Goal: Task Accomplishment & Management: Manage account settings

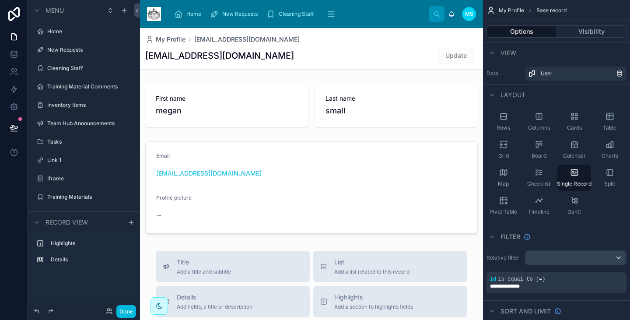
click at [69, 35] on div "Home" at bounding box center [90, 31] width 86 height 7
click at [47, 29] on label "Home" at bounding box center [88, 31] width 82 height 7
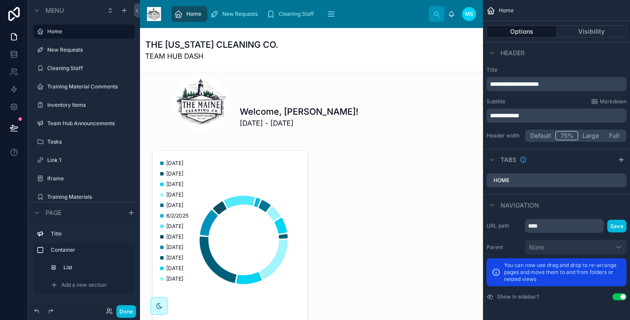
scroll to position [129, 0]
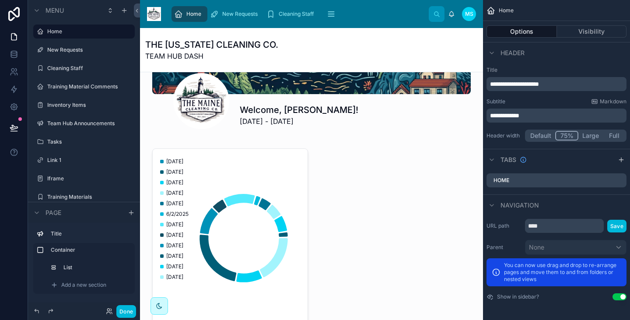
click at [264, 195] on div at bounding box center [311, 237] width 329 height 197
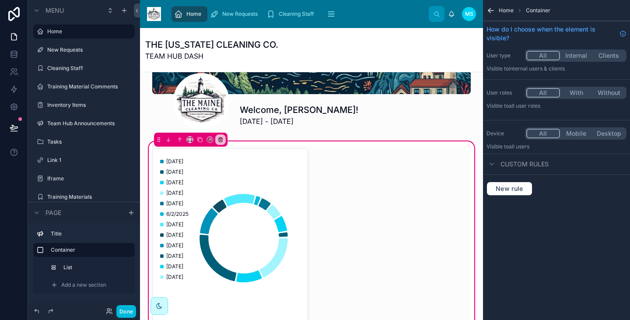
click at [250, 153] on div at bounding box center [311, 238] width 329 height 186
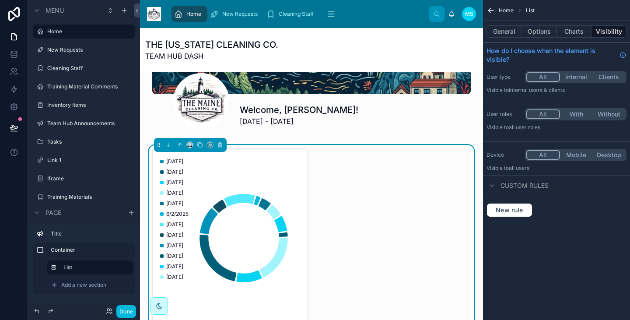
click at [250, 153] on div "[DATE] [DATE] [DATE] [DATE] [DATE] [DATE] [DATE] [DATE] [DATE] [DATE] [DATE] [D…" at bounding box center [230, 237] width 156 height 179
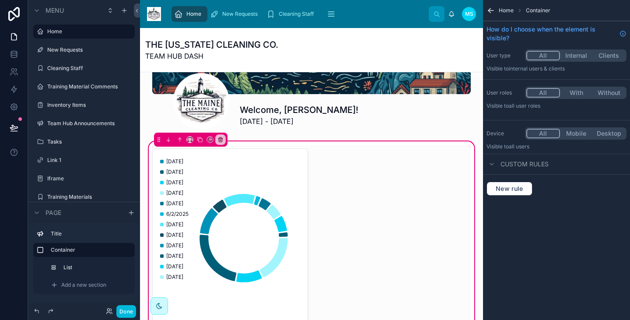
click at [219, 182] on div at bounding box center [311, 238] width 329 height 186
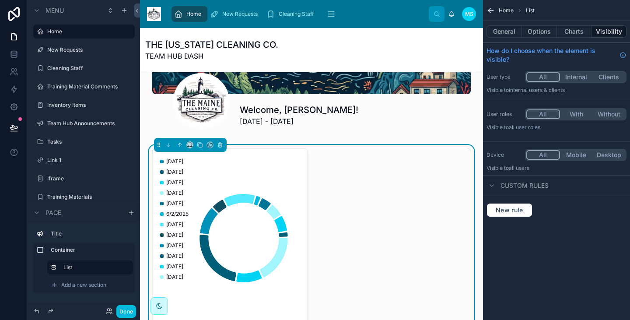
click at [219, 182] on icon "chart" at bounding box center [228, 238] width 141 height 168
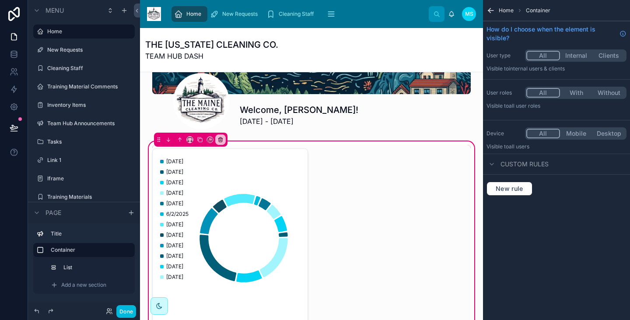
click at [203, 245] on div at bounding box center [311, 238] width 329 height 186
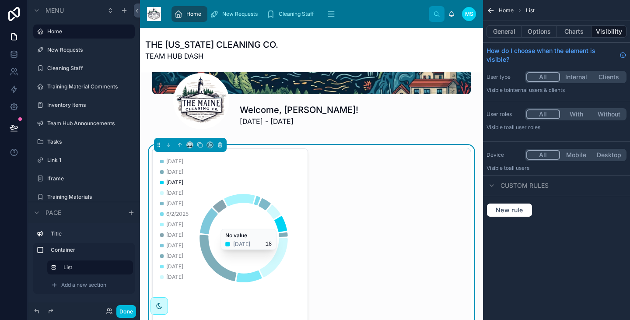
click at [274, 195] on icon "chart" at bounding box center [228, 238] width 141 height 168
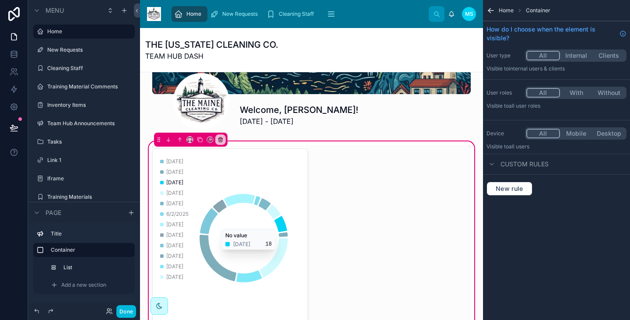
click at [245, 196] on div at bounding box center [311, 238] width 329 height 186
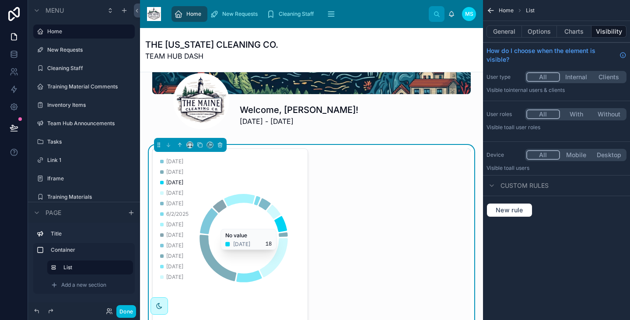
click at [283, 220] on icon "chart" at bounding box center [280, 224] width 13 height 16
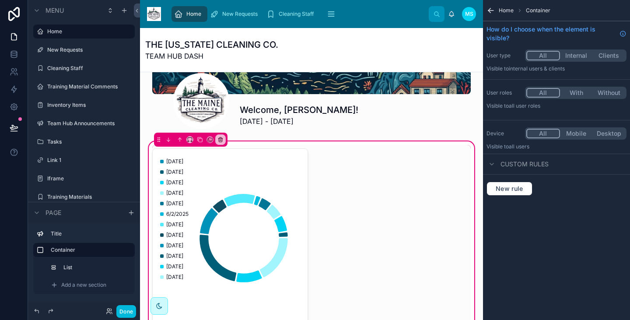
click at [505, 12] on span "Home" at bounding box center [505, 10] width 15 height 7
click at [86, 264] on label "List" at bounding box center [94, 267] width 63 height 7
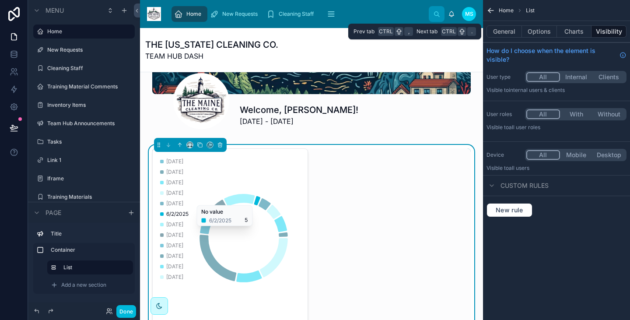
click at [537, 30] on button "Options" at bounding box center [539, 31] width 35 height 12
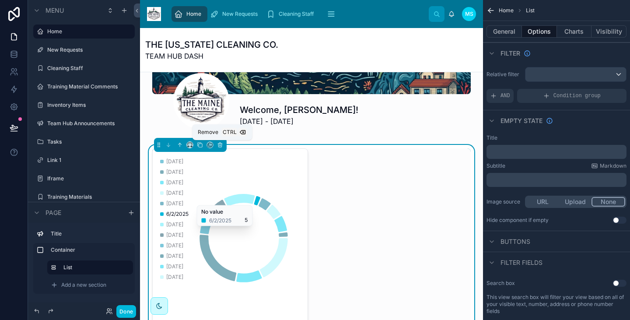
click at [221, 147] on icon at bounding box center [220, 145] width 6 height 6
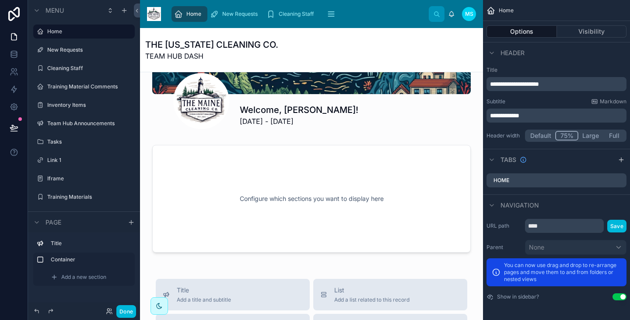
click at [71, 273] on span "Add a new section" at bounding box center [83, 276] width 45 height 7
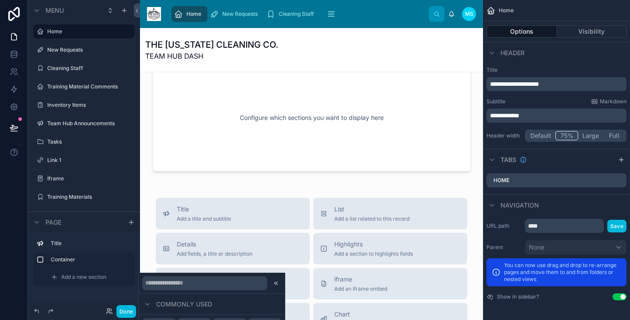
scroll to position [218, 0]
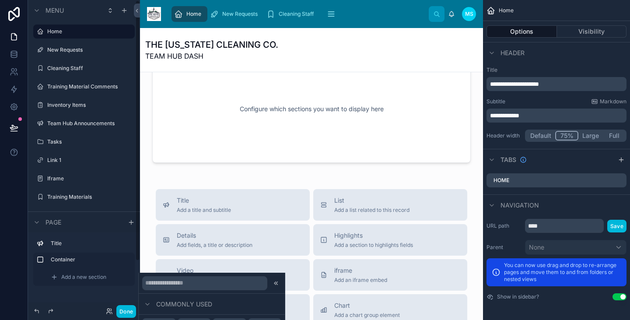
click at [88, 253] on div "Container" at bounding box center [83, 259] width 101 height 14
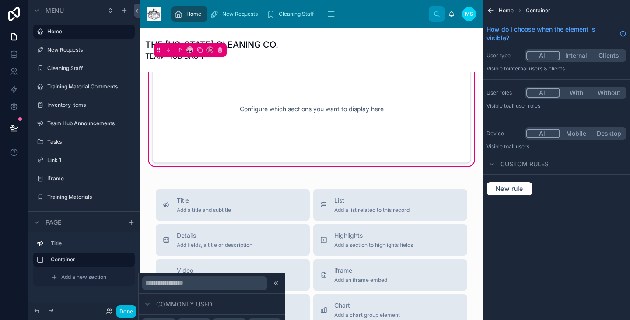
click at [103, 258] on label "Container" at bounding box center [89, 259] width 77 height 7
click at [83, 245] on label "Title" at bounding box center [89, 243] width 77 height 7
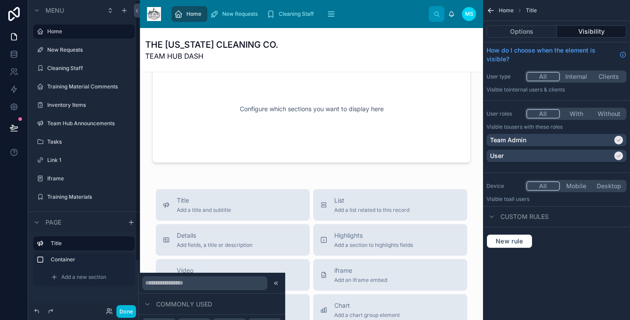
click at [301, 113] on div at bounding box center [311, 109] width 329 height 118
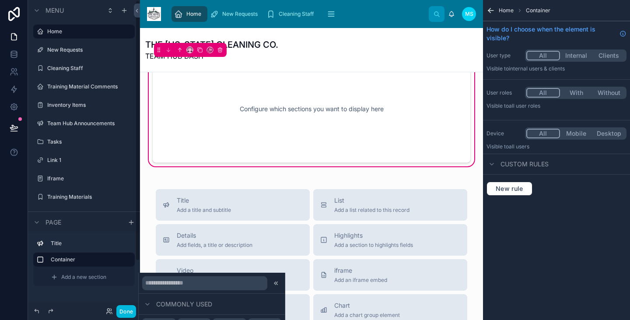
click at [81, 257] on label "Container" at bounding box center [89, 259] width 77 height 7
click at [0, 0] on icon "scrollable content" at bounding box center [0, 0] width 0 height 0
click at [73, 277] on span "Add a new section" at bounding box center [83, 276] width 45 height 7
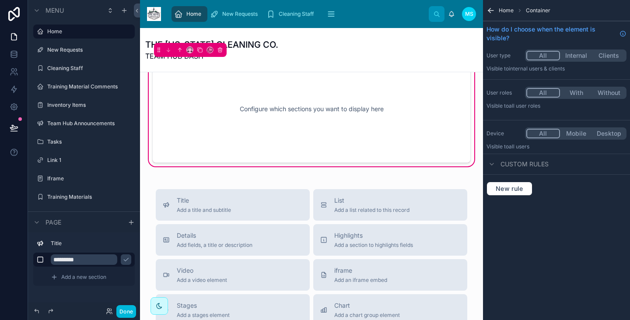
click at [73, 277] on span "Add a new section" at bounding box center [83, 276] width 45 height 7
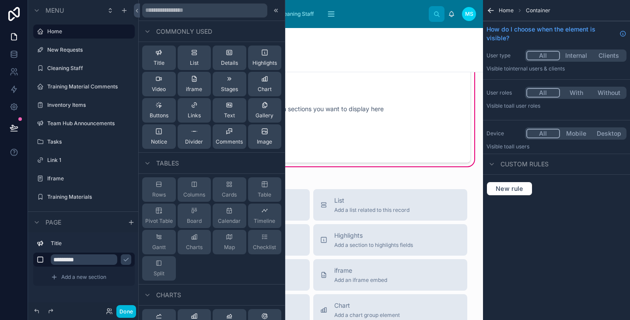
click at [226, 213] on icon at bounding box center [229, 210] width 7 height 7
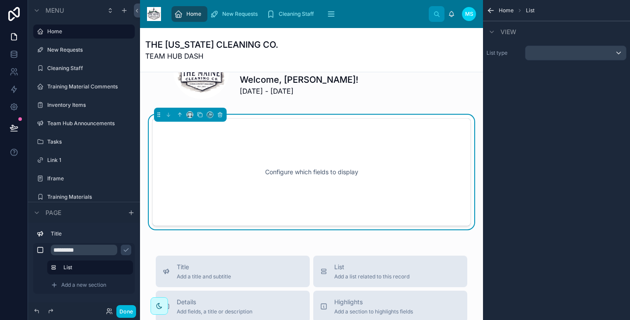
scroll to position [157, 0]
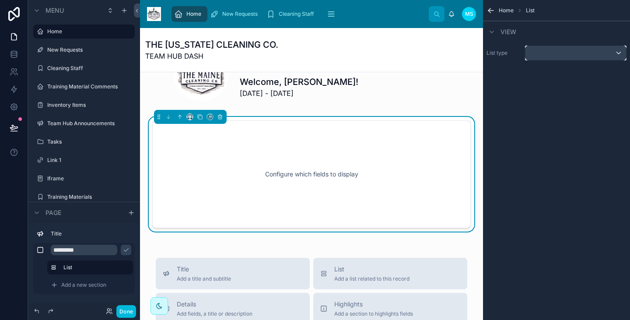
click at [527, 57] on div "scrollable content" at bounding box center [575, 53] width 101 height 14
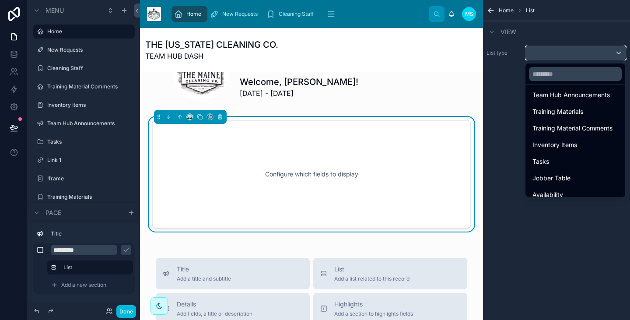
scroll to position [122, 0]
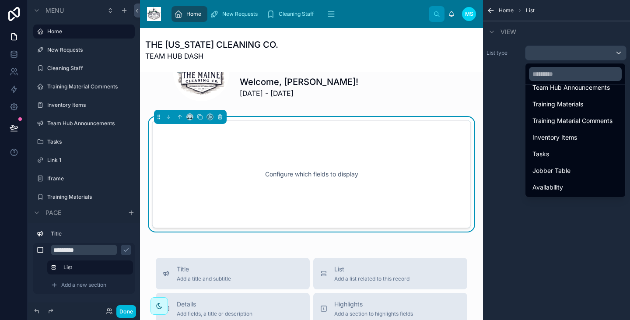
click at [552, 189] on span "Availability" at bounding box center [547, 187] width 31 height 10
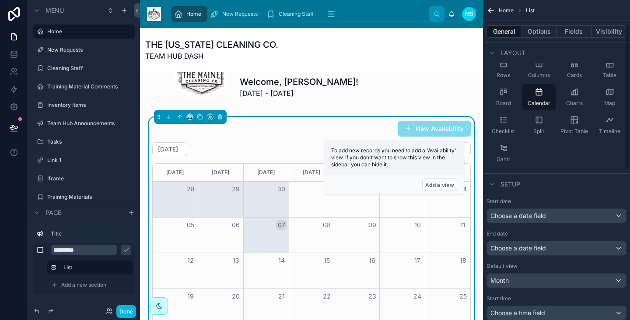
scroll to position [54, 0]
click at [534, 214] on span "Choose a date field" at bounding box center [518, 214] width 56 height 7
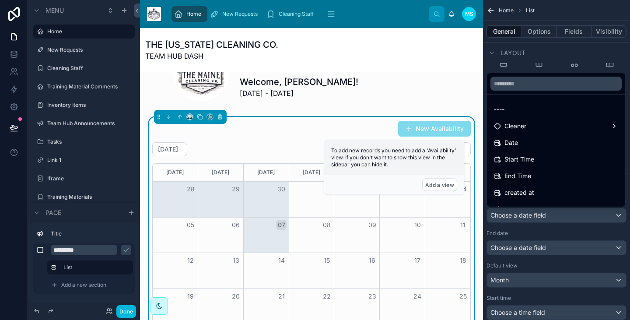
click at [529, 154] on span "Start Time" at bounding box center [519, 159] width 30 height 10
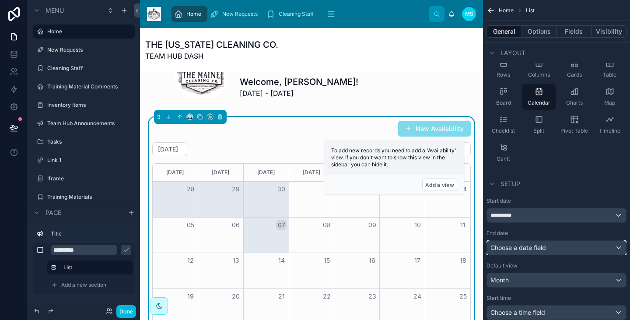
click at [525, 249] on span "Choose a date field" at bounding box center [518, 247] width 56 height 7
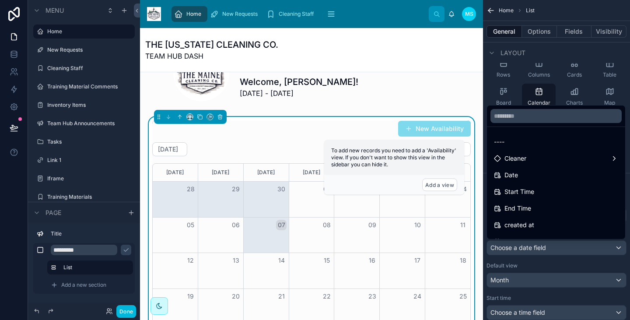
click at [524, 210] on span "End Time" at bounding box center [517, 208] width 27 height 10
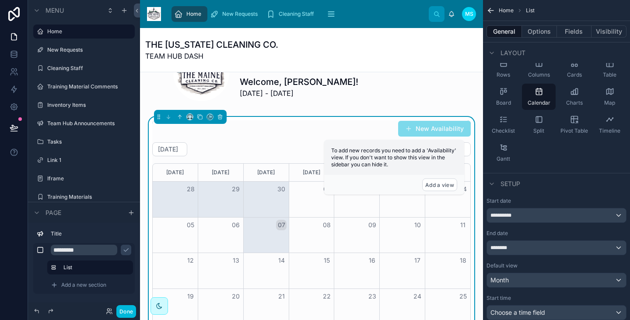
click at [192, 114] on div at bounding box center [189, 116] width 7 height 7
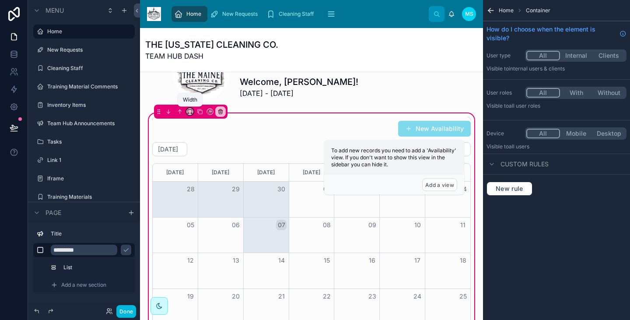
click at [190, 112] on icon at bounding box center [190, 111] width 6 height 6
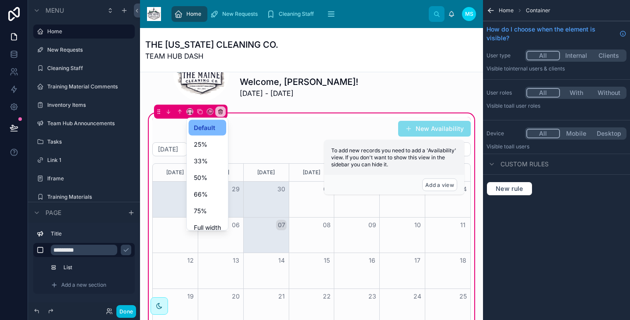
click at [190, 112] on div at bounding box center [315, 160] width 630 height 320
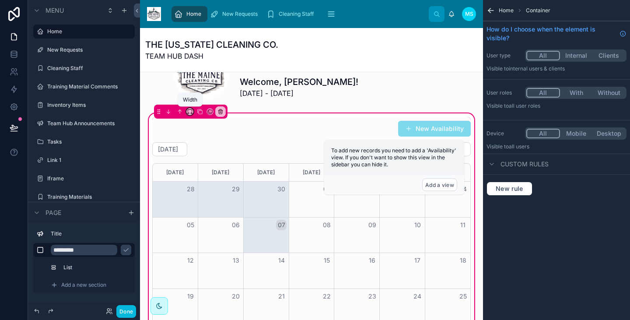
click at [187, 111] on icon at bounding box center [190, 111] width 6 height 6
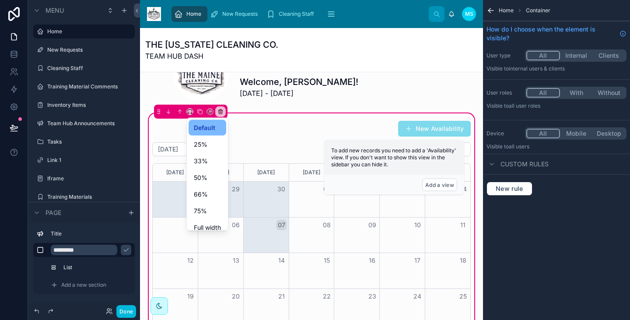
click at [264, 146] on div at bounding box center [315, 160] width 630 height 320
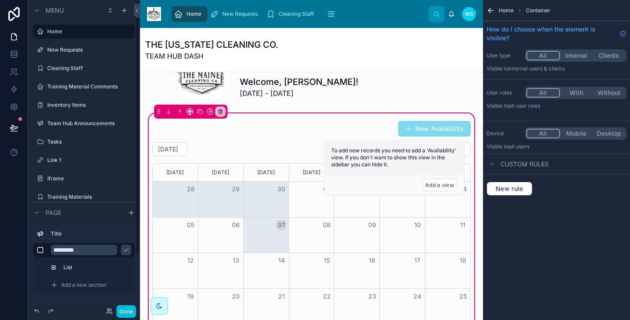
click at [77, 261] on div "List" at bounding box center [90, 267] width 86 height 14
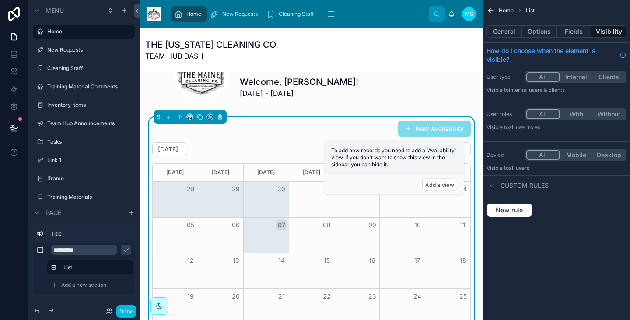
click at [188, 120] on div at bounding box center [190, 117] width 73 height 14
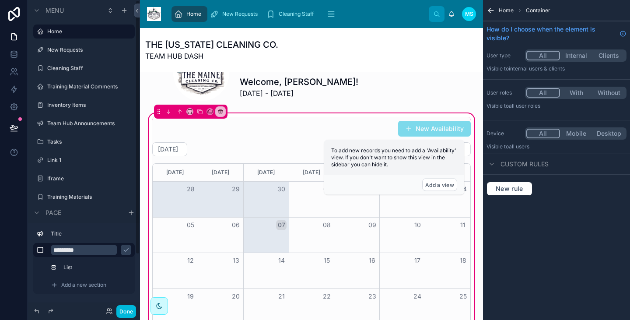
click at [71, 267] on label "List" at bounding box center [94, 267] width 63 height 7
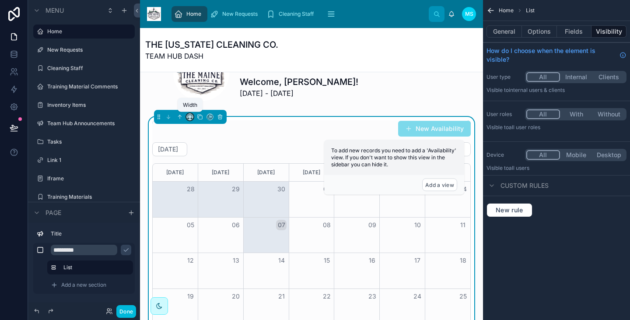
click at [189, 116] on icon at bounding box center [190, 117] width 6 height 6
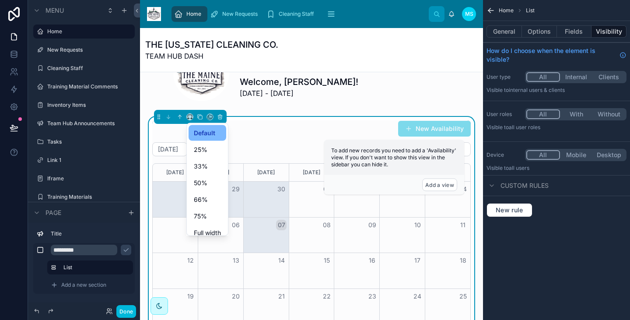
click at [206, 144] on div "25%" at bounding box center [207, 149] width 27 height 10
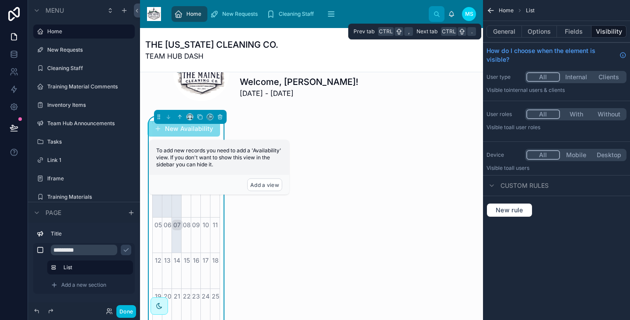
click at [508, 31] on button "General" at bounding box center [503, 31] width 35 height 12
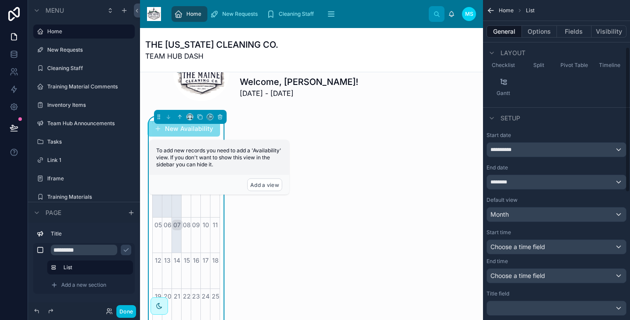
scroll to position [124, 0]
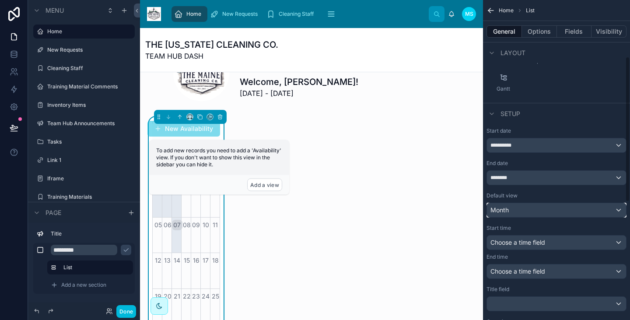
click at [540, 212] on div "Month" at bounding box center [556, 210] width 139 height 14
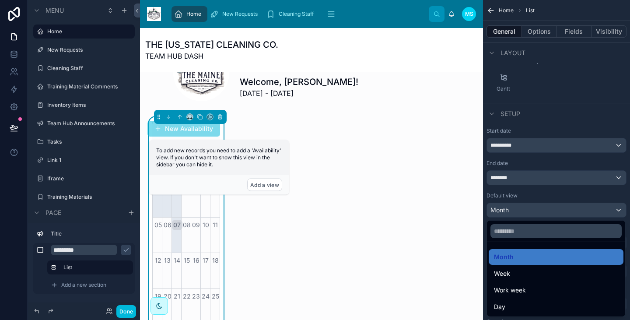
click at [526, 272] on div "Week" at bounding box center [556, 273] width 124 height 10
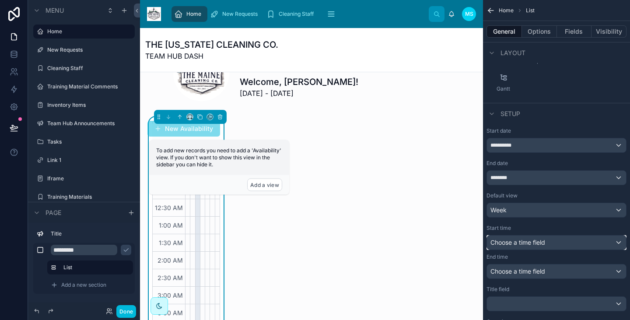
click at [563, 237] on div "Choose a time field" at bounding box center [556, 242] width 139 height 14
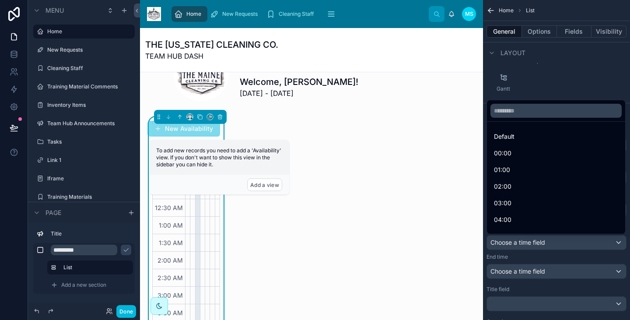
click at [528, 141] on div "Default" at bounding box center [556, 136] width 124 height 10
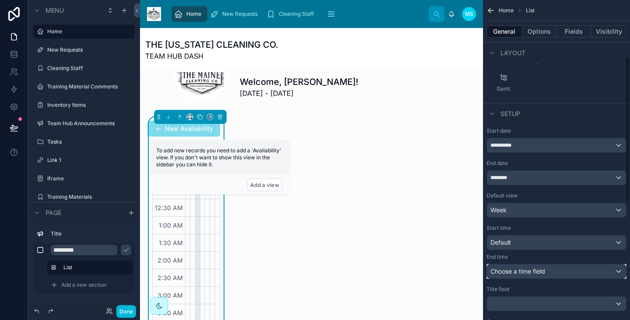
click at [525, 270] on span "Choose a time field" at bounding box center [517, 270] width 55 height 7
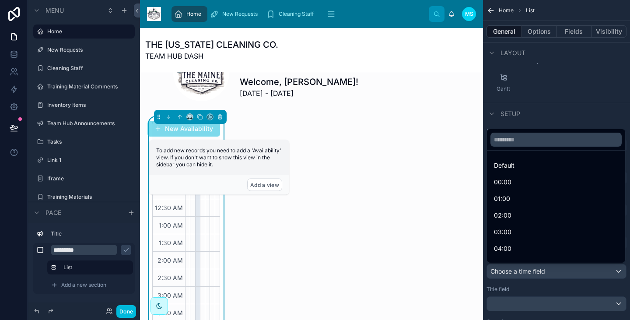
click at [526, 166] on div "Default" at bounding box center [556, 165] width 124 height 10
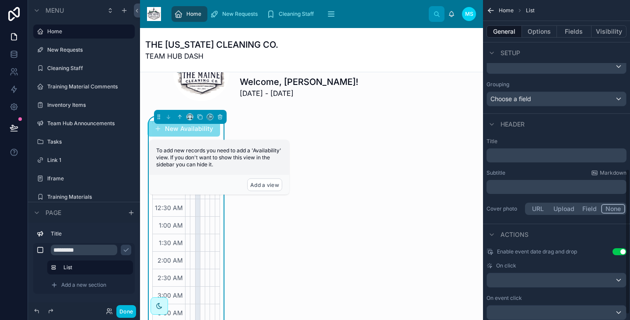
scroll to position [382, 0]
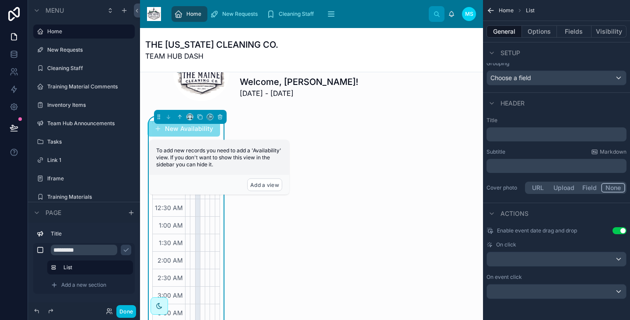
click at [622, 227] on button "Use setting" at bounding box center [619, 230] width 14 height 7
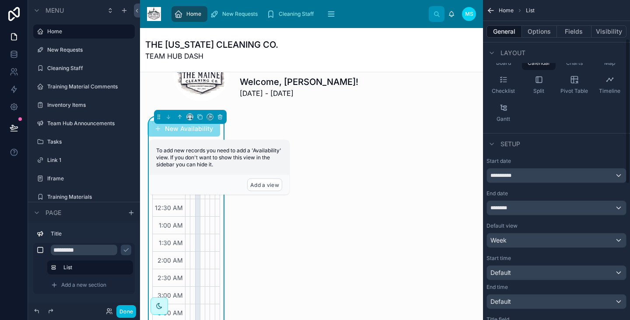
scroll to position [63, 0]
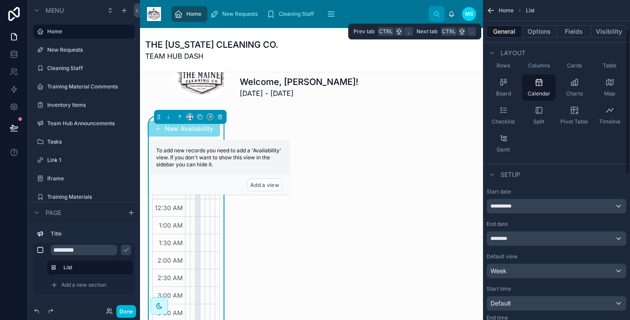
click at [539, 34] on button "Options" at bounding box center [539, 31] width 35 height 12
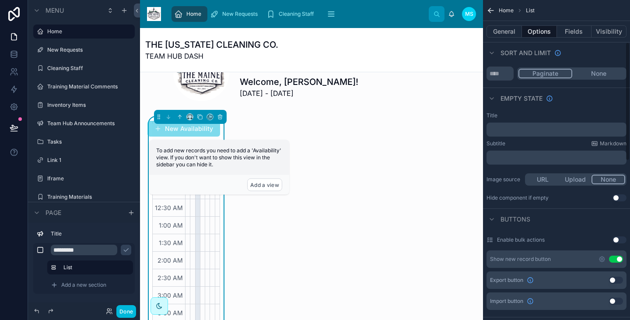
scroll to position [114, 0]
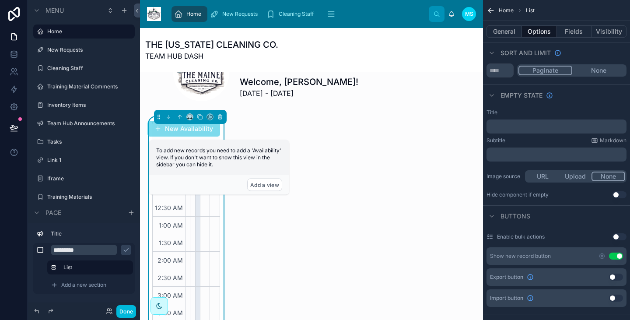
click at [618, 256] on div "Show new record button Use setting" at bounding box center [556, 255] width 140 height 17
click at [618, 256] on button "Use setting" at bounding box center [616, 255] width 14 height 7
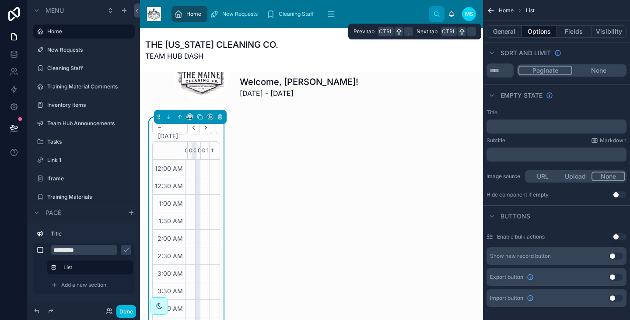
click at [505, 35] on button "General" at bounding box center [503, 31] width 35 height 12
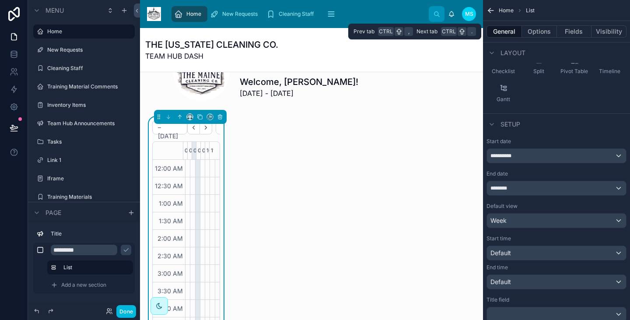
click at [534, 35] on button "Options" at bounding box center [539, 31] width 35 height 12
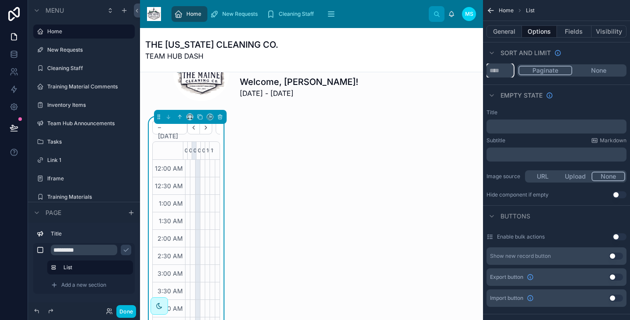
click at [500, 69] on input "**" at bounding box center [499, 70] width 27 height 14
drag, startPoint x: 500, startPoint y: 69, endPoint x: 543, endPoint y: 47, distance: 47.9
click at [543, 47] on div "Home List General Options Fields Visibility Filter Relative filter AND Conditio…" at bounding box center [556, 313] width 147 height 854
type input "*"
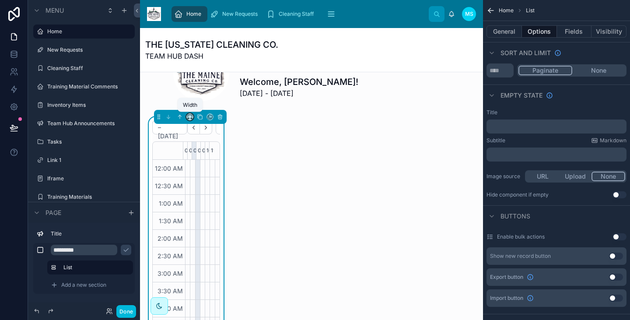
click at [188, 116] on icon at bounding box center [190, 116] width 4 height 2
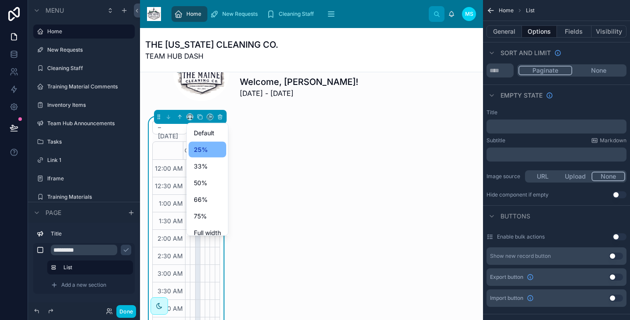
click at [202, 179] on span "50%" at bounding box center [201, 183] width 14 height 10
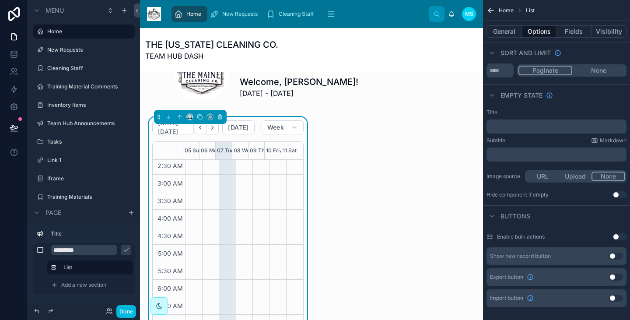
scroll to position [91, 0]
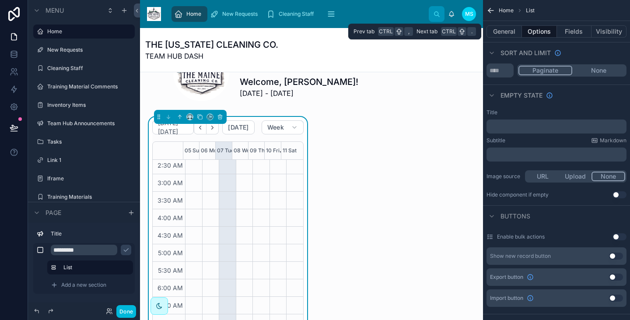
click at [510, 30] on button "General" at bounding box center [503, 31] width 35 height 12
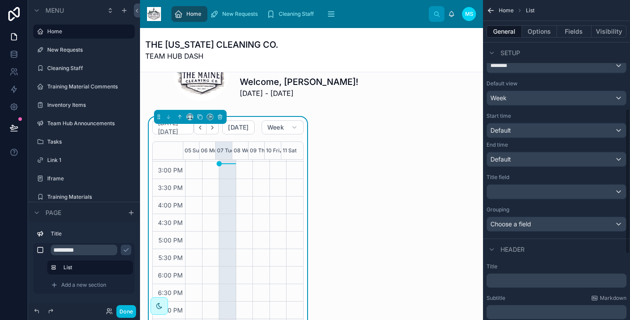
scroll to position [240, 0]
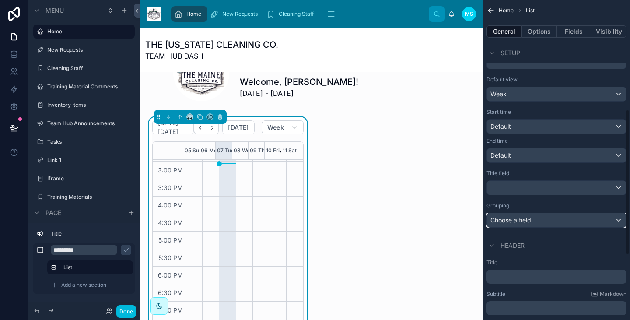
click at [536, 219] on div "Choose a field" at bounding box center [556, 220] width 139 height 14
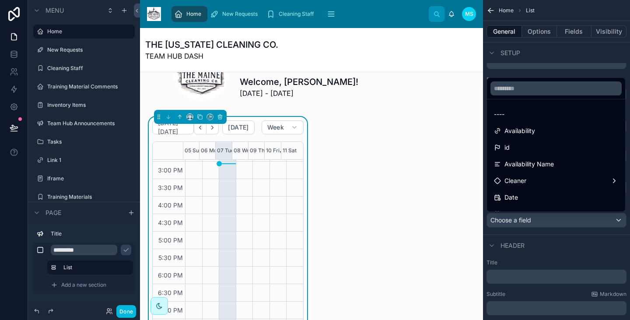
click at [534, 196] on div "Date" at bounding box center [556, 197] width 124 height 10
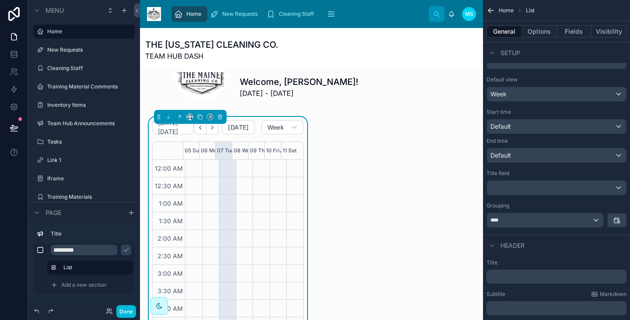
click at [371, 135] on div "[DATE] – [DATE] [DATE] Week 05 Sun 06 Mon 07 Tue 08 Wed 09 Thu 10 Fri 11 Sat 12…" at bounding box center [311, 240] width 329 height 247
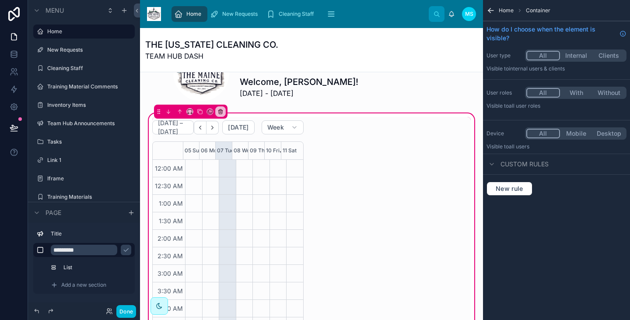
scroll to position [0, 0]
click at [222, 152] on div at bounding box center [228, 240] width 162 height 247
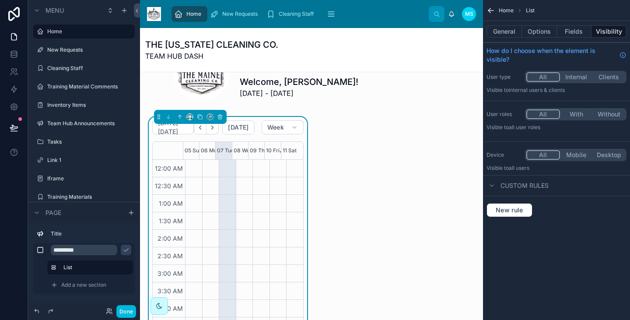
click at [500, 34] on button "General" at bounding box center [503, 31] width 35 height 12
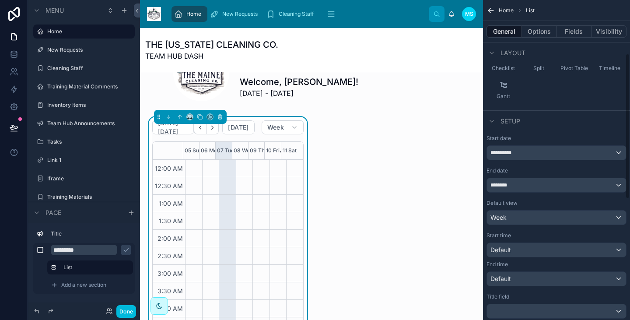
scroll to position [117, 0]
click at [529, 218] on div "Week" at bounding box center [556, 217] width 139 height 14
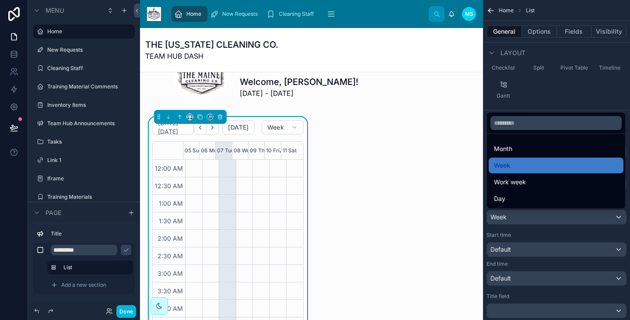
click at [522, 151] on div "Month" at bounding box center [556, 148] width 124 height 10
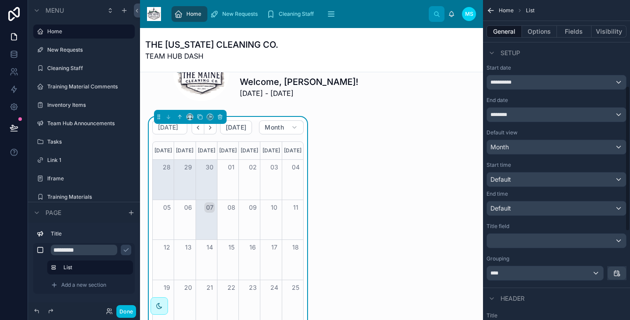
scroll to position [188, 0]
click at [521, 240] on div "scrollable content" at bounding box center [556, 239] width 139 height 14
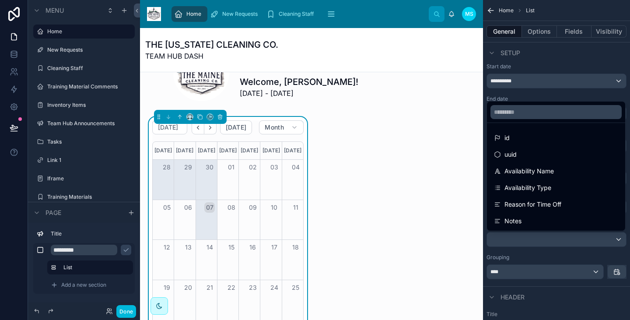
click at [528, 185] on span "Availability Type" at bounding box center [527, 187] width 47 height 10
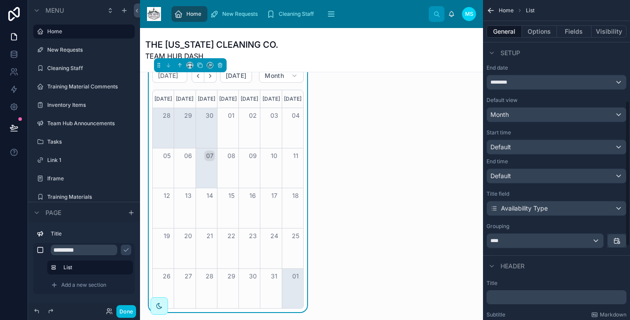
scroll to position [220, 0]
click at [617, 238] on icon "scrollable content" at bounding box center [616, 239] width 7 height 7
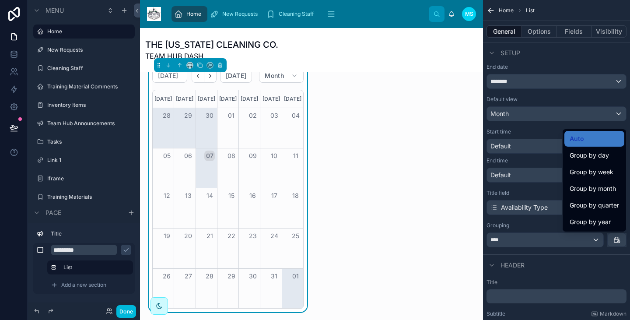
click at [603, 183] on div "Group by month" at bounding box center [594, 189] width 60 height 16
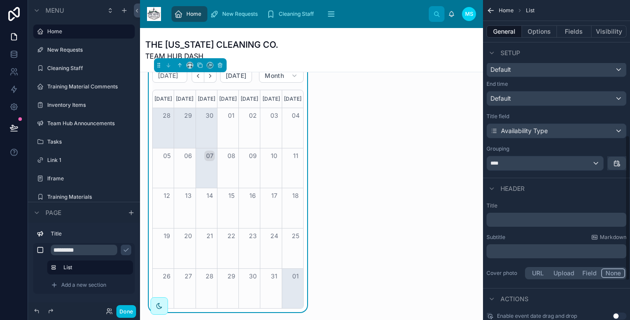
scroll to position [297, 0]
click at [552, 218] on p "﻿" at bounding box center [557, 219] width 135 height 9
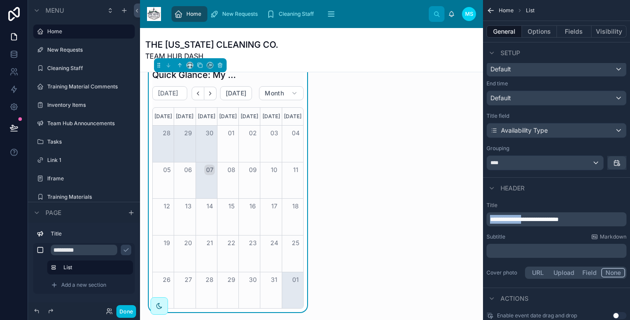
drag, startPoint x: 528, startPoint y: 220, endPoint x: 472, endPoint y: 217, distance: 56.0
click at [472, 217] on div "Home New Requests Cleaning Staff Training Material Comments Inventory Items Tea…" at bounding box center [385, 160] width 490 height 320
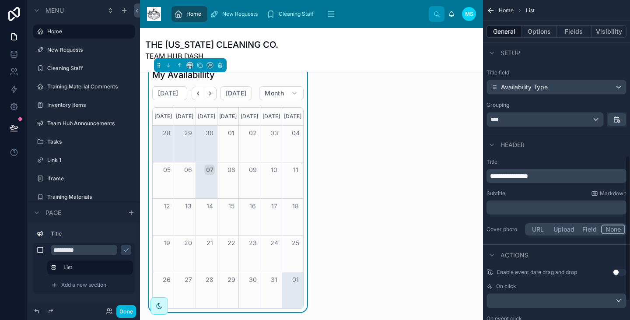
scroll to position [348, 0]
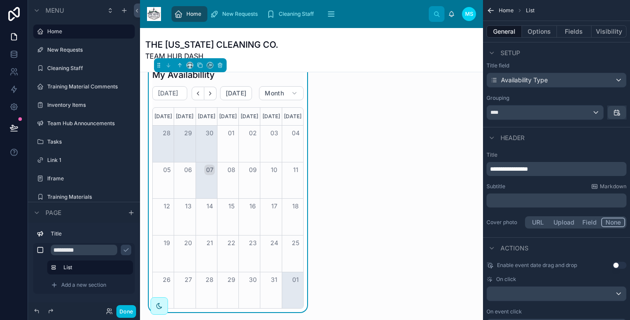
click at [110, 283] on div "Add a new section" at bounding box center [90, 285] width 86 height 14
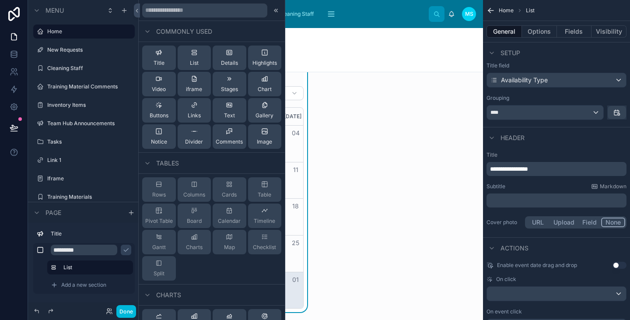
click at [230, 135] on div "Comments" at bounding box center [229, 136] width 27 height 17
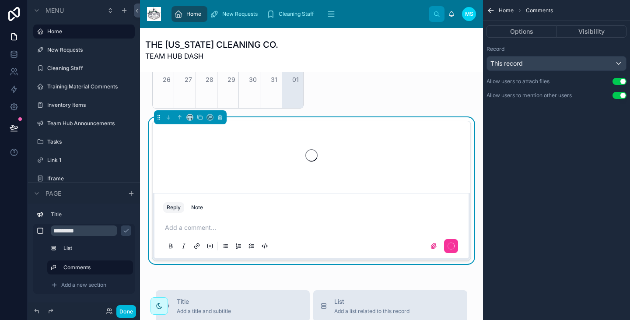
scroll to position [409, 0]
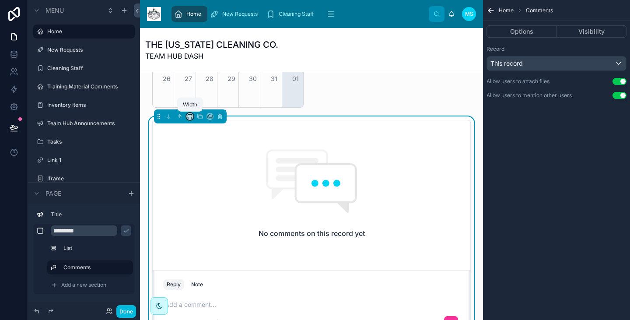
click at [191, 116] on icon at bounding box center [190, 116] width 6 height 6
click at [205, 166] on span "33%" at bounding box center [201, 165] width 14 height 10
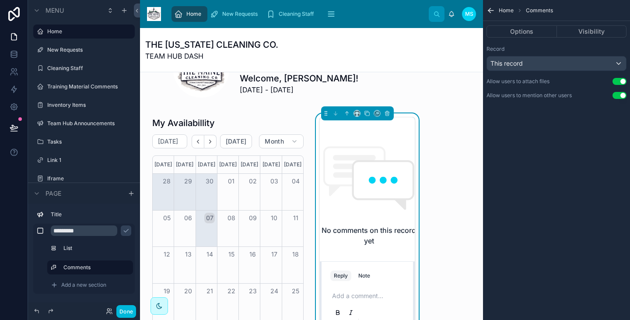
scroll to position [155, 0]
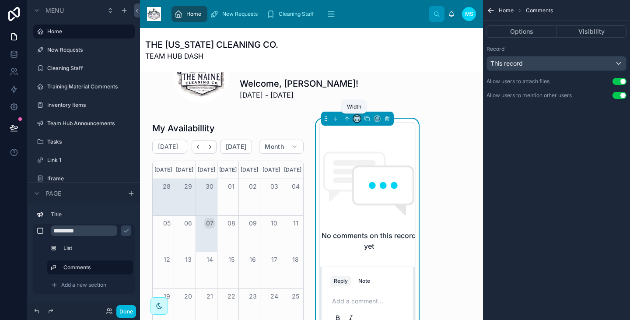
click at [355, 116] on icon at bounding box center [357, 118] width 6 height 6
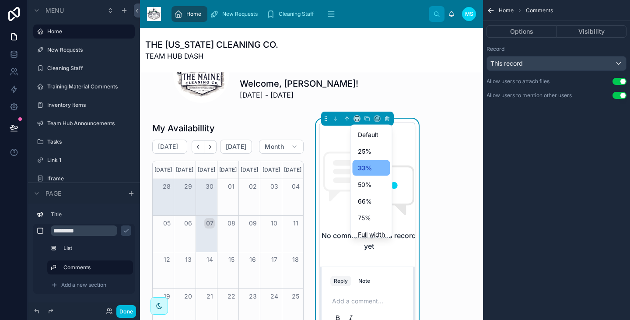
click at [369, 185] on span "50%" at bounding box center [365, 184] width 14 height 10
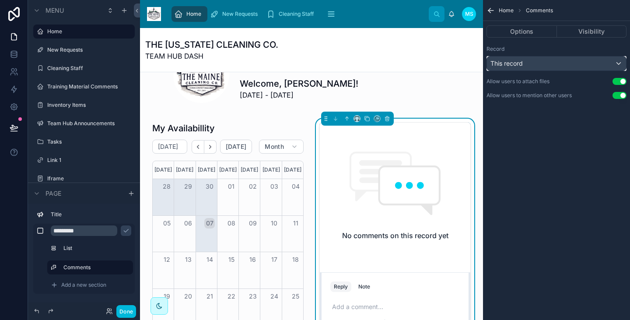
click at [603, 62] on div "This record" at bounding box center [556, 63] width 139 height 14
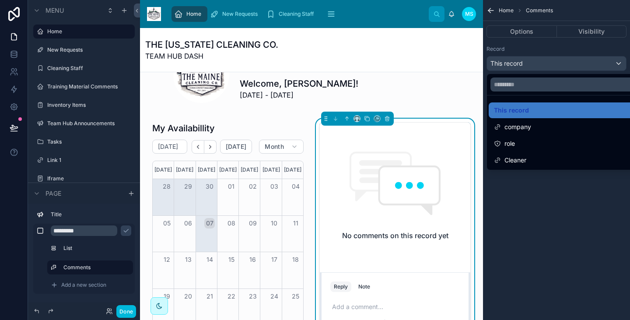
click at [552, 133] on div "company" at bounding box center [566, 127] width 156 height 16
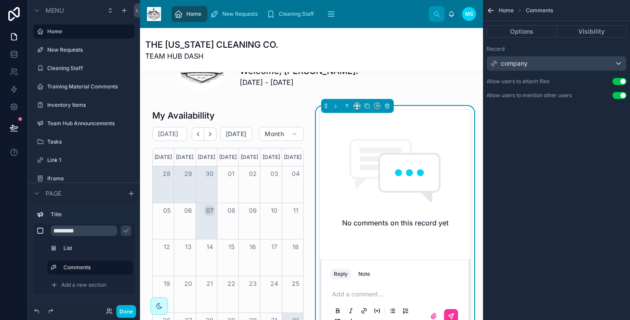
scroll to position [167, 0]
click at [557, 57] on div "company" at bounding box center [556, 63] width 139 height 14
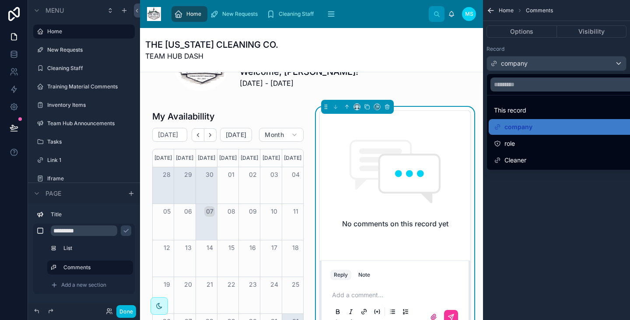
click at [526, 157] on div "Cleaner" at bounding box center [566, 160] width 145 height 10
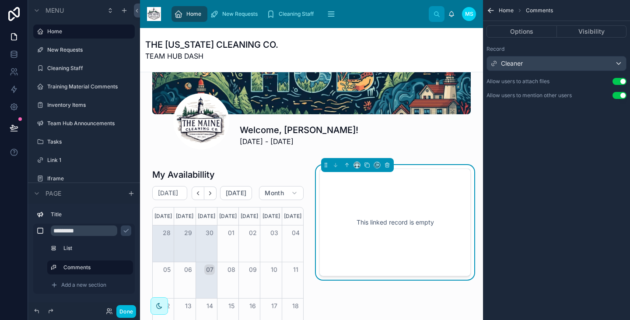
scroll to position [109, 0]
click at [569, 64] on div "Cleaner" at bounding box center [556, 63] width 139 height 14
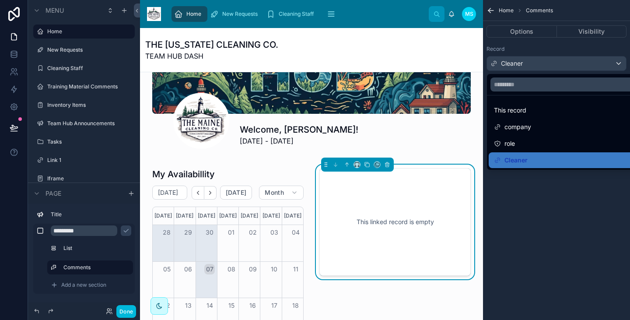
click at [530, 112] on div "This record" at bounding box center [566, 110] width 145 height 10
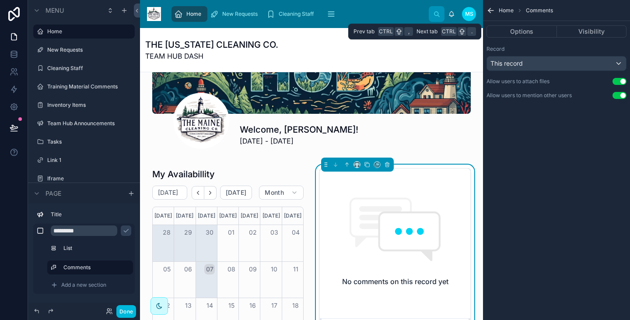
click at [539, 32] on button "Options" at bounding box center [521, 31] width 70 height 12
click at [581, 33] on button "Visibility" at bounding box center [592, 31] width 70 height 12
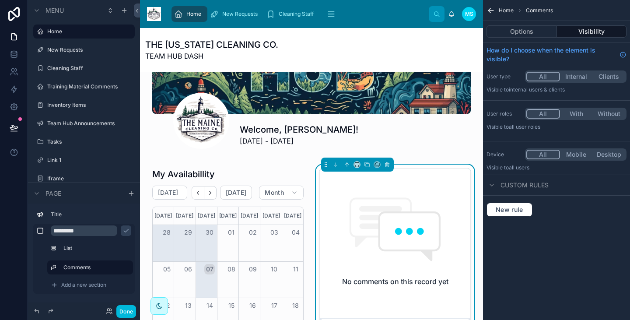
click at [578, 109] on button "With" at bounding box center [576, 114] width 33 height 10
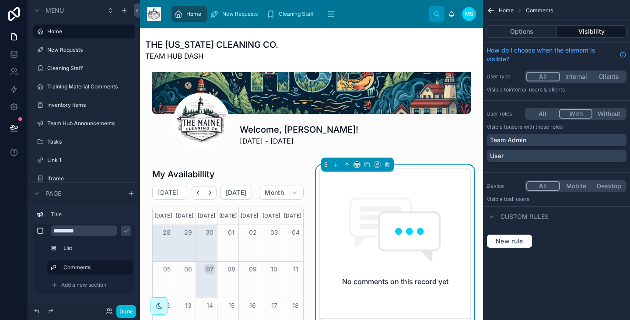
click at [529, 136] on div "Team Admin" at bounding box center [556, 140] width 133 height 9
click at [525, 151] on div "User" at bounding box center [556, 155] width 133 height 9
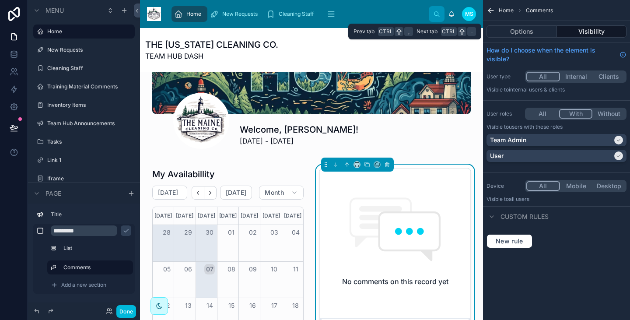
click at [527, 31] on button "Options" at bounding box center [521, 31] width 70 height 12
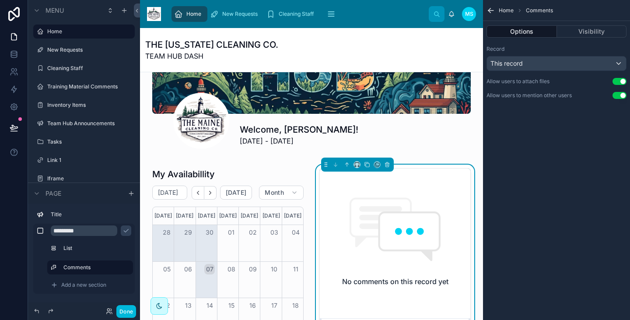
click at [307, 164] on div "My Availabillity [DATE] [DATE] Month [DATE] [DATE] [DATE] [DATE] [DATE] [DATE] …" at bounding box center [311, 287] width 329 height 247
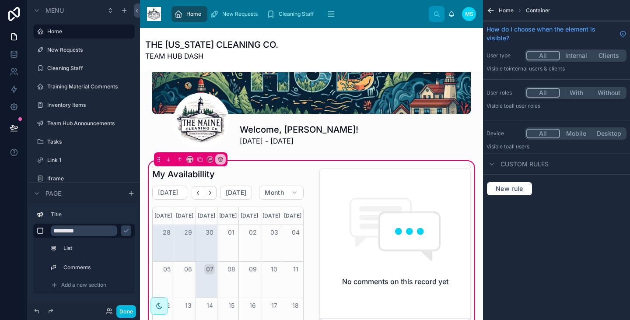
click at [307, 164] on div "My Availabillity [DATE] [DATE] Month [DATE] [DATE] [DATE] [DATE] [DATE] [DATE] …" at bounding box center [311, 287] width 329 height 247
click at [577, 88] on button "With" at bounding box center [576, 93] width 33 height 10
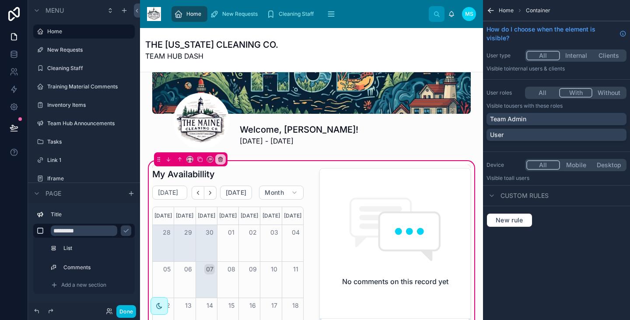
click at [554, 115] on div "Team Admin" at bounding box center [556, 119] width 133 height 9
click at [540, 130] on div "User" at bounding box center [556, 134] width 133 height 9
click at [502, 8] on span "Home" at bounding box center [505, 10] width 15 height 7
click at [504, 10] on span "Home" at bounding box center [505, 10] width 15 height 7
click at [489, 10] on icon "scrollable content" at bounding box center [490, 10] width 5 height 0
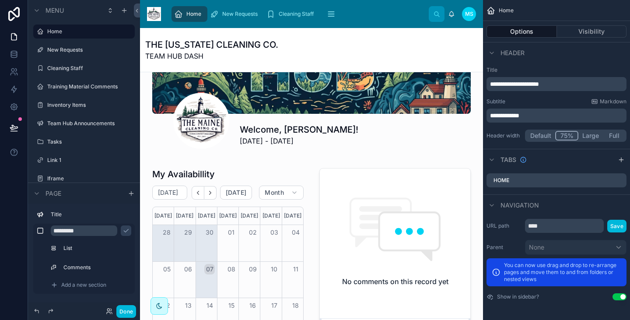
click at [417, 161] on div at bounding box center [311, 287] width 329 height 257
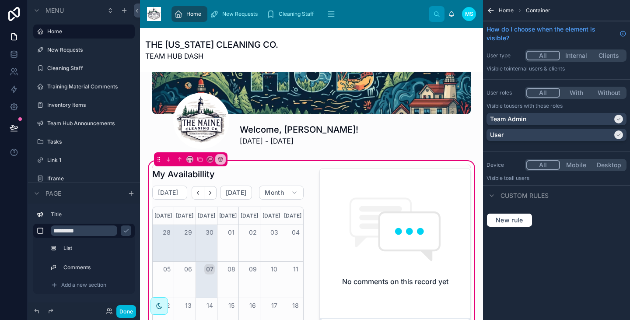
click at [518, 191] on span "Custom rules" at bounding box center [524, 195] width 48 height 9
click at [515, 216] on span "New rule" at bounding box center [509, 220] width 35 height 8
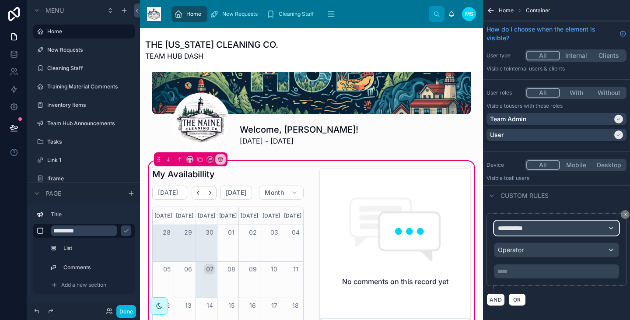
click at [540, 221] on div "**********" at bounding box center [556, 228] width 124 height 14
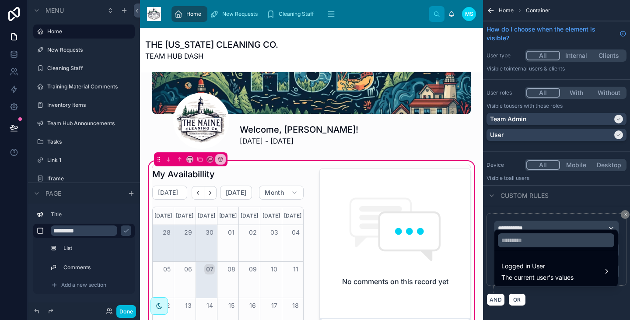
click at [538, 278] on span "The current user's values" at bounding box center [537, 277] width 72 height 9
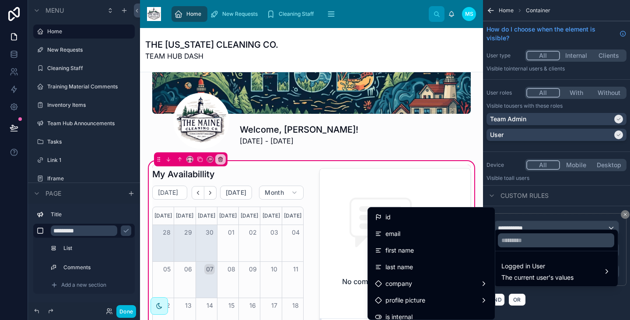
click at [428, 212] on div "id" at bounding box center [431, 217] width 113 height 10
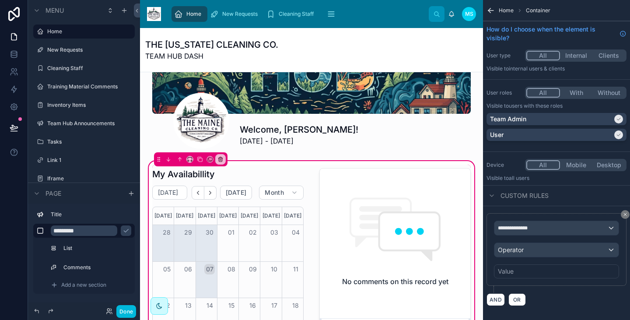
click at [491, 8] on icon "scrollable content" at bounding box center [490, 10] width 9 height 9
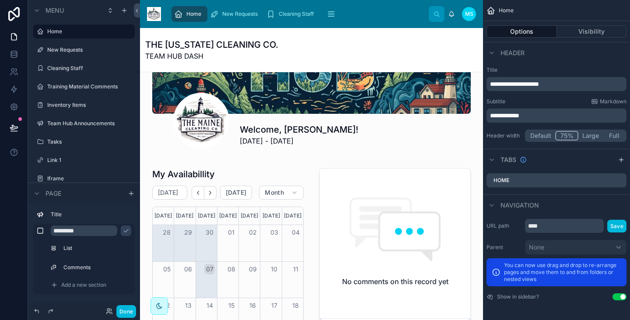
click at [404, 60] on div "THE [US_STATE] CLEANING CO. TEAM HUB DASH" at bounding box center [311, 49] width 332 height 23
click at [60, 31] on label "Home" at bounding box center [88, 31] width 82 height 7
click at [540, 136] on button "Default" at bounding box center [540, 136] width 29 height 10
click at [277, 180] on div at bounding box center [311, 287] width 329 height 257
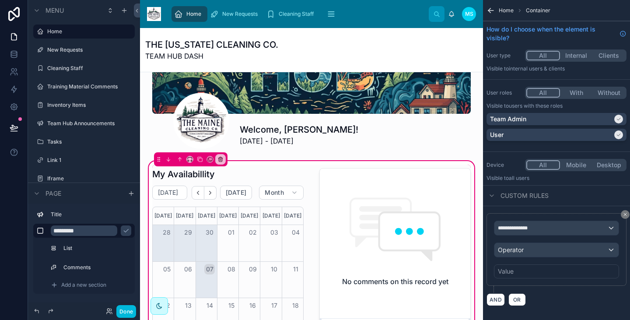
click at [275, 172] on div at bounding box center [228, 287] width 162 height 247
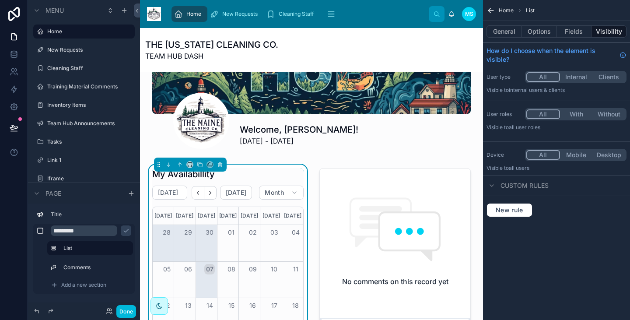
click at [275, 172] on div "My Availabillity" at bounding box center [227, 174] width 151 height 12
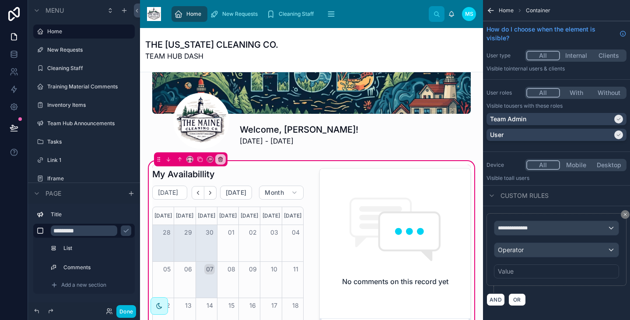
click at [275, 172] on div at bounding box center [228, 287] width 162 height 247
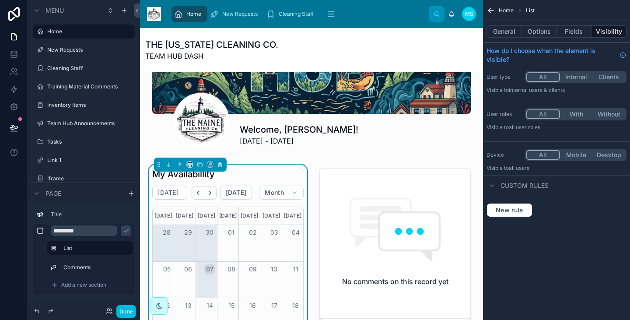
click at [275, 172] on div "My Availabillity" at bounding box center [227, 174] width 151 height 12
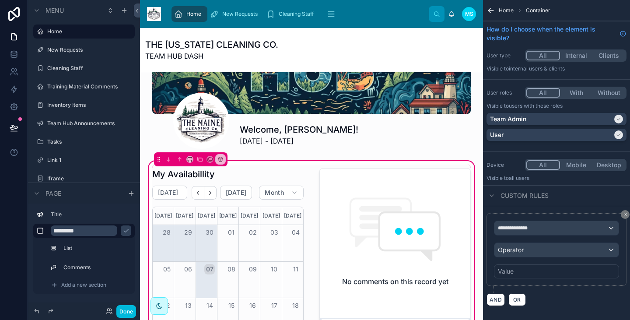
click at [275, 172] on div at bounding box center [228, 287] width 162 height 247
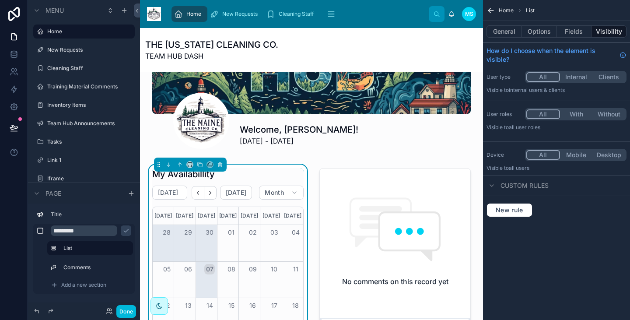
click at [576, 109] on button "With" at bounding box center [576, 114] width 33 height 10
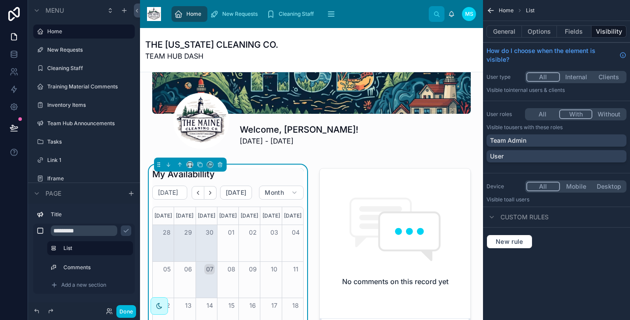
click at [552, 136] on div "Team Admin" at bounding box center [556, 140] width 133 height 9
click at [550, 152] on div "User" at bounding box center [556, 156] width 133 height 9
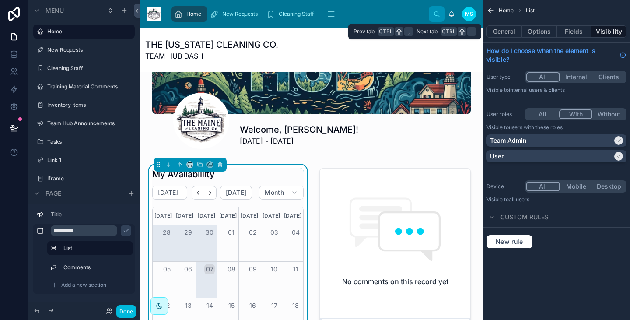
click at [580, 32] on button "Fields" at bounding box center [574, 31] width 35 height 12
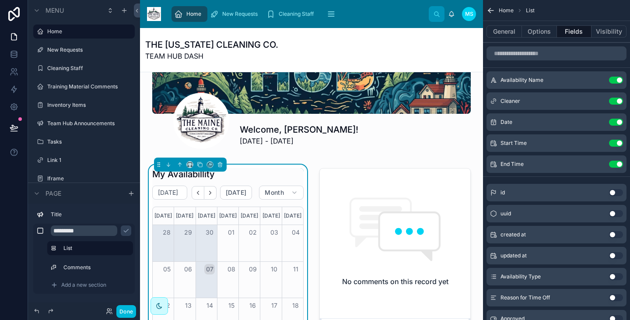
click at [617, 277] on button "Use setting" at bounding box center [616, 276] width 14 height 7
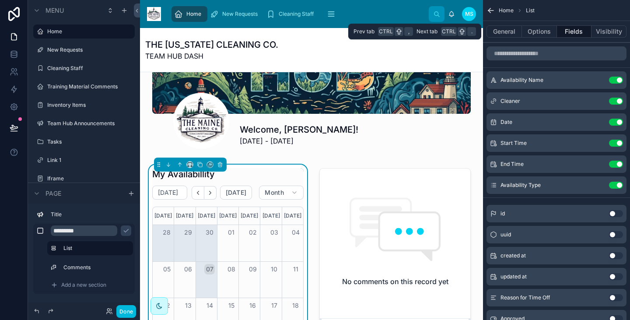
click at [536, 28] on button "Options" at bounding box center [539, 31] width 35 height 12
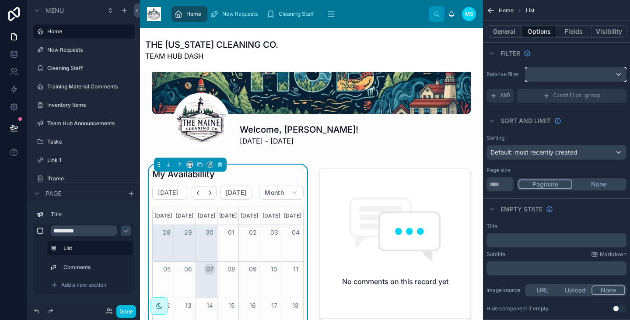
click at [540, 75] on div "scrollable content" at bounding box center [575, 74] width 101 height 14
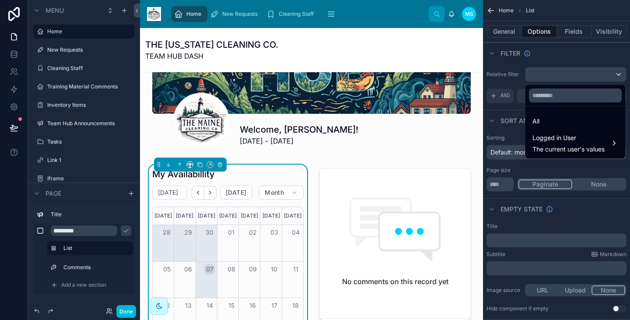
click at [562, 142] on span "Logged in User" at bounding box center [568, 137] width 72 height 10
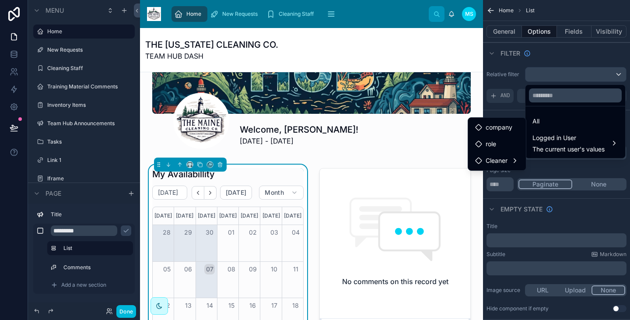
click at [506, 160] on span "Cleaner" at bounding box center [496, 160] width 22 height 10
click at [582, 154] on span "user (from cleaner)" at bounding box center [570, 153] width 54 height 10
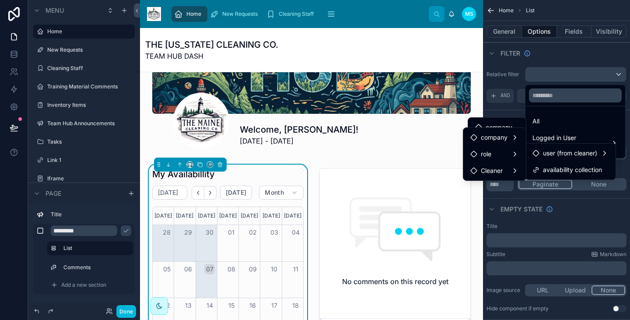
click at [547, 169] on span "availability collection" at bounding box center [572, 169] width 59 height 10
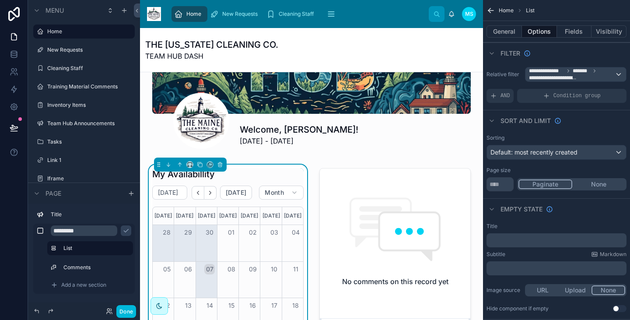
click at [443, 212] on div at bounding box center [395, 287] width 162 height 247
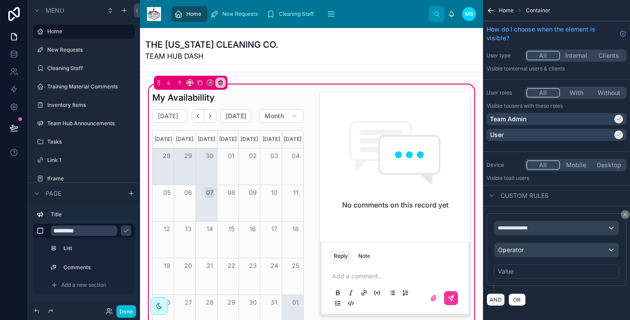
scroll to position [186, 0]
click at [524, 265] on div "Value" at bounding box center [556, 271] width 125 height 14
drag, startPoint x: 524, startPoint y: 265, endPoint x: 544, endPoint y: 238, distance: 33.4
click at [544, 238] on div "**********" at bounding box center [556, 249] width 125 height 58
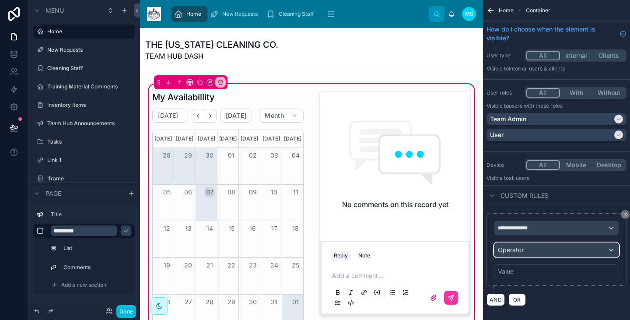
click at [544, 243] on div "Operator" at bounding box center [556, 250] width 124 height 14
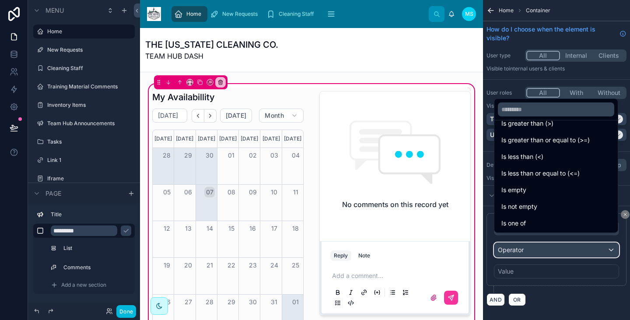
scroll to position [62, 0]
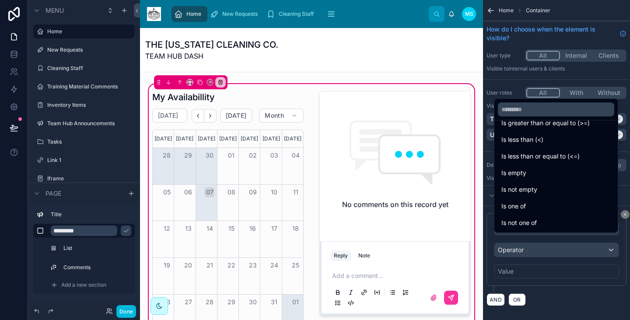
click at [558, 279] on div "scrollable content" at bounding box center [315, 160] width 630 height 320
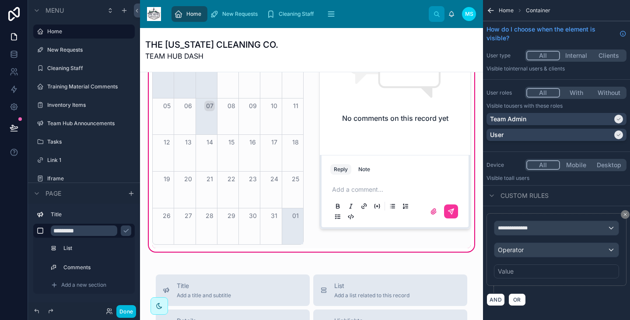
scroll to position [274, 0]
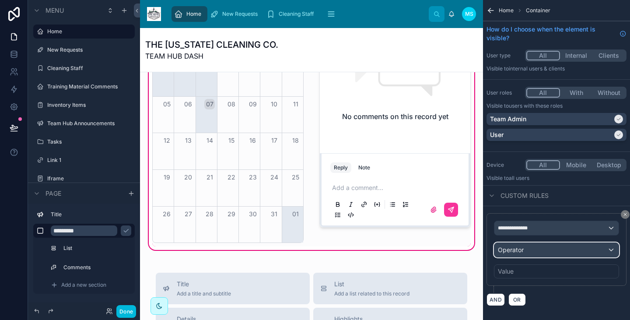
click at [517, 246] on span "Operator" at bounding box center [511, 249] width 26 height 7
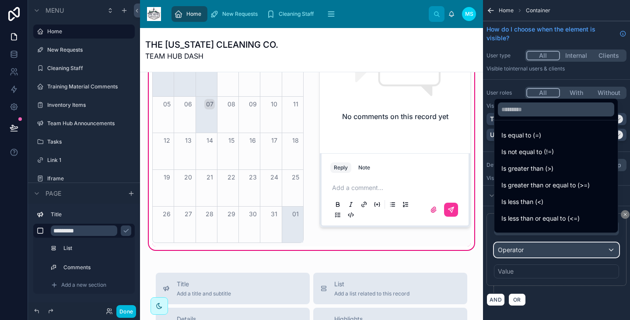
scroll to position [62, 0]
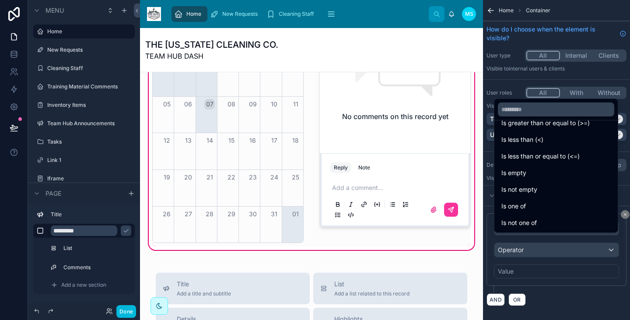
click at [537, 266] on div "scrollable content" at bounding box center [315, 160] width 630 height 320
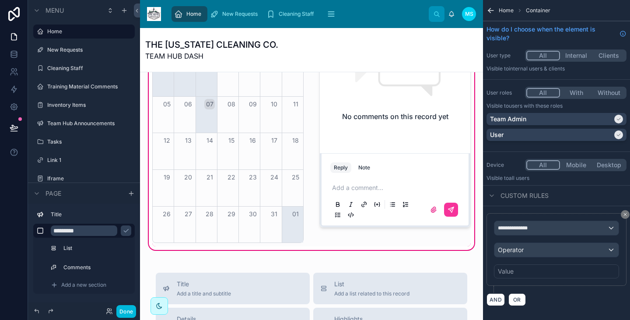
click at [537, 266] on div "Value" at bounding box center [556, 271] width 125 height 14
click at [491, 293] on button "AND" at bounding box center [495, 299] width 18 height 13
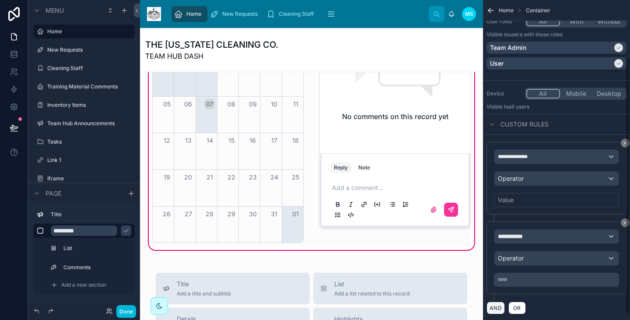
scroll to position [77, 0]
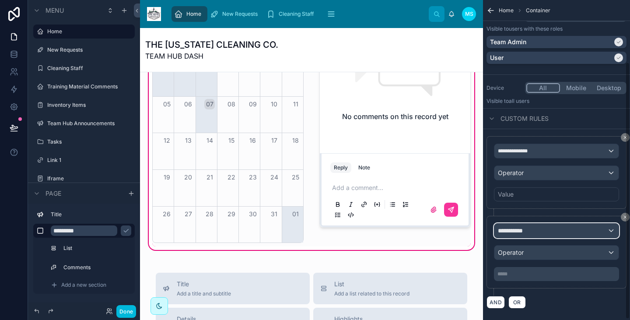
click at [541, 223] on div "**********" at bounding box center [556, 230] width 124 height 14
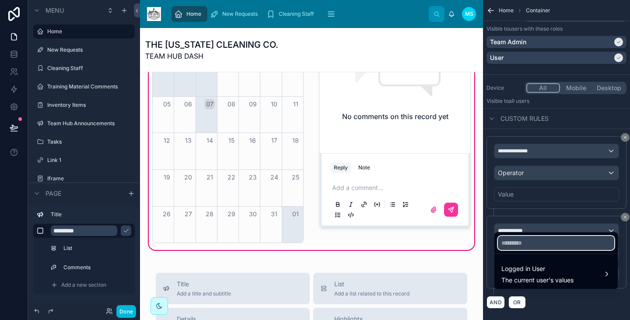
click at [533, 236] on input "text" at bounding box center [556, 243] width 116 height 14
click at [529, 250] on div at bounding box center [555, 242] width 123 height 21
click at [528, 246] on input "text" at bounding box center [556, 243] width 116 height 14
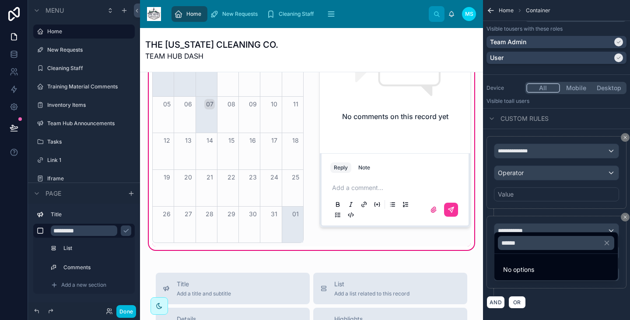
click at [526, 271] on span "No options" at bounding box center [518, 268] width 31 height 7
click at [534, 240] on input "******" at bounding box center [556, 243] width 116 height 14
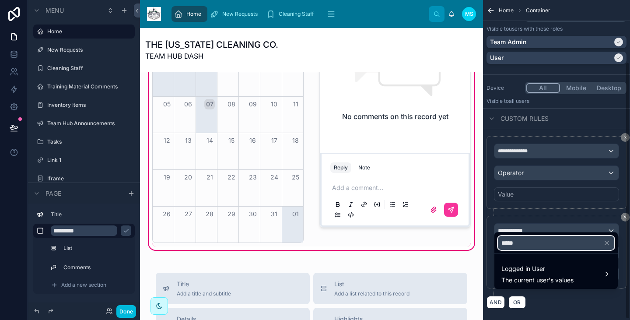
type input "*****"
click at [560, 216] on div "scrollable content" at bounding box center [315, 160] width 630 height 320
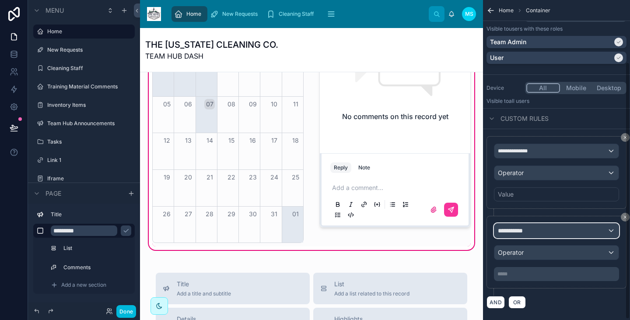
click at [609, 223] on div "**********" at bounding box center [556, 230] width 124 height 14
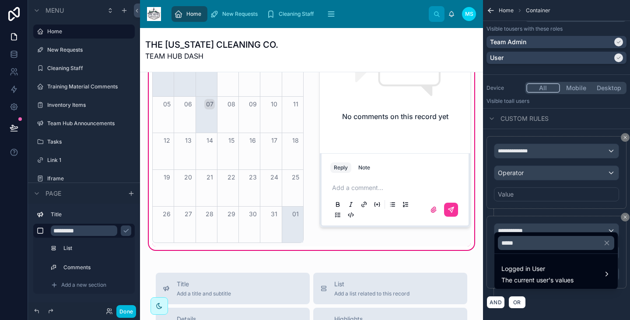
click at [559, 276] on span "The current user's values" at bounding box center [537, 279] width 72 height 9
click at [477, 273] on div "role" at bounding box center [471, 274] width 32 height 10
click at [516, 275] on span "data admin" at bounding box center [528, 275] width 32 height 10
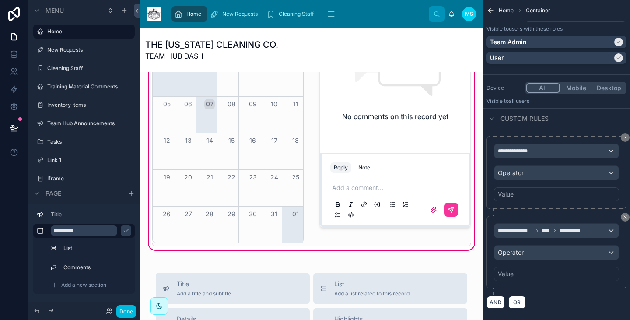
click at [624, 216] on icon "scrollable content" at bounding box center [625, 217] width 3 height 3
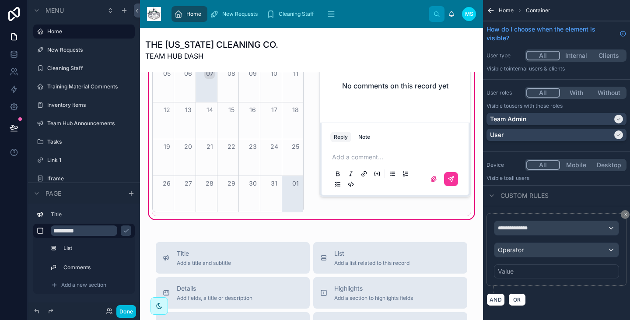
scroll to position [304, 0]
click at [363, 162] on div at bounding box center [395, 92] width 162 height 247
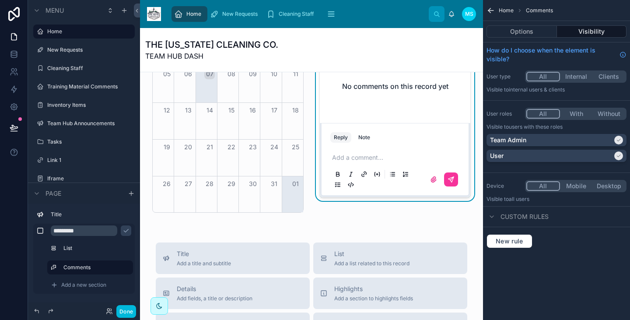
click at [344, 158] on p at bounding box center [396, 157] width 129 height 9
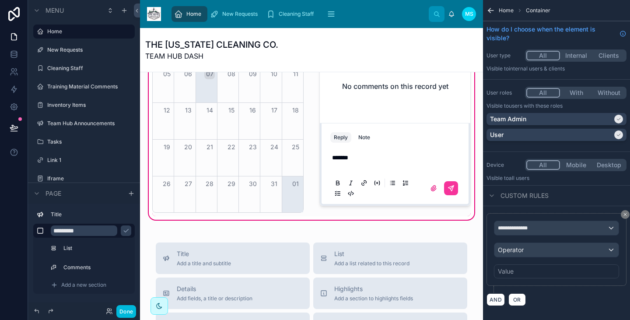
scroll to position [302, 0]
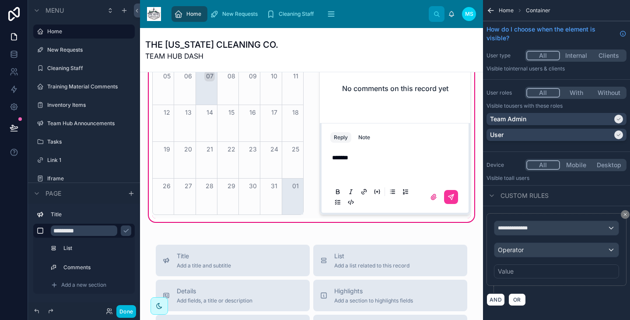
click at [442, 195] on div at bounding box center [395, 95] width 162 height 247
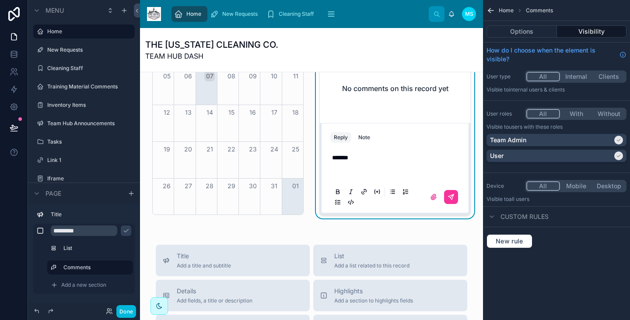
click at [444, 195] on button at bounding box center [451, 197] width 14 height 14
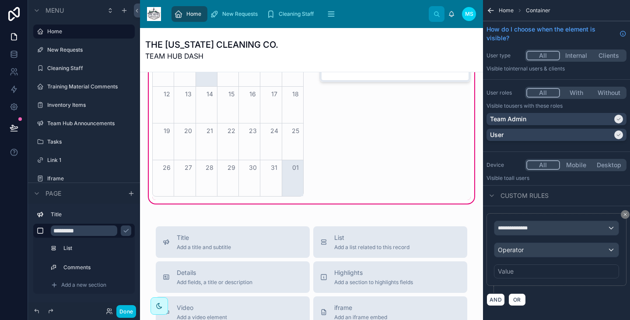
scroll to position [320, 0]
click at [361, 175] on div at bounding box center [395, 76] width 162 height 247
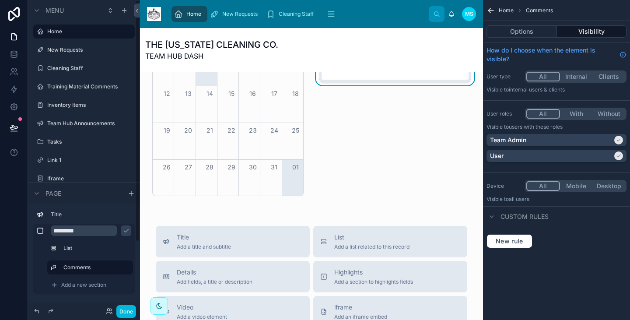
click at [83, 283] on span "Add a new section" at bounding box center [83, 284] width 45 height 7
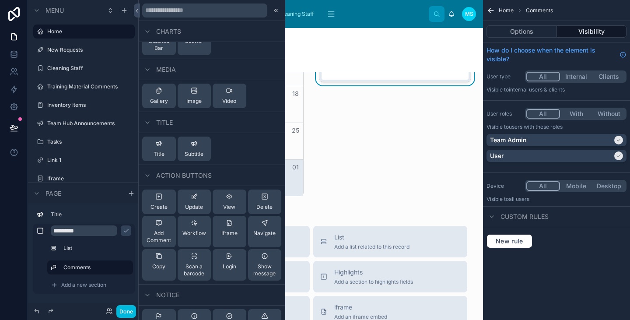
scroll to position [337, 0]
click at [197, 202] on div "Update" at bounding box center [194, 202] width 18 height 17
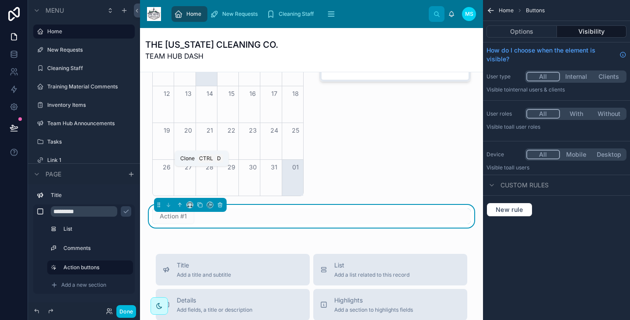
scroll to position [363, 0]
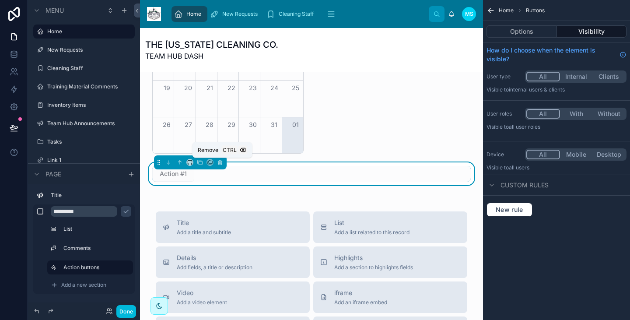
click at [221, 164] on icon at bounding box center [220, 162] width 6 height 6
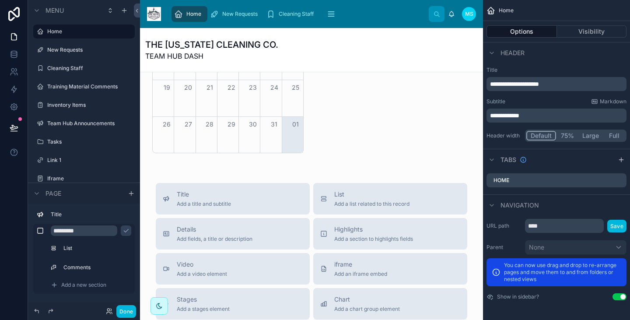
scroll to position [364, 0]
click at [58, 33] on label "Home" at bounding box center [88, 31] width 82 height 7
click at [57, 29] on label "Home" at bounding box center [88, 31] width 82 height 7
click at [67, 51] on label "New Requests" at bounding box center [88, 49] width 82 height 7
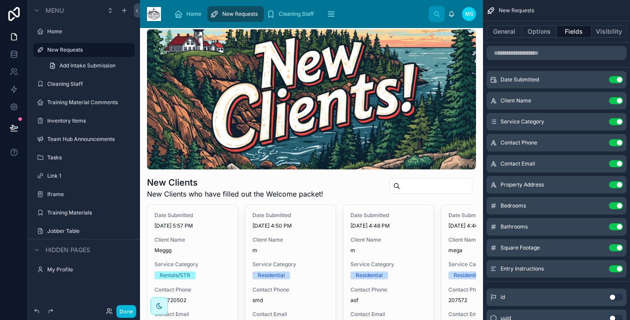
scroll to position [15, 0]
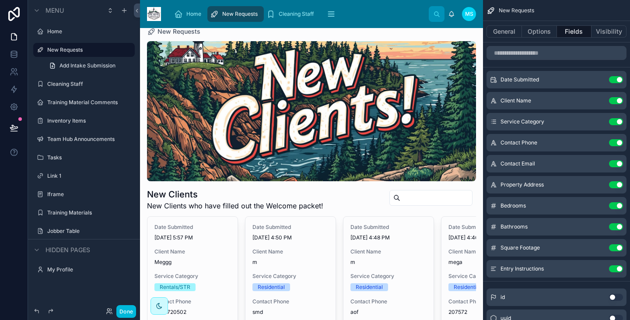
click at [72, 85] on label "Cleaning Staff" at bounding box center [88, 83] width 82 height 7
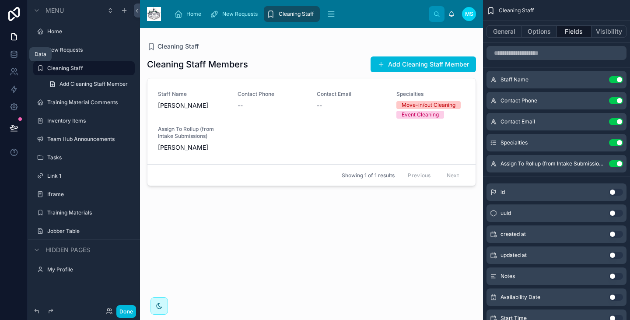
click at [14, 52] on icon at bounding box center [14, 54] width 9 height 9
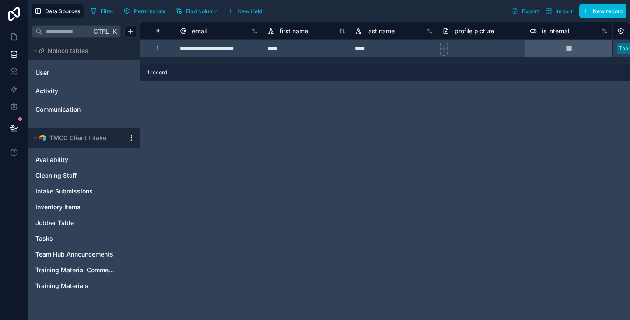
click at [51, 134] on span "TMCC Client Intake" at bounding box center [77, 137] width 57 height 9
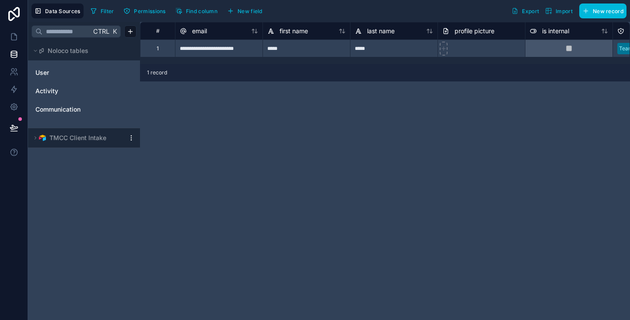
click at [45, 135] on img at bounding box center [42, 137] width 7 height 7
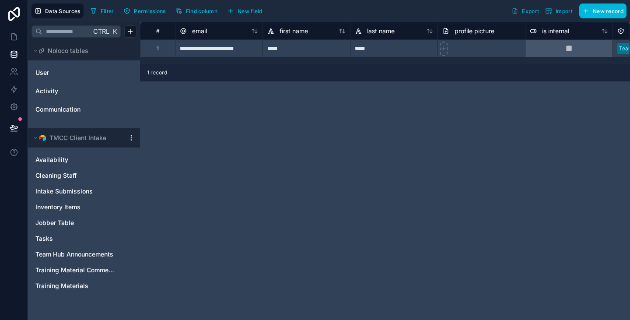
click at [79, 88] on link "Activity" at bounding box center [70, 91] width 71 height 9
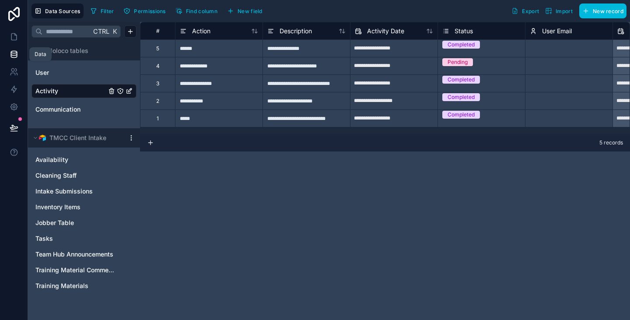
click at [10, 51] on icon at bounding box center [14, 54] width 9 height 9
click at [50, 71] on link "User" at bounding box center [70, 72] width 71 height 9
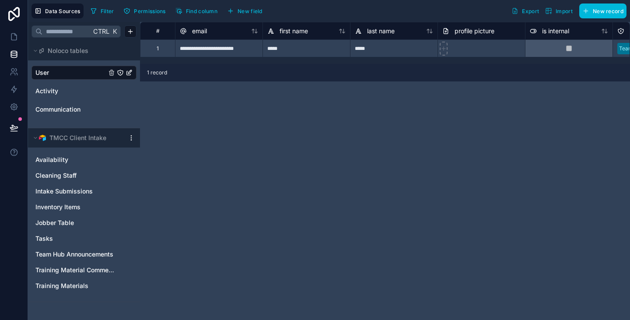
click at [603, 7] on button "New record" at bounding box center [602, 10] width 47 height 15
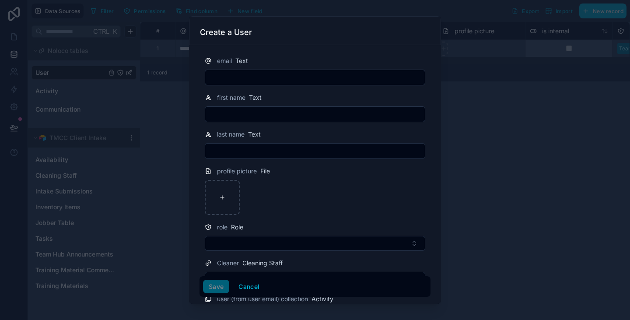
click at [247, 55] on form "email Text first name Text last name Text profile picture File role Role Cleane…" at bounding box center [314, 218] width 231 height 338
click at [240, 76] on input "text" at bounding box center [314, 77] width 219 height 12
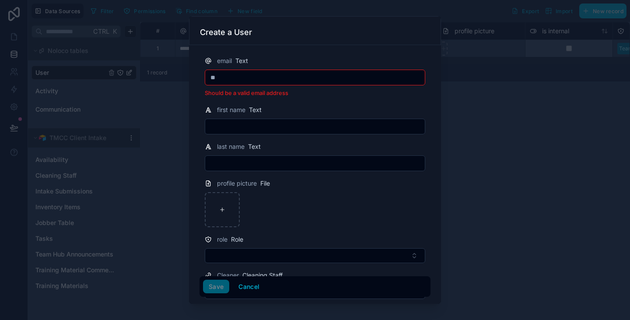
type input "*"
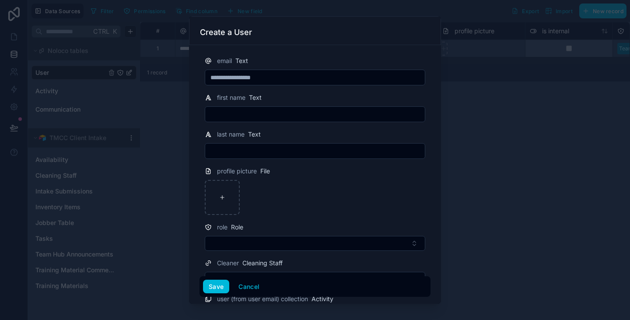
type input "**********"
type input "*"
type input "******"
type input "*"
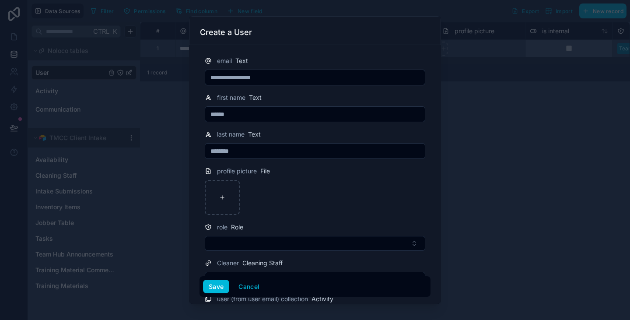
type input "********"
click at [226, 240] on button "Select Button" at bounding box center [315, 243] width 220 height 15
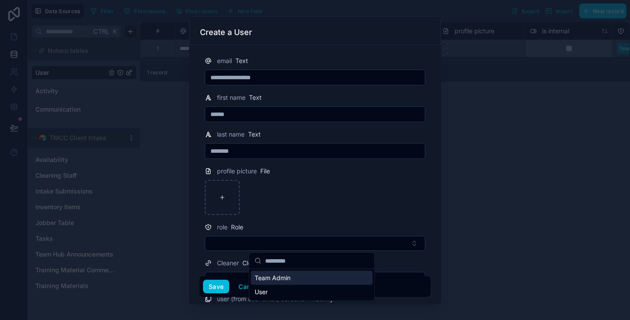
click at [279, 280] on span "Team Admin" at bounding box center [272, 277] width 36 height 9
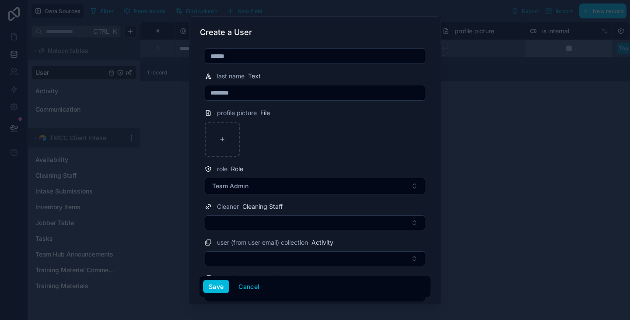
scroll to position [59, 0]
click at [237, 221] on button "Select Button" at bounding box center [315, 222] width 220 height 15
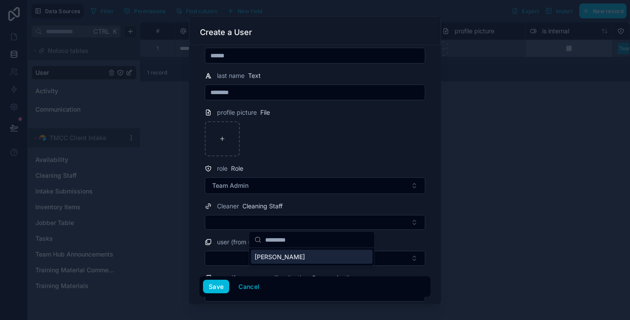
click at [237, 216] on button "Select Button" at bounding box center [315, 222] width 220 height 15
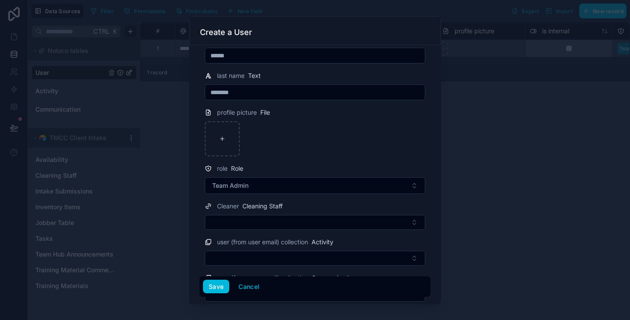
click at [237, 216] on button "Select Button" at bounding box center [315, 222] width 220 height 15
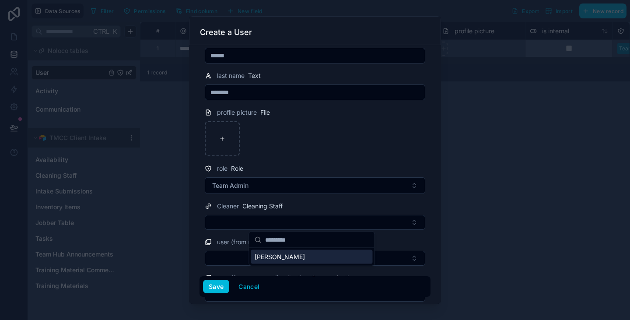
click at [237, 216] on button "Select Button" at bounding box center [315, 222] width 220 height 15
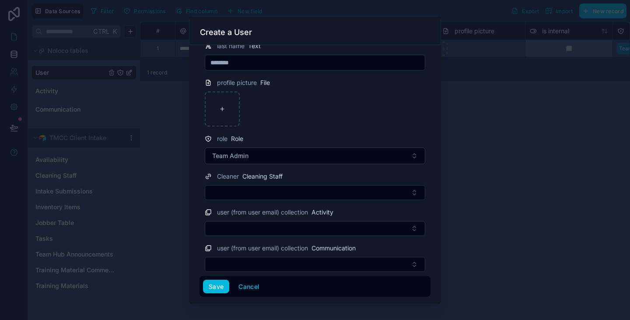
scroll to position [91, 0]
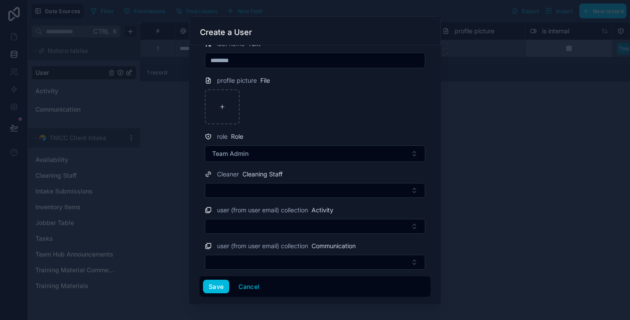
click at [242, 228] on button "Select Button" at bounding box center [315, 226] width 220 height 15
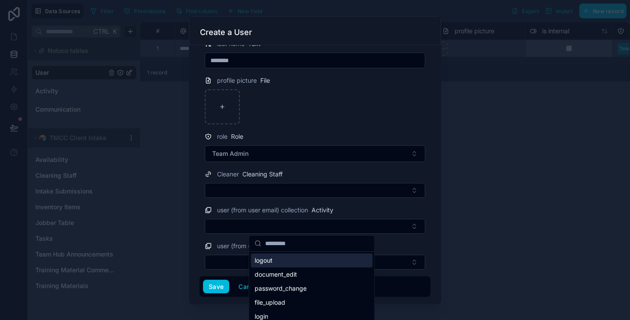
click at [230, 260] on button "Select Button" at bounding box center [315, 261] width 220 height 15
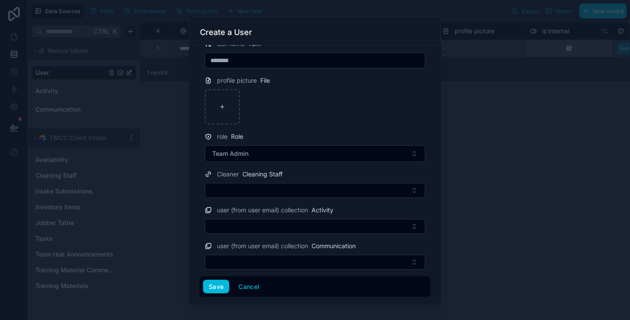
click at [214, 288] on button "Save" at bounding box center [216, 286] width 26 height 14
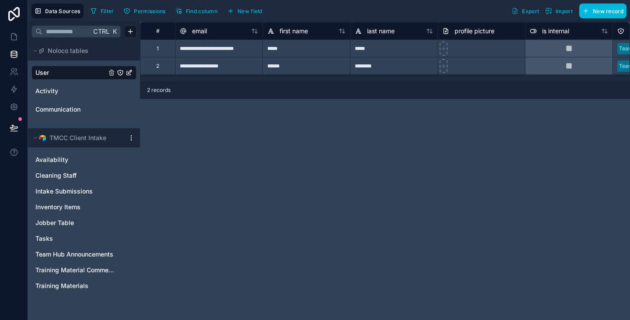
click at [52, 175] on span "Cleaning Staff" at bounding box center [55, 175] width 41 height 9
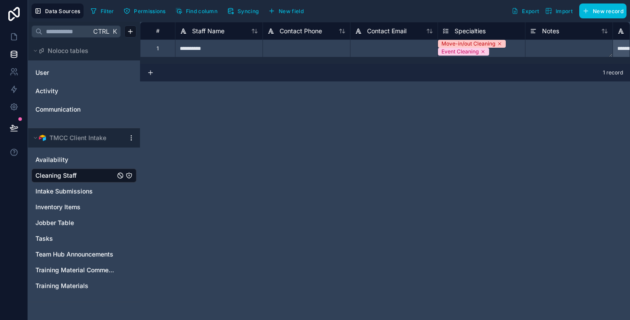
click at [601, 10] on span "New record" at bounding box center [607, 11] width 31 height 7
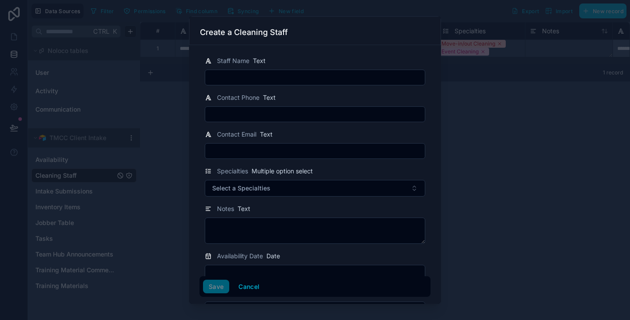
click at [244, 81] on input "text" at bounding box center [314, 77] width 219 height 12
type input "*"
type input "**********"
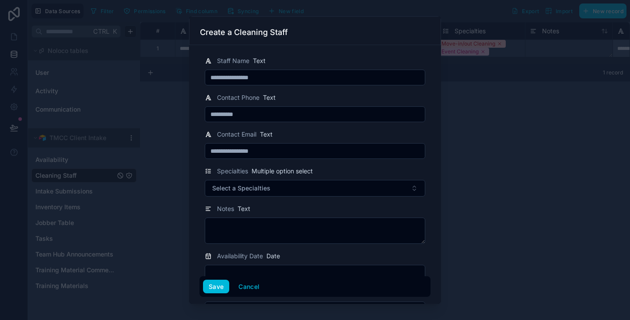
type input "**********"
click at [259, 185] on span "Select a Specialties" at bounding box center [241, 188] width 58 height 9
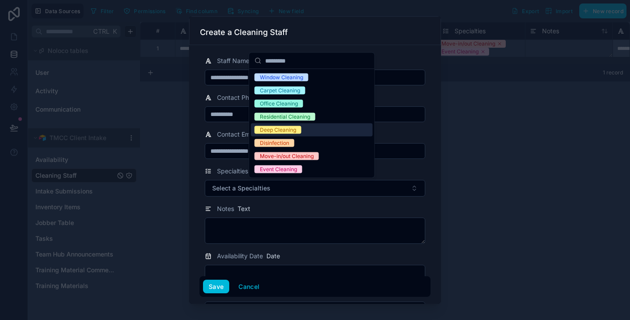
click at [281, 126] on div "Deep Cleaning" at bounding box center [278, 130] width 36 height 8
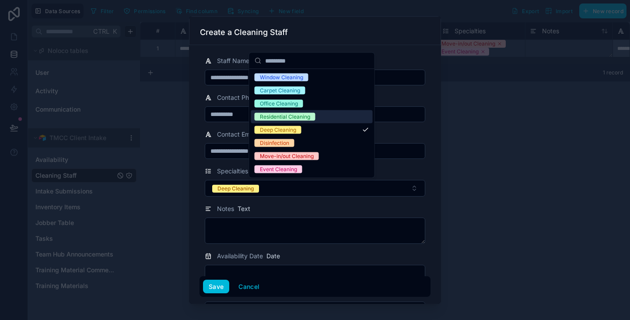
click at [279, 115] on div "Residential Cleaning" at bounding box center [285, 117] width 50 height 8
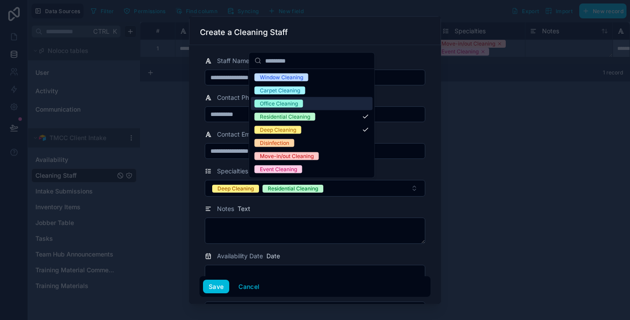
click at [277, 102] on div "Office Cleaning" at bounding box center [279, 104] width 38 height 8
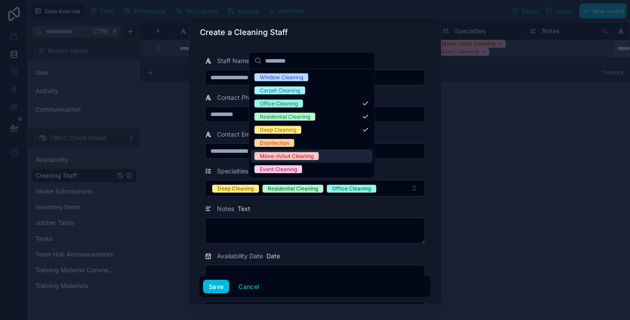
click at [278, 157] on div "Move-in/out Cleaning" at bounding box center [287, 156] width 54 height 8
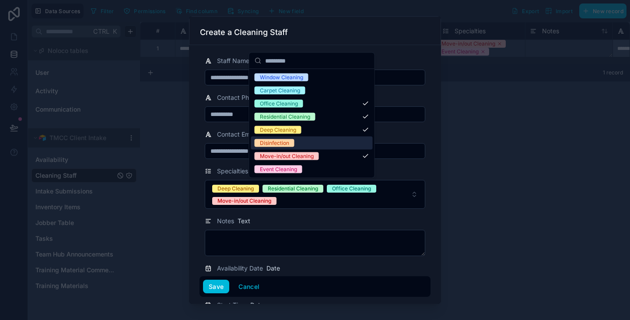
click at [276, 145] on div "Disinfection" at bounding box center [274, 143] width 29 height 8
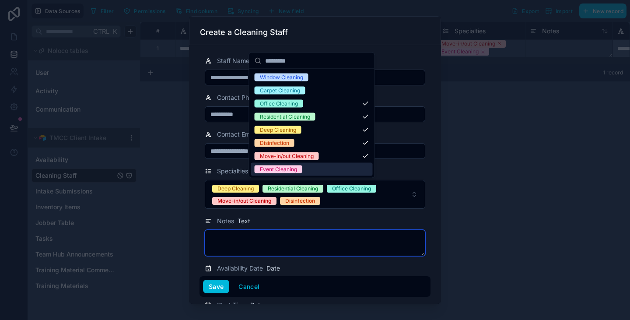
click at [247, 241] on textarea at bounding box center [315, 243] width 220 height 26
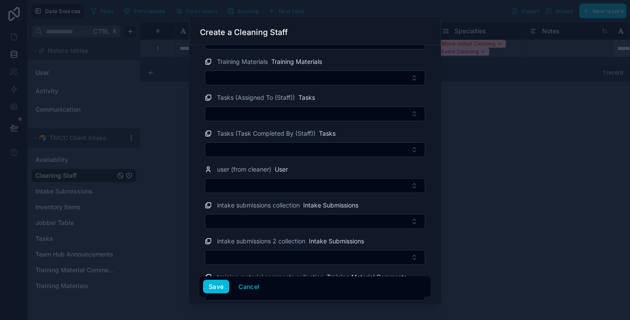
scroll to position [353, 0]
click at [252, 191] on button "Select Button" at bounding box center [315, 185] width 220 height 15
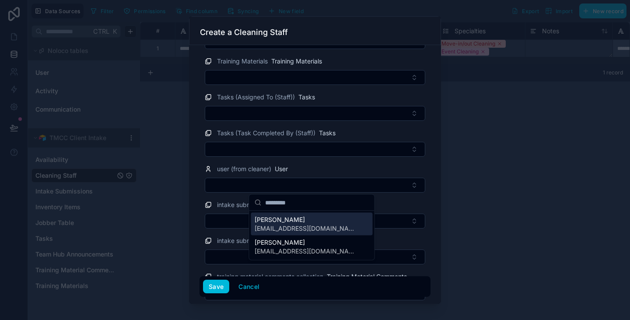
click at [264, 224] on span "[EMAIL_ADDRESS][DOMAIN_NAME]" at bounding box center [306, 228] width 104 height 9
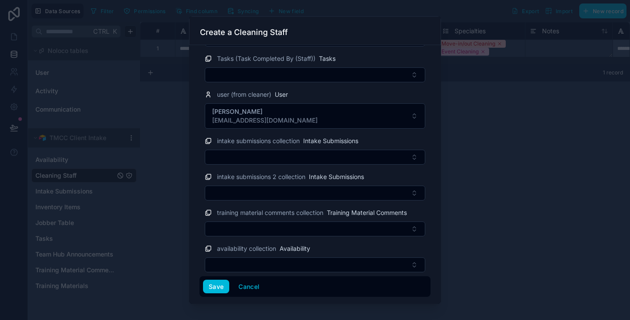
scroll to position [430, 0]
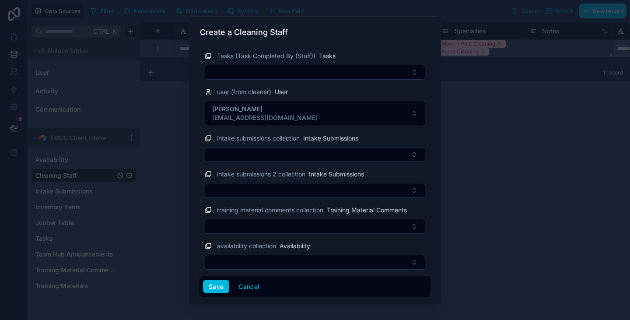
click at [219, 286] on button "Save" at bounding box center [216, 286] width 26 height 14
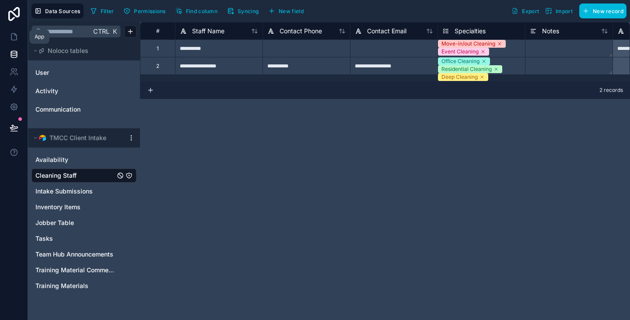
click at [16, 36] on icon at bounding box center [13, 37] width 5 height 7
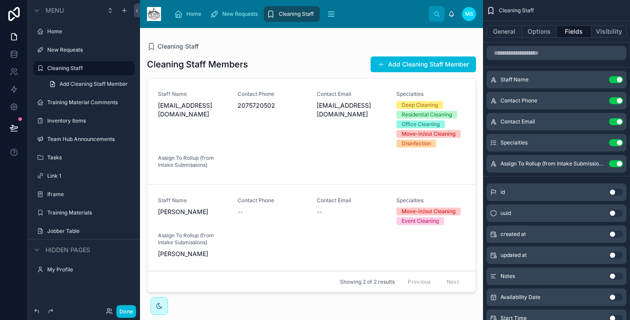
click at [58, 32] on label "Home" at bounding box center [88, 31] width 82 height 7
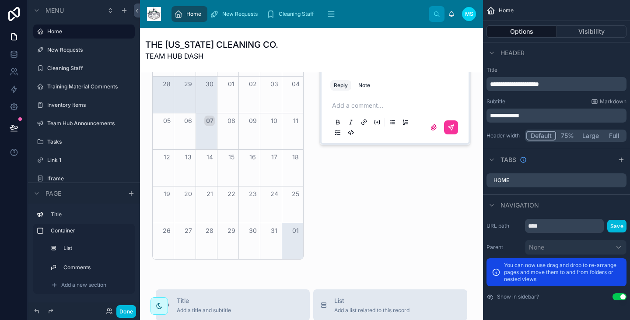
scroll to position [279, 0]
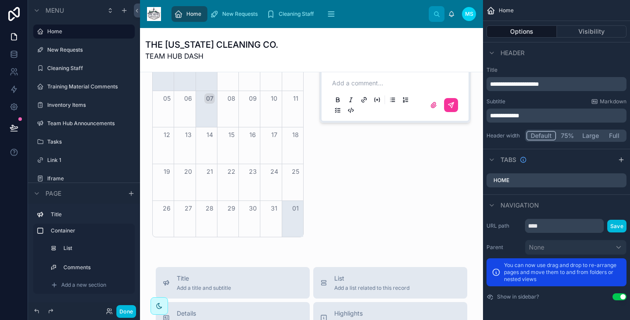
click at [70, 47] on label "New Requests" at bounding box center [88, 49] width 82 height 7
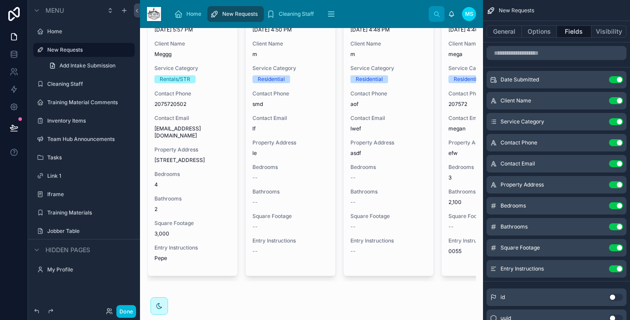
scroll to position [215, 0]
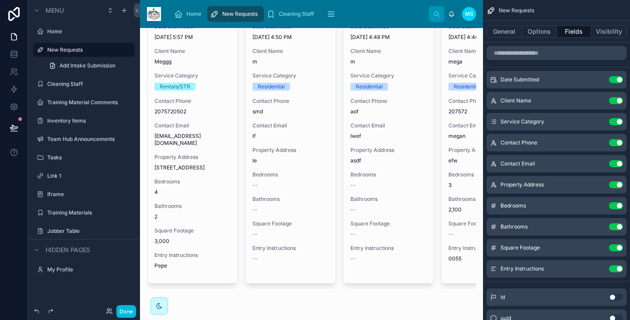
click at [72, 87] on div "Cleaning Staff" at bounding box center [90, 83] width 86 height 7
click at [71, 85] on label "Cleaning Staff" at bounding box center [88, 83] width 82 height 7
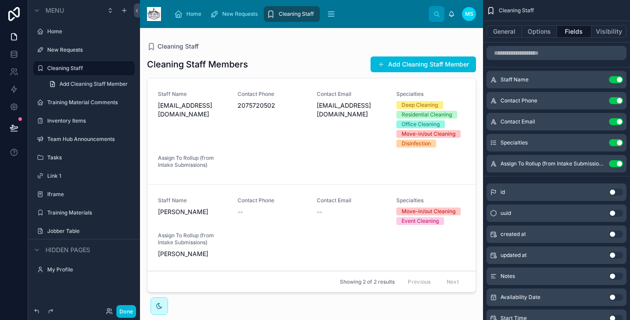
click at [79, 105] on label "Training Material Comments" at bounding box center [88, 102] width 82 height 7
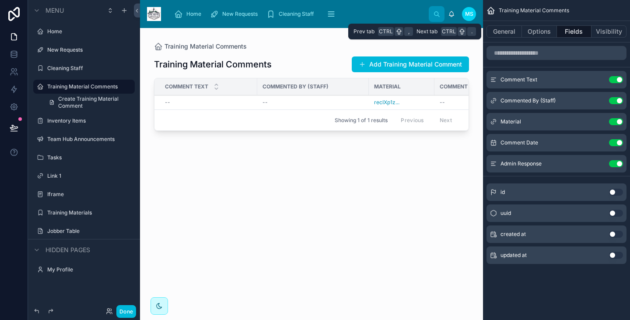
click at [537, 31] on button "Options" at bounding box center [539, 31] width 35 height 12
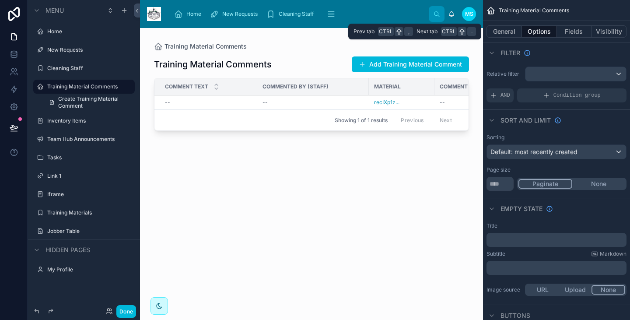
click at [503, 31] on button "General" at bounding box center [503, 31] width 35 height 12
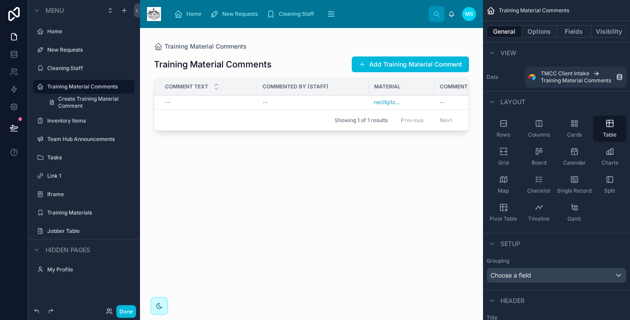
click at [538, 128] on div "Columns" at bounding box center [539, 128] width 34 height 26
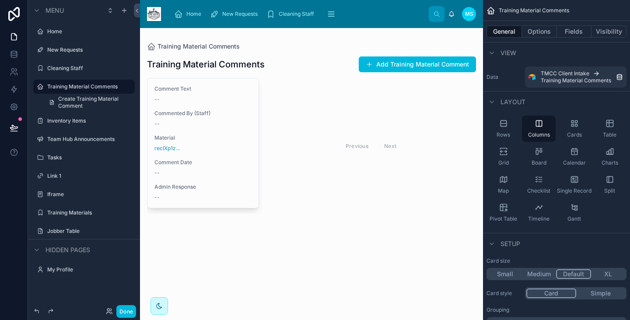
click at [569, 131] on div "Cards" at bounding box center [574, 128] width 34 height 26
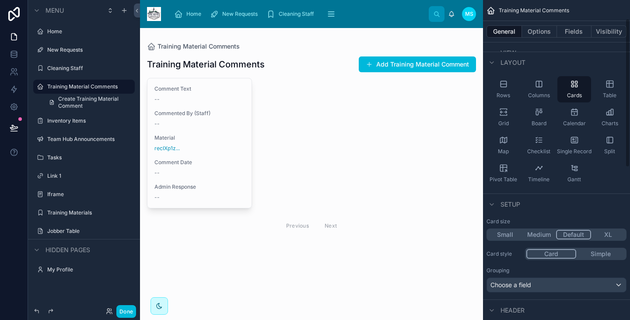
scroll to position [40, 0]
click at [78, 214] on label "Training Materials" at bounding box center [88, 212] width 82 height 7
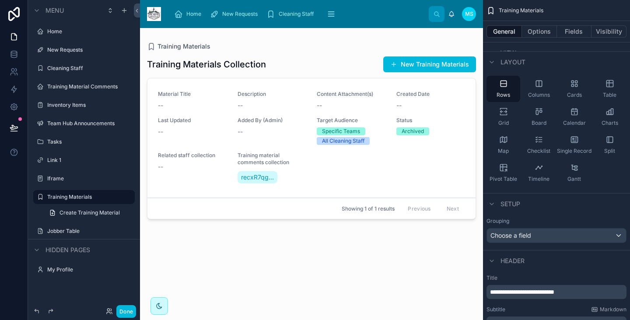
click at [0, 0] on icon "scrollable content" at bounding box center [0, 0] width 0 height 0
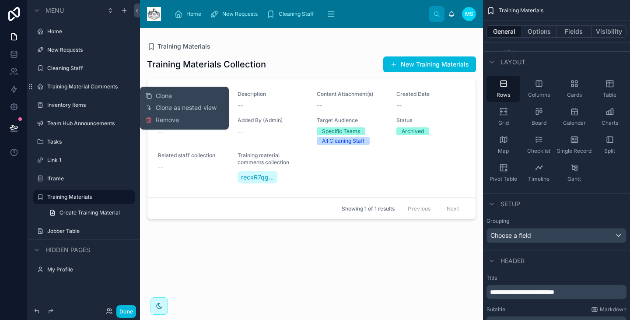
click at [157, 120] on span "Remove" at bounding box center [167, 119] width 23 height 9
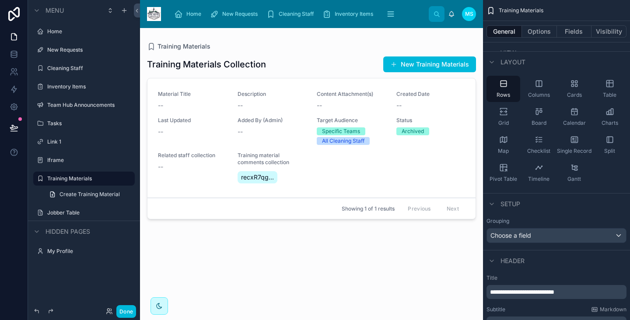
click at [545, 87] on div "Columns" at bounding box center [539, 89] width 34 height 26
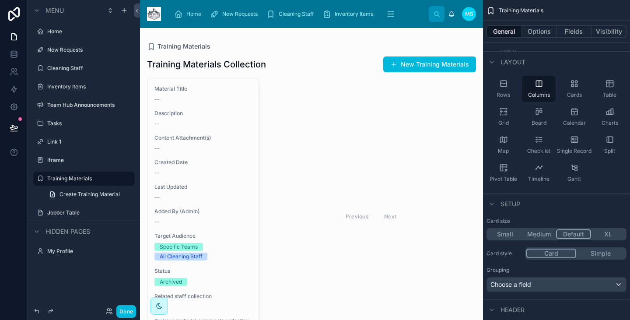
click at [569, 83] on div "Cards" at bounding box center [574, 89] width 34 height 26
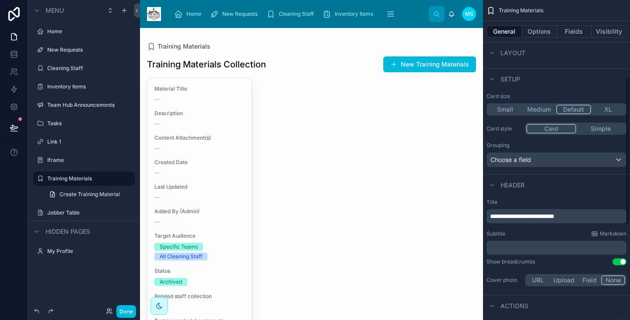
scroll to position [165, 0]
click at [550, 161] on div "Choose a field" at bounding box center [556, 159] width 139 height 14
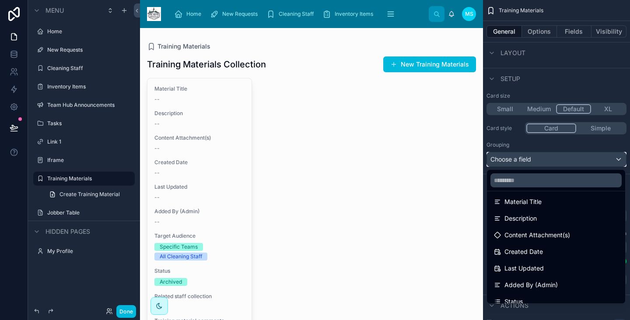
scroll to position [73, 0]
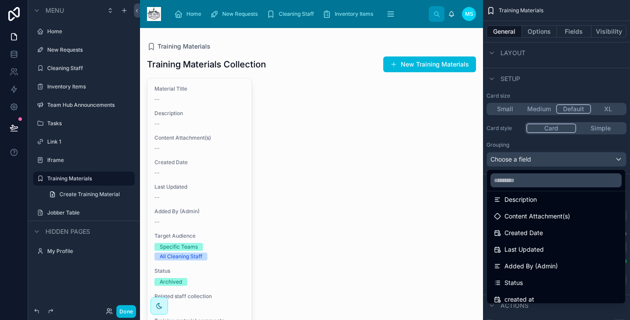
click at [531, 294] on span "created at" at bounding box center [519, 299] width 30 height 10
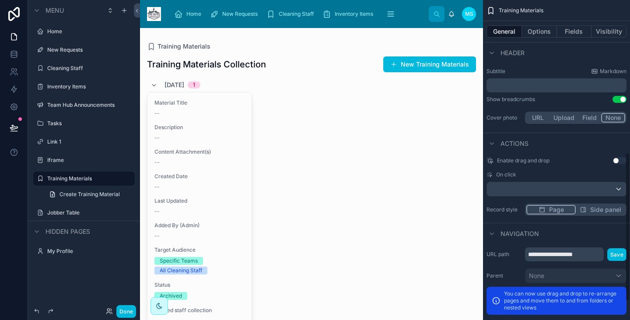
scroll to position [367, 0]
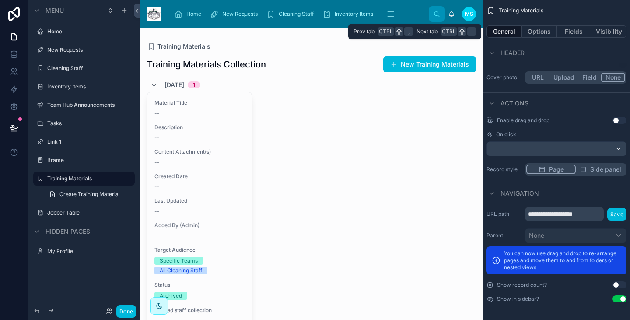
click at [544, 34] on button "Options" at bounding box center [539, 31] width 35 height 12
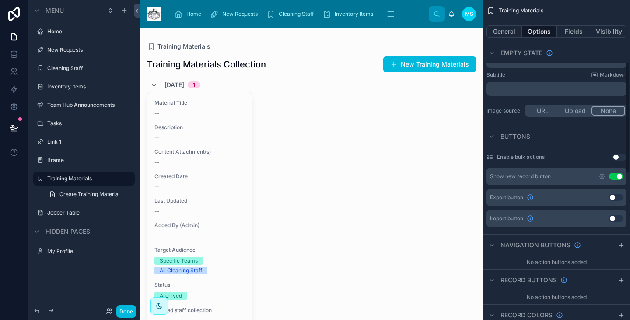
scroll to position [176, 0]
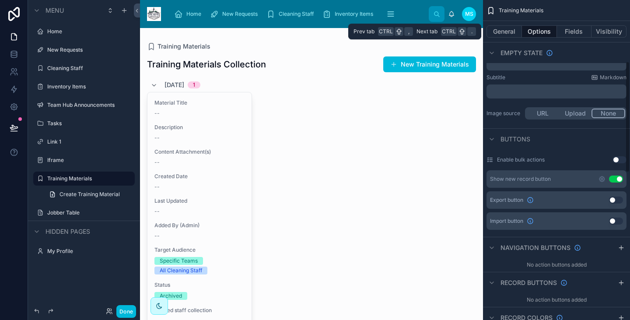
click at [573, 32] on button "Fields" at bounding box center [574, 31] width 35 height 12
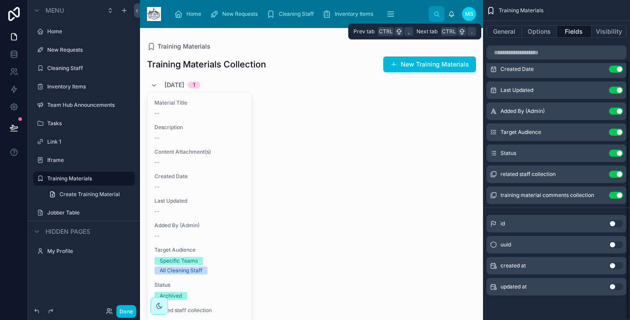
scroll to position [73, 0]
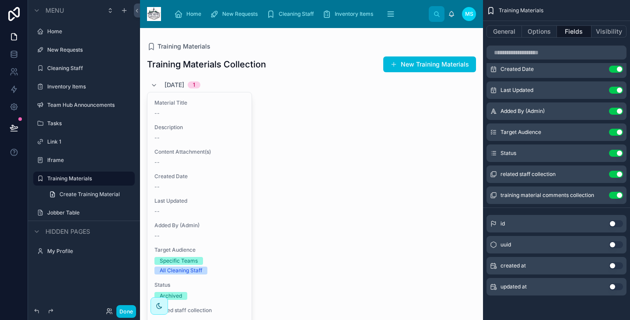
click at [613, 131] on button "Use setting" at bounding box center [616, 132] width 14 height 7
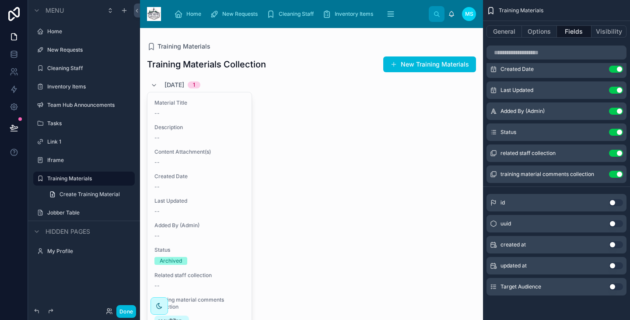
click at [615, 109] on button "Use setting" at bounding box center [616, 111] width 14 height 7
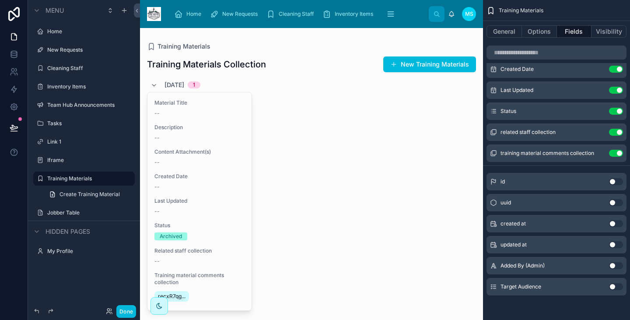
click at [617, 110] on button "Use setting" at bounding box center [616, 111] width 14 height 7
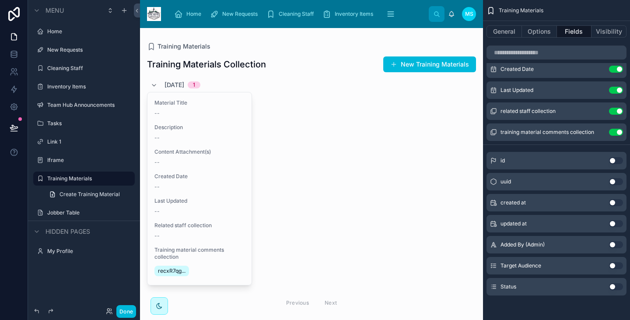
click at [617, 112] on button "Use setting" at bounding box center [616, 111] width 14 height 7
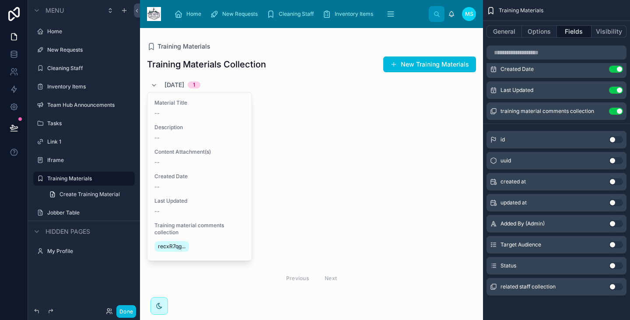
click at [617, 108] on button "Use setting" at bounding box center [616, 111] width 14 height 7
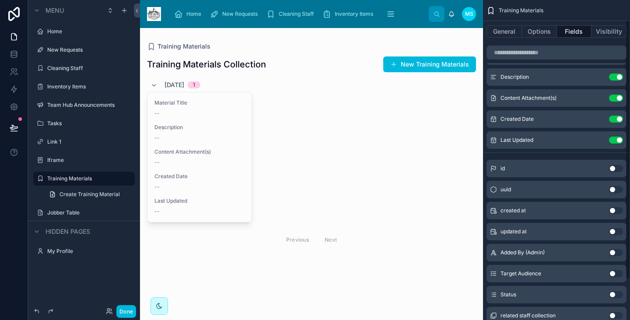
scroll to position [0, 0]
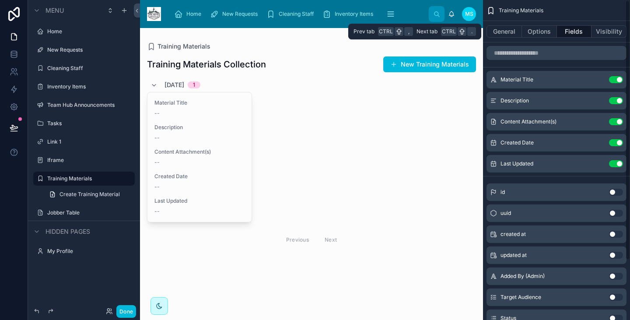
click at [504, 35] on button "General" at bounding box center [503, 31] width 35 height 12
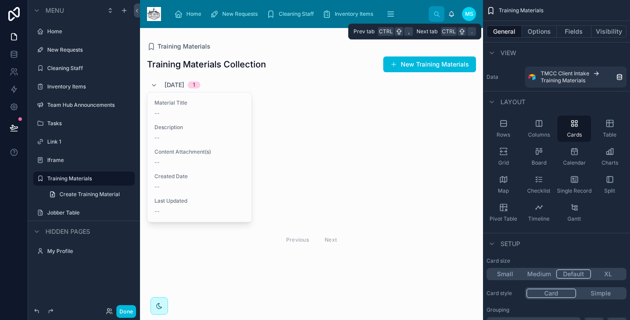
click at [505, 32] on button "General" at bounding box center [503, 31] width 35 height 12
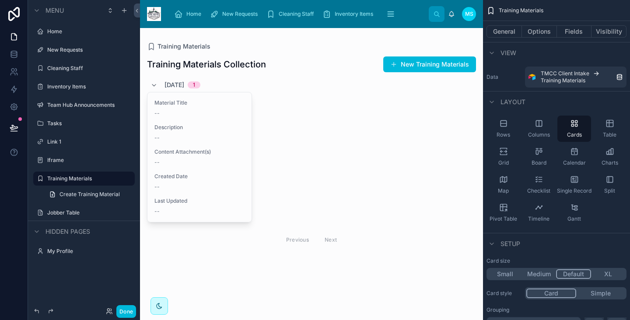
click at [64, 84] on label "Inventory Items" at bounding box center [88, 86] width 82 height 7
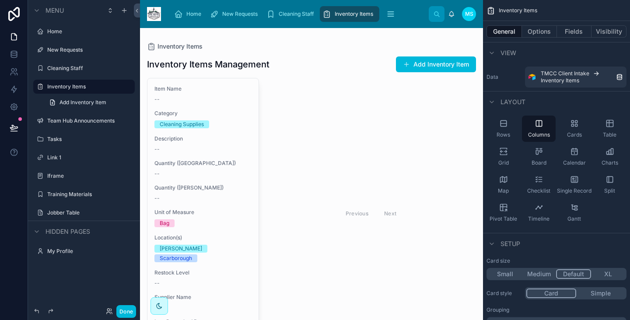
click at [504, 158] on div "Grid" at bounding box center [503, 156] width 34 height 26
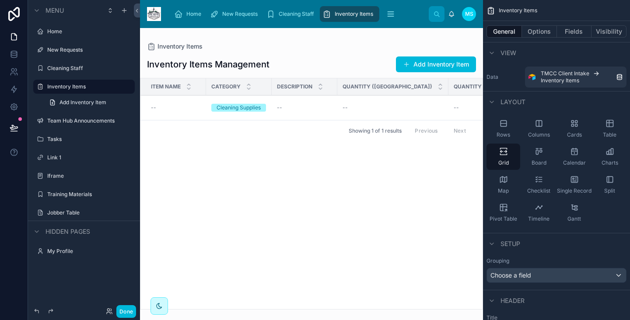
click at [501, 209] on icon "scrollable content" at bounding box center [503, 207] width 9 height 9
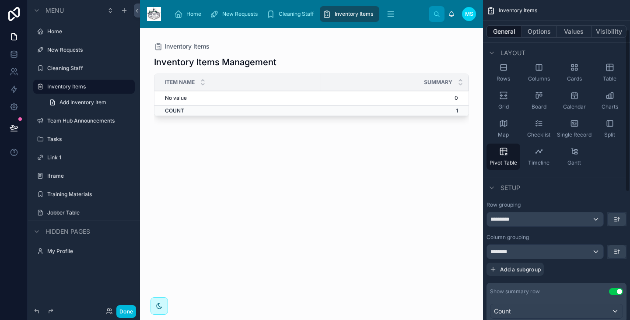
scroll to position [59, 0]
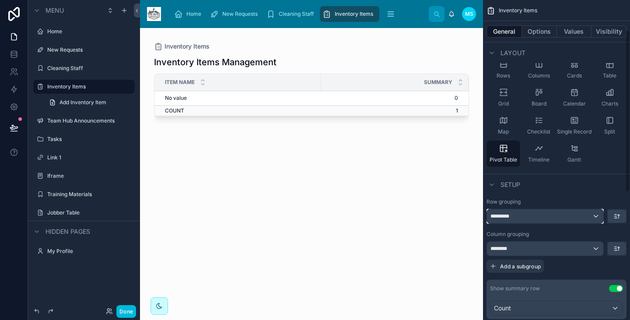
click at [533, 213] on div "*********" at bounding box center [545, 216] width 116 height 14
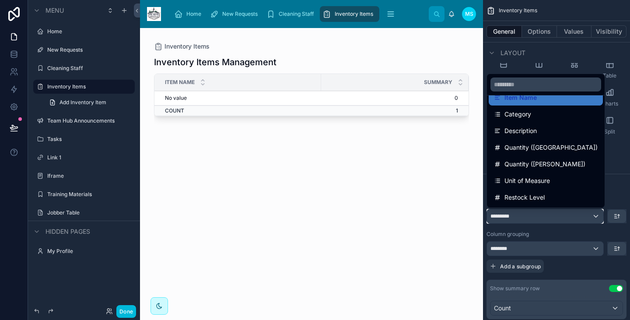
scroll to position [45, 0]
click at [534, 146] on span "Quantity ([GEOGRAPHIC_DATA])" at bounding box center [550, 148] width 93 height 10
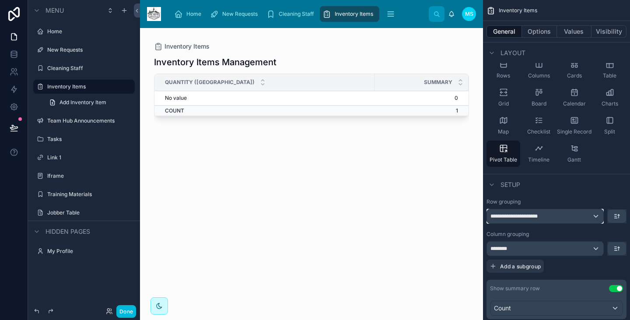
click at [522, 217] on span "**********" at bounding box center [517, 215] width 54 height 7
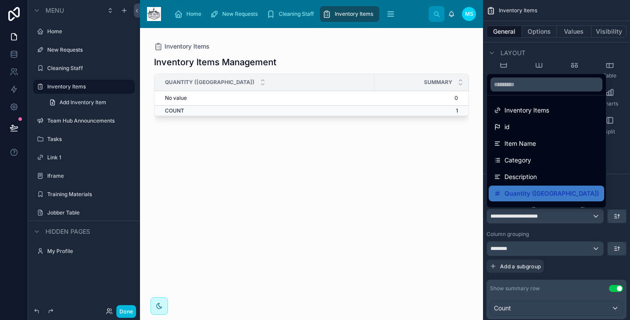
click at [529, 111] on span "Inventory Items" at bounding box center [526, 110] width 45 height 10
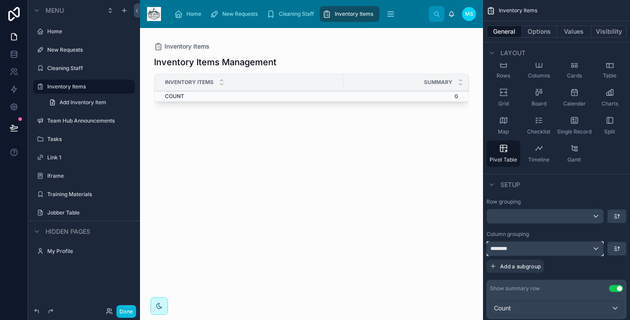
click at [530, 253] on div "********" at bounding box center [545, 248] width 116 height 14
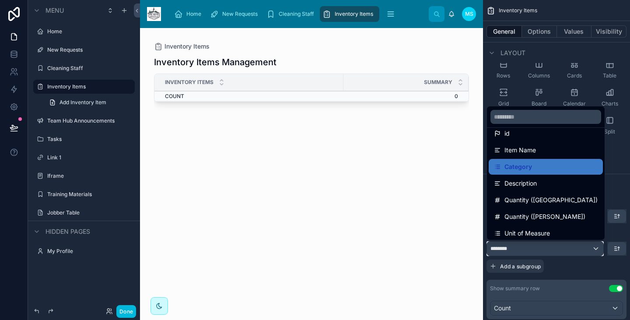
scroll to position [27, 0]
click at [541, 199] on span "Quantity ([GEOGRAPHIC_DATA])" at bounding box center [550, 199] width 93 height 10
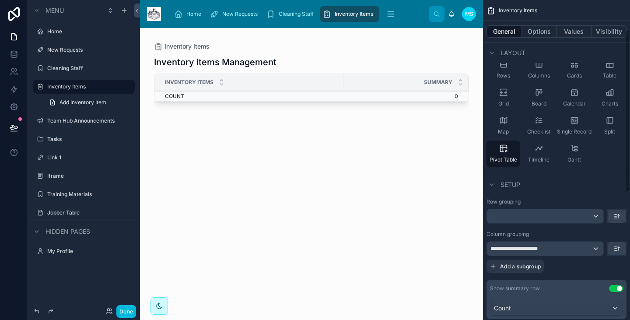
click at [526, 269] on button "Add a subgroup" at bounding box center [514, 265] width 57 height 13
click at [522, 267] on span "Choose a field" at bounding box center [510, 266] width 41 height 7
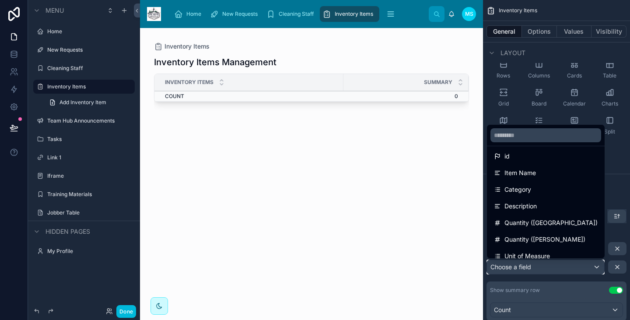
scroll to position [22, 0]
click at [529, 242] on span "Quantity ([PERSON_NAME])" at bounding box center [544, 238] width 81 height 10
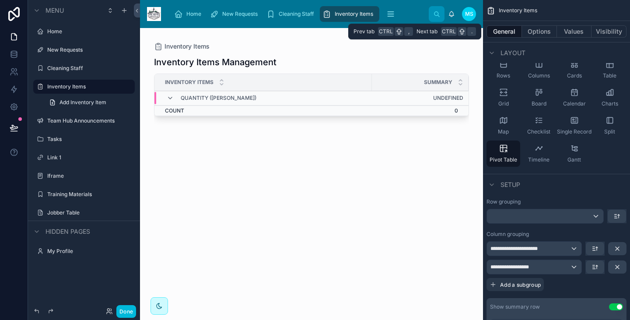
click at [569, 33] on button "Values" at bounding box center [574, 31] width 35 height 12
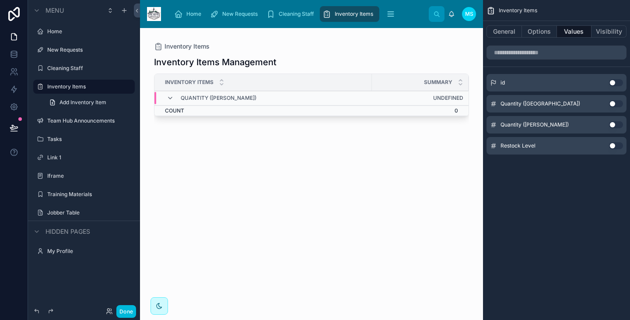
click at [615, 102] on button "Use setting" at bounding box center [616, 103] width 14 height 7
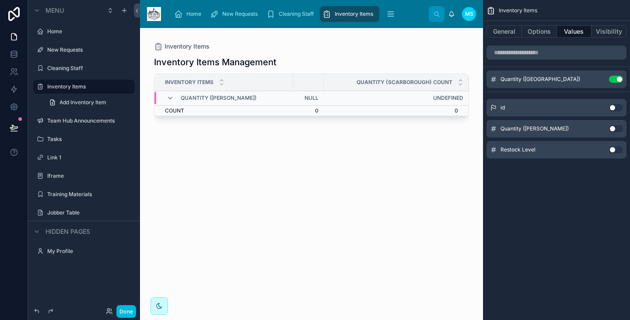
click at [616, 128] on button "Use setting" at bounding box center [616, 128] width 14 height 7
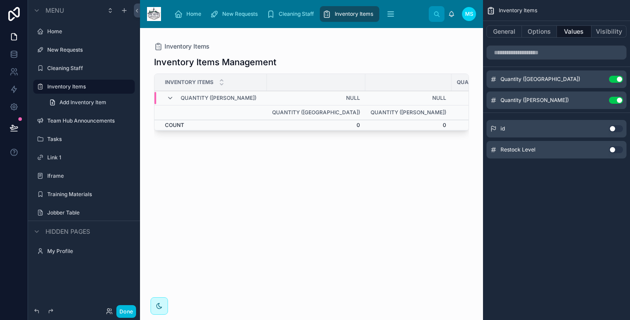
click at [616, 147] on button "Use setting" at bounding box center [616, 149] width 14 height 7
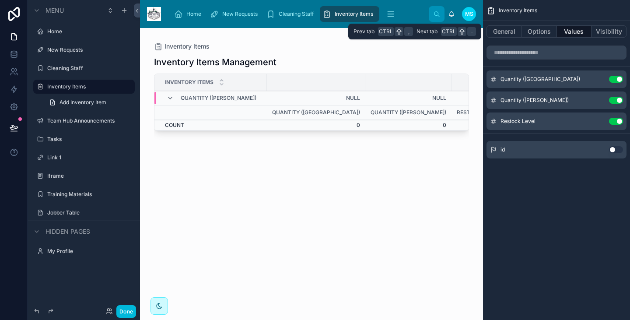
click at [535, 34] on button "Options" at bounding box center [539, 31] width 35 height 12
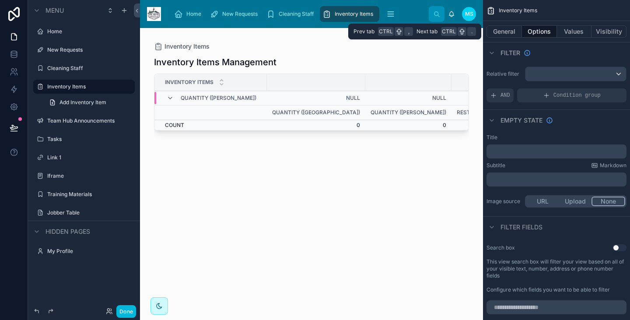
click at [501, 31] on button "General" at bounding box center [503, 31] width 35 height 12
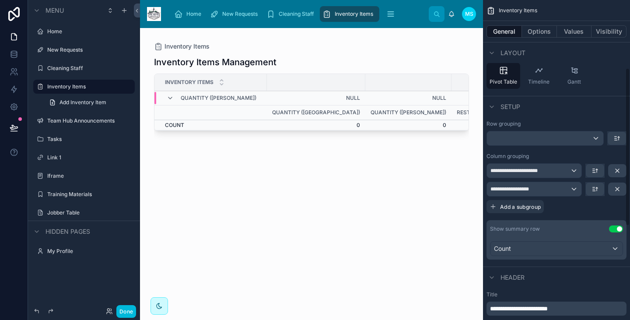
scroll to position [138, 0]
click at [617, 188] on icon "scrollable content" at bounding box center [616, 188] width 7 height 7
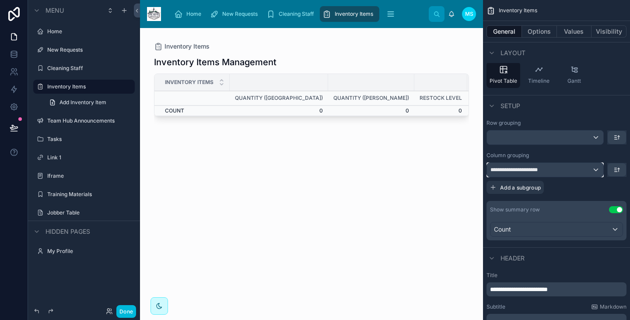
click at [522, 169] on span "**********" at bounding box center [517, 169] width 54 height 7
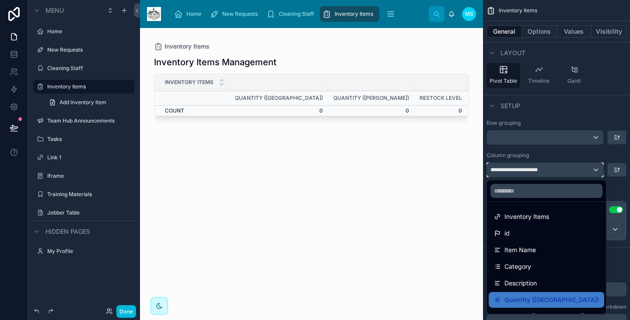
scroll to position [1, 0]
click at [544, 265] on div "Category" at bounding box center [546, 265] width 105 height 10
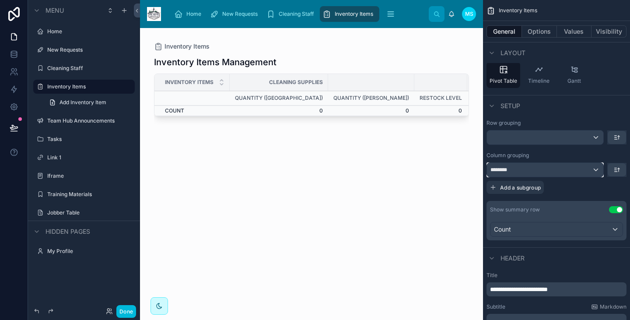
drag, startPoint x: 546, startPoint y: 168, endPoint x: 558, endPoint y: 172, distance: 12.9
click at [558, 172] on div "********" at bounding box center [545, 170] width 116 height 14
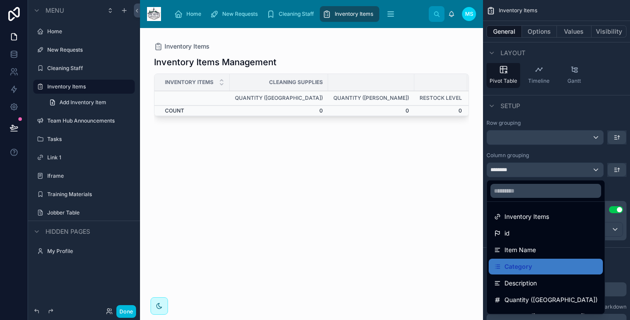
click at [558, 172] on div "scrollable content" at bounding box center [315, 160] width 630 height 320
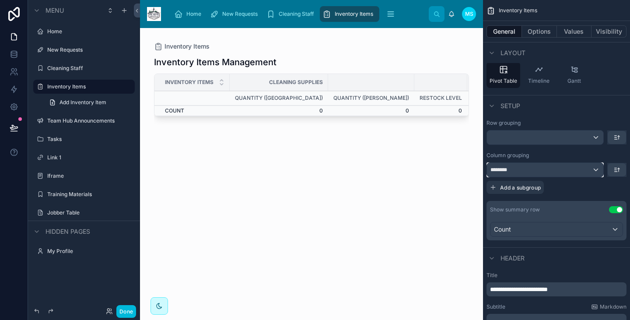
click at [568, 173] on div "********" at bounding box center [545, 170] width 116 height 14
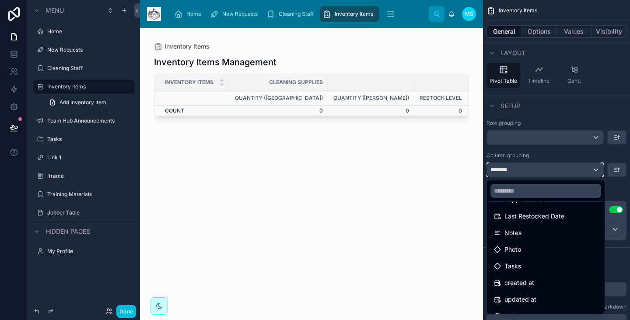
scroll to position [178, 0]
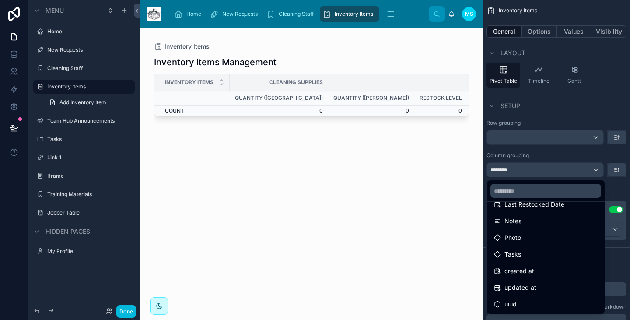
click at [535, 287] on div "updated at" at bounding box center [546, 287] width 104 height 10
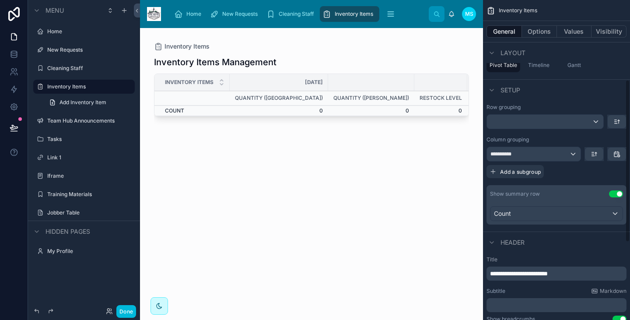
scroll to position [157, 0]
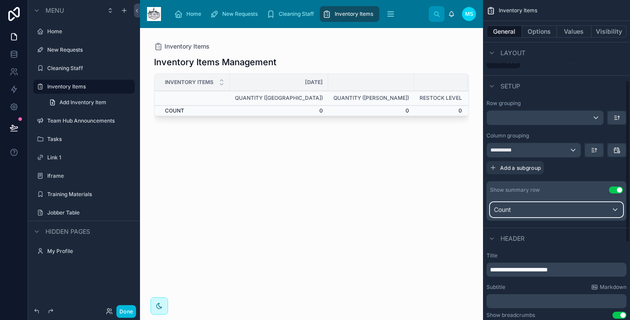
click at [581, 216] on div "Count" at bounding box center [556, 209] width 132 height 14
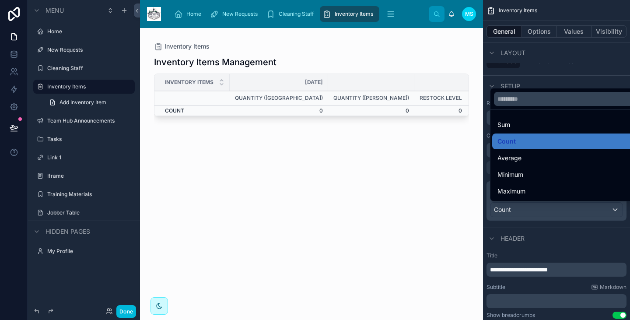
click at [577, 211] on div "scrollable content" at bounding box center [315, 160] width 630 height 320
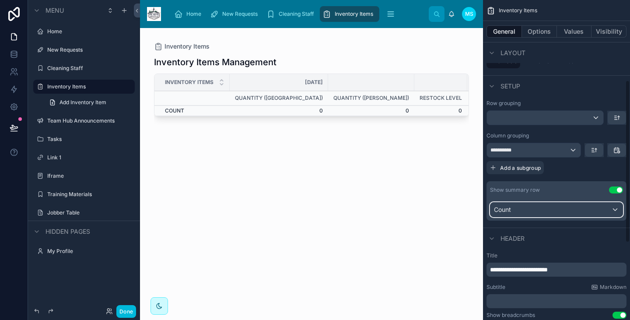
click at [577, 205] on div "Count" at bounding box center [556, 209] width 132 height 14
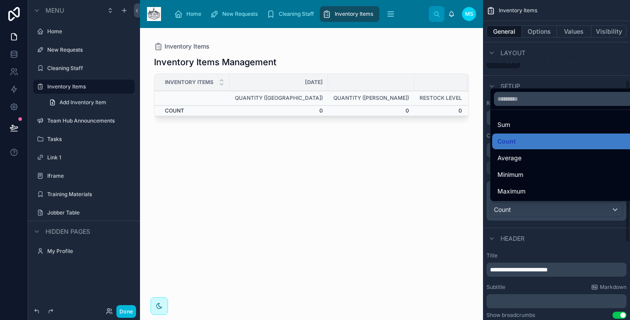
click at [548, 243] on div "scrollable content" at bounding box center [315, 160] width 630 height 320
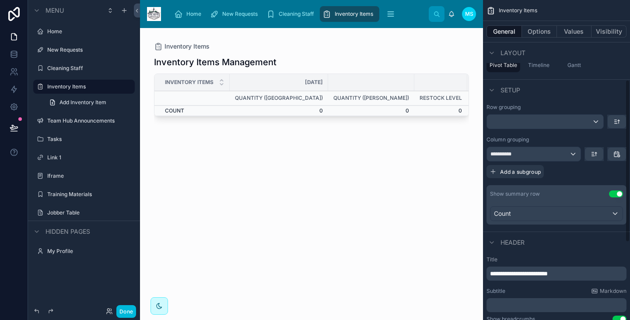
scroll to position [153, 0]
click at [540, 120] on div "scrollable content" at bounding box center [545, 122] width 116 height 14
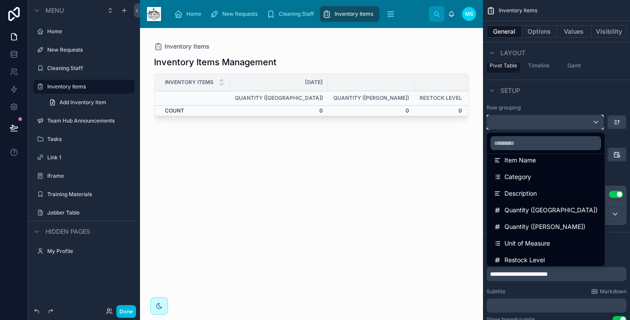
scroll to position [43, 0]
click at [522, 178] on span "Category" at bounding box center [517, 175] width 27 height 10
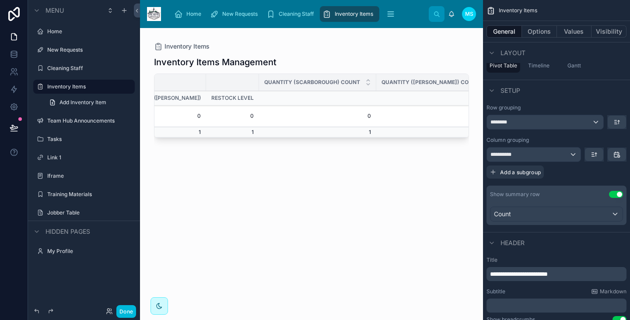
scroll to position [0, 193]
click at [574, 30] on button "Values" at bounding box center [574, 31] width 35 height 12
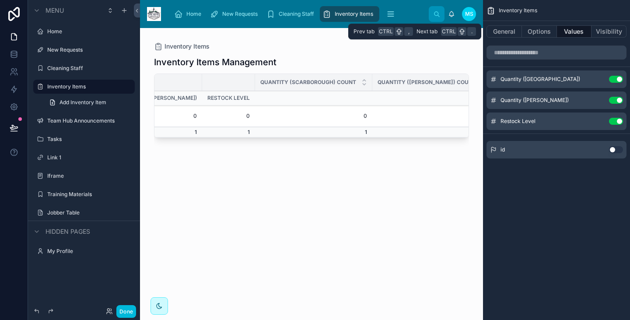
scroll to position [0, 0]
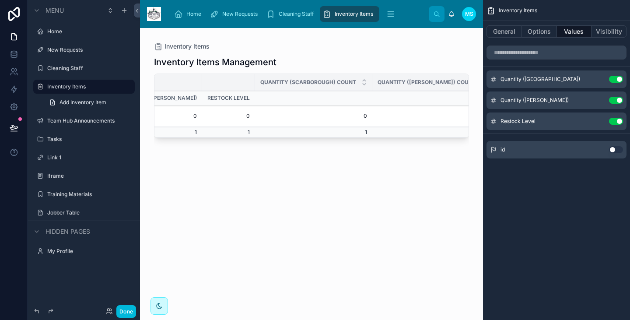
click at [617, 78] on button "Use setting" at bounding box center [616, 79] width 14 height 7
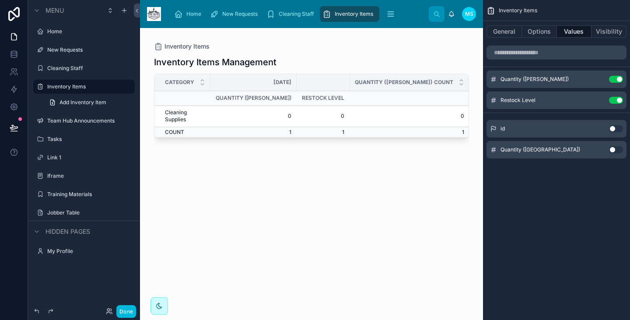
click at [615, 79] on button "Use setting" at bounding box center [616, 79] width 14 height 7
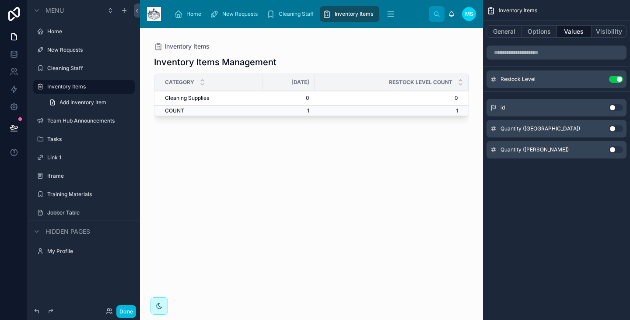
click at [614, 128] on button "Use setting" at bounding box center [616, 128] width 14 height 7
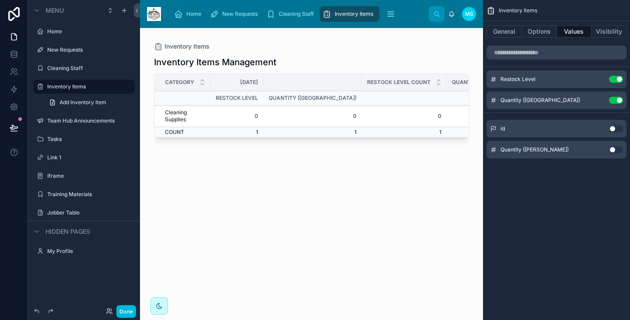
click at [614, 148] on button "Use setting" at bounding box center [616, 149] width 14 height 7
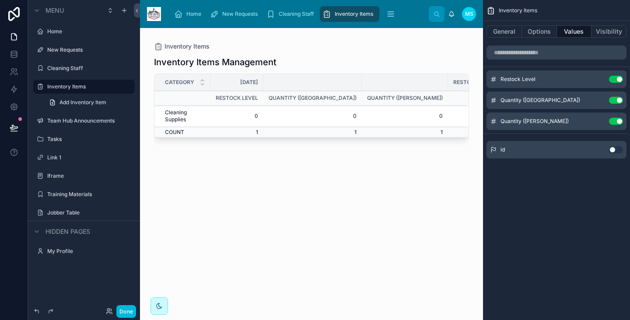
click at [613, 149] on button "Use setting" at bounding box center [616, 149] width 14 height 7
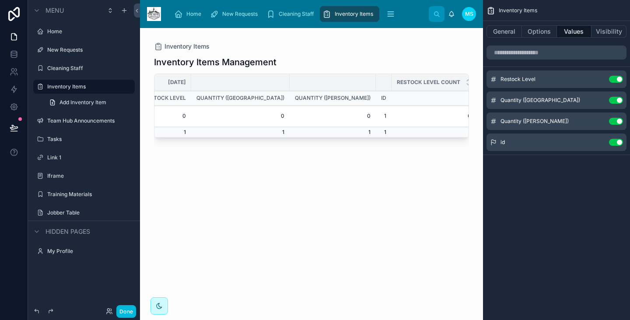
scroll to position [0, 53]
click at [612, 143] on button "Use setting" at bounding box center [616, 142] width 14 height 7
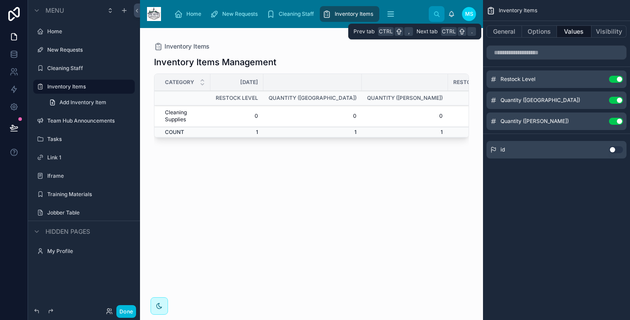
click at [543, 34] on button "Options" at bounding box center [539, 31] width 35 height 12
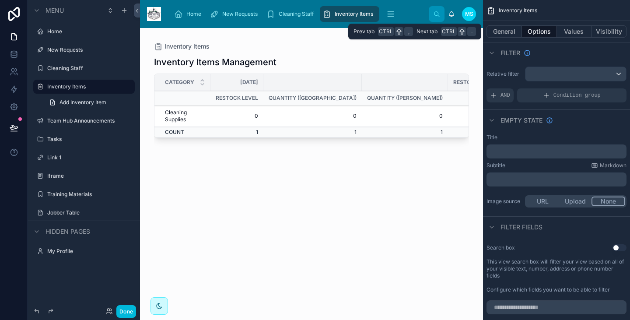
click at [510, 32] on button "General" at bounding box center [503, 31] width 35 height 12
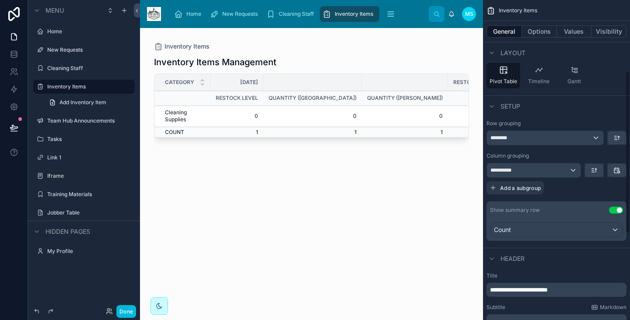
scroll to position [139, 0]
click at [545, 138] on div "********" at bounding box center [545, 136] width 116 height 14
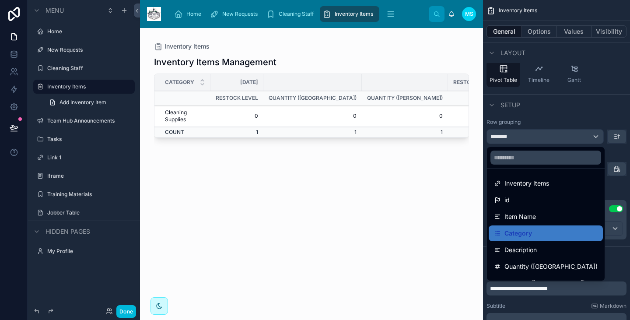
click at [533, 218] on span "Item Name" at bounding box center [519, 216] width 31 height 10
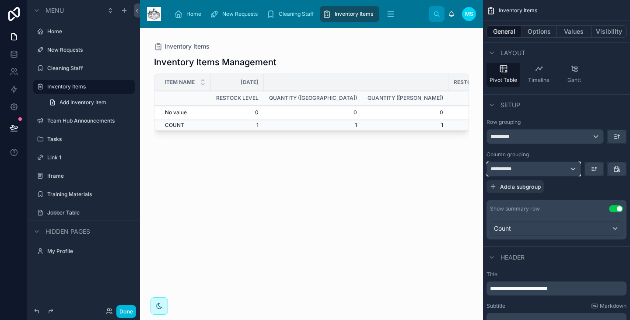
click at [557, 170] on div "**********" at bounding box center [534, 169] width 94 height 14
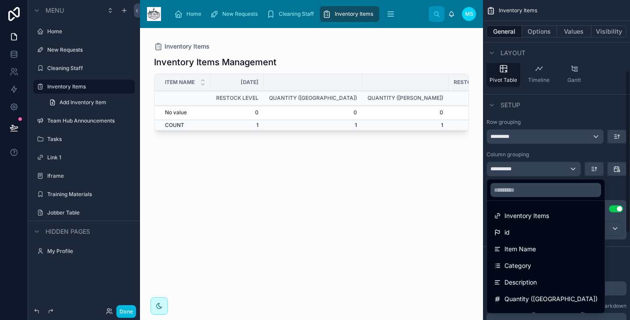
click at [582, 178] on div "scrollable content" at bounding box center [315, 160] width 630 height 320
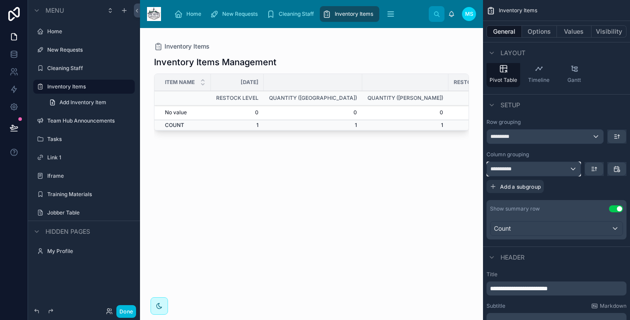
click at [560, 167] on div "**********" at bounding box center [534, 169] width 94 height 14
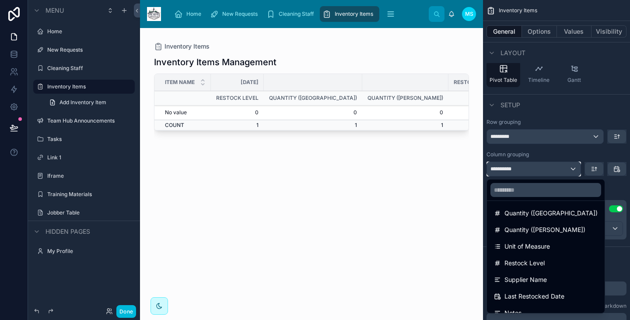
scroll to position [87, 0]
click at [522, 251] on div "Unit of Measure" at bounding box center [545, 245] width 114 height 16
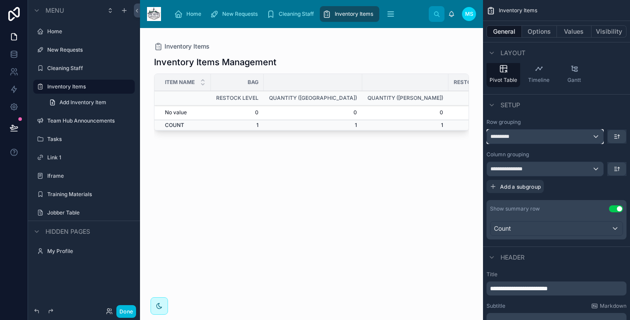
click at [544, 129] on div "*********" at bounding box center [545, 136] width 116 height 14
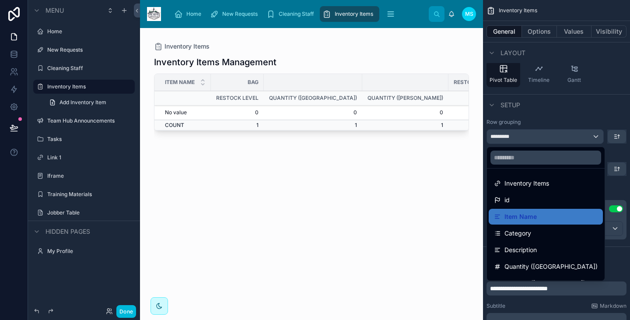
click at [530, 228] on div "Category" at bounding box center [546, 233] width 104 height 10
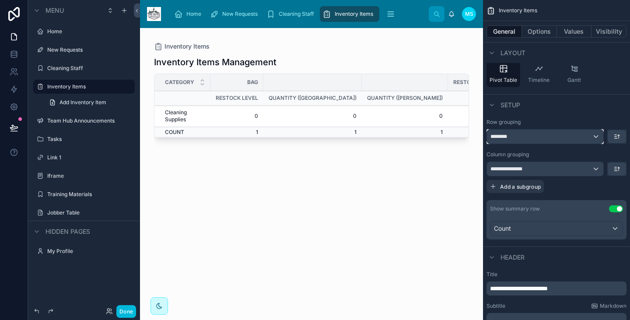
click at [544, 132] on div "********" at bounding box center [545, 136] width 116 height 14
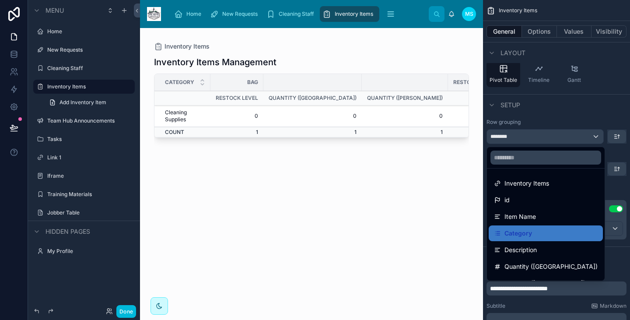
click at [529, 218] on span "Item Name" at bounding box center [519, 216] width 31 height 10
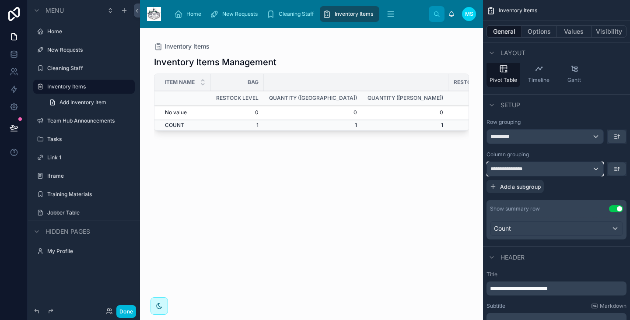
click at [531, 164] on div "**********" at bounding box center [545, 169] width 116 height 14
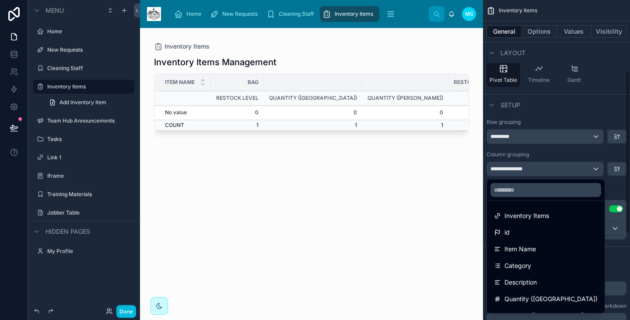
click at [536, 171] on div "scrollable content" at bounding box center [315, 160] width 630 height 320
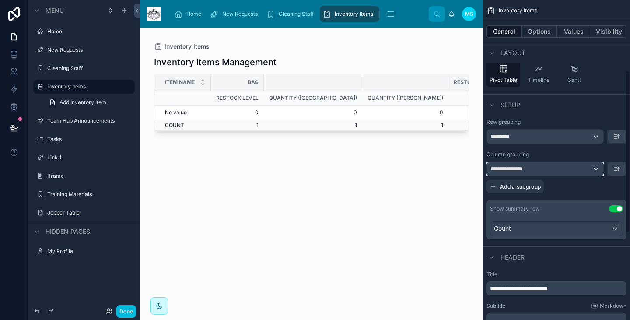
click at [536, 171] on div "**********" at bounding box center [545, 169] width 116 height 14
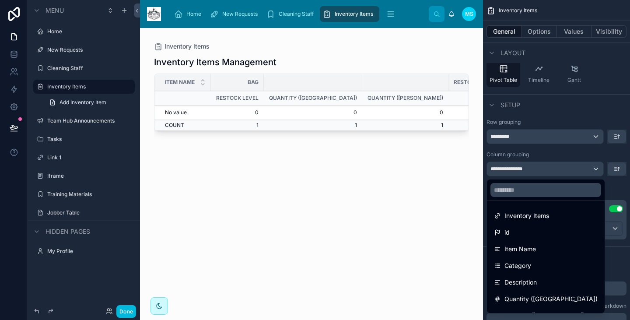
click at [522, 261] on span "Category" at bounding box center [517, 265] width 27 height 10
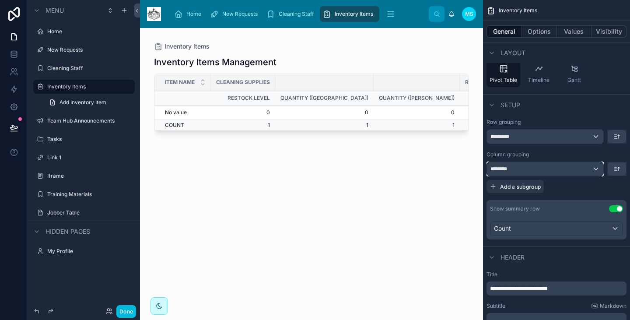
click at [526, 167] on div "********" at bounding box center [545, 169] width 116 height 14
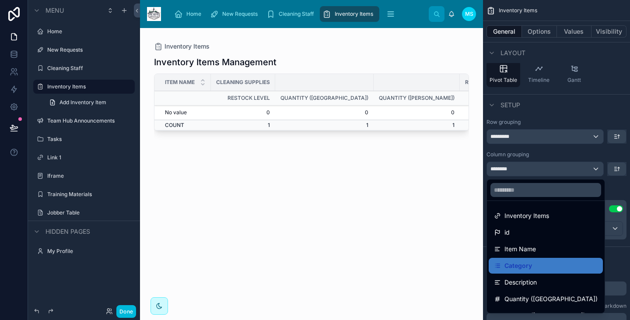
click at [497, 197] on div at bounding box center [546, 189] width 118 height 21
click at [576, 167] on div "scrollable content" at bounding box center [315, 160] width 630 height 320
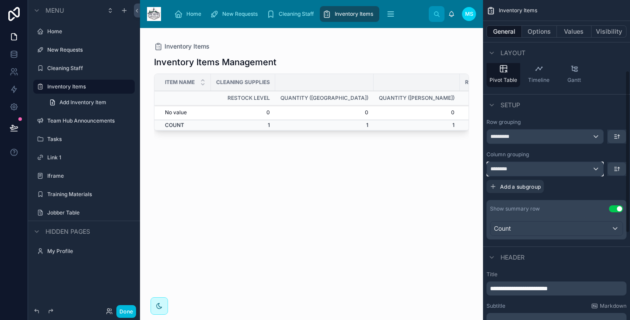
click at [576, 167] on div "********" at bounding box center [545, 169] width 116 height 14
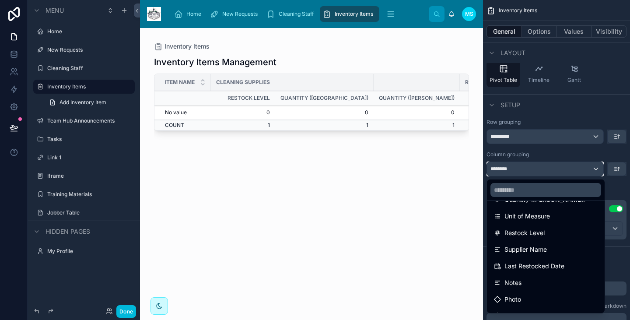
scroll to position [116, 0]
click at [532, 231] on span "Restock Level" at bounding box center [524, 232] width 40 height 10
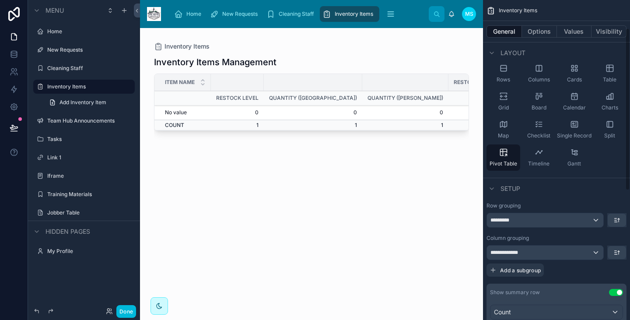
scroll to position [56, 0]
click at [574, 256] on div "**********" at bounding box center [545, 252] width 116 height 14
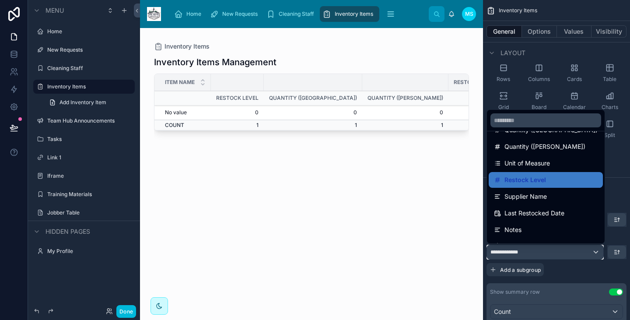
scroll to position [100, 0]
click at [557, 216] on span "Last Restocked Date" at bounding box center [534, 212] width 60 height 10
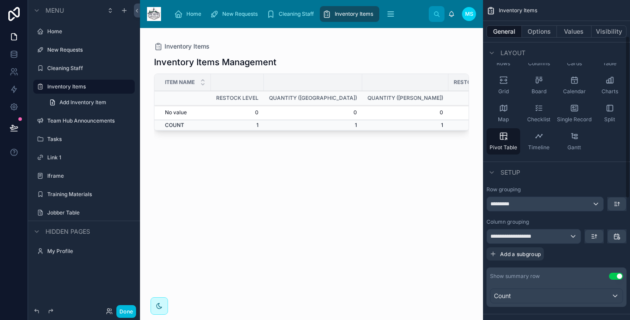
scroll to position [72, 0]
drag, startPoint x: 319, startPoint y: 132, endPoint x: 399, endPoint y: 139, distance: 80.3
click at [399, 139] on div at bounding box center [311, 168] width 343 height 281
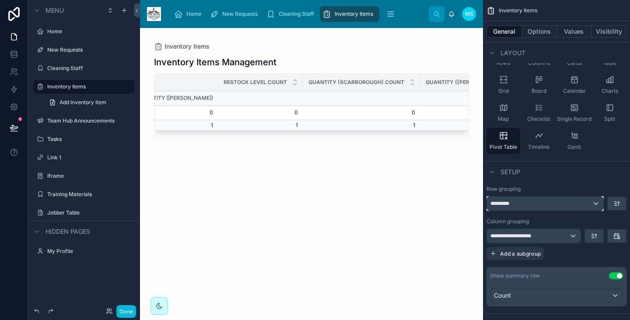
click at [584, 204] on div "*********" at bounding box center [545, 203] width 116 height 14
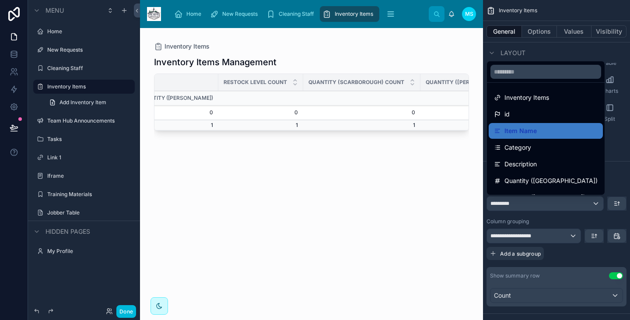
click at [547, 96] on div "Inventory Items" at bounding box center [546, 97] width 104 height 10
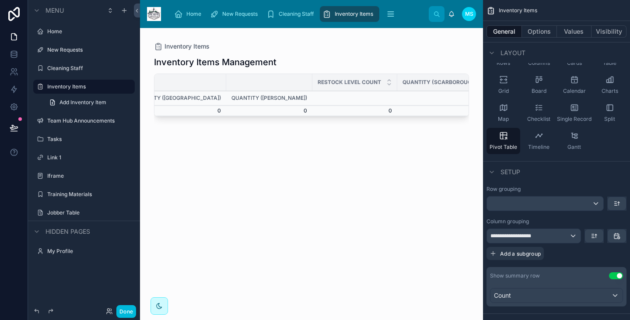
scroll to position [0, 112]
click at [572, 235] on div "**********" at bounding box center [534, 236] width 94 height 14
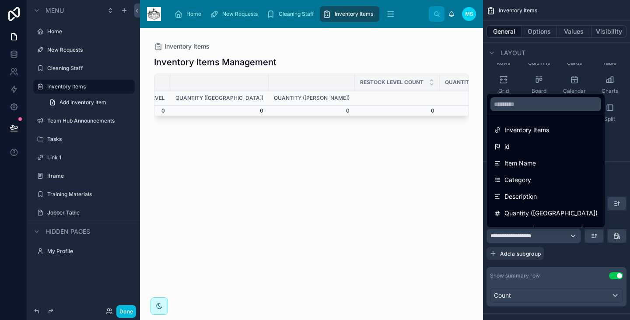
click at [537, 126] on span "Inventory Items" at bounding box center [526, 130] width 45 height 10
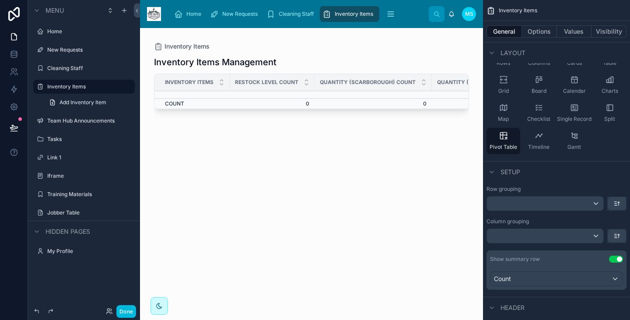
click at [618, 259] on button "Use setting" at bounding box center [616, 258] width 14 height 7
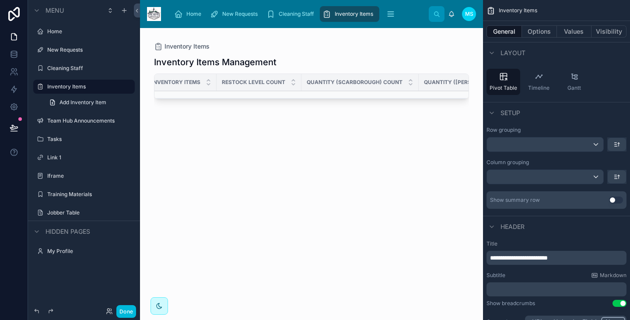
scroll to position [0, 0]
click at [531, 141] on div "scrollable content" at bounding box center [545, 144] width 116 height 14
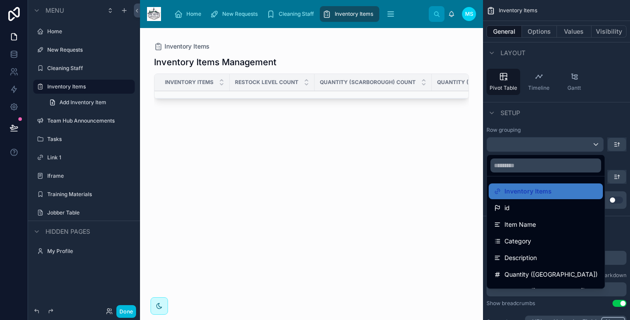
click at [527, 221] on span "Item Name" at bounding box center [519, 224] width 31 height 10
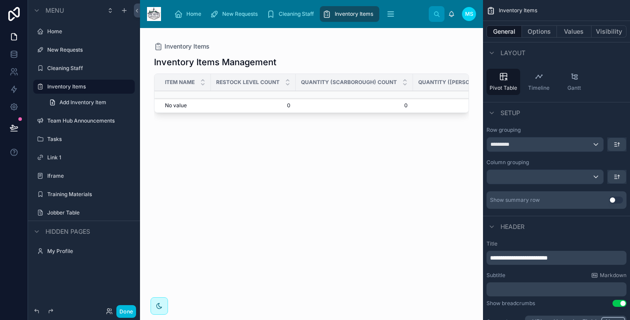
click at [179, 103] on td "No value" at bounding box center [182, 105] width 56 height 14
click at [514, 143] on span "*********" at bounding box center [503, 144] width 26 height 7
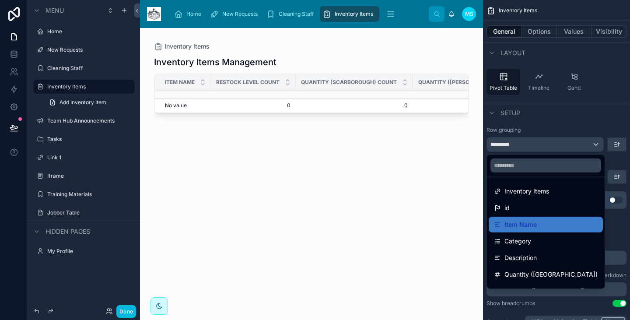
click at [514, 125] on div "scrollable content" at bounding box center [315, 160] width 630 height 320
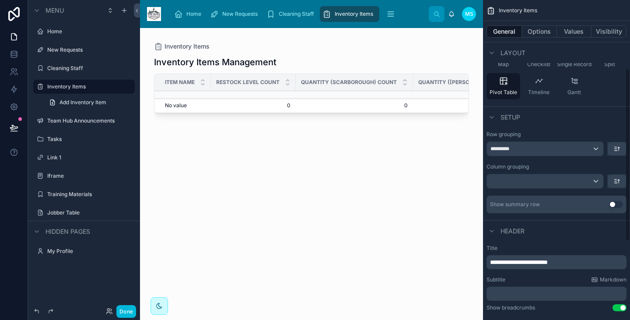
scroll to position [126, 0]
click at [546, 150] on div "*********" at bounding box center [545, 149] width 116 height 14
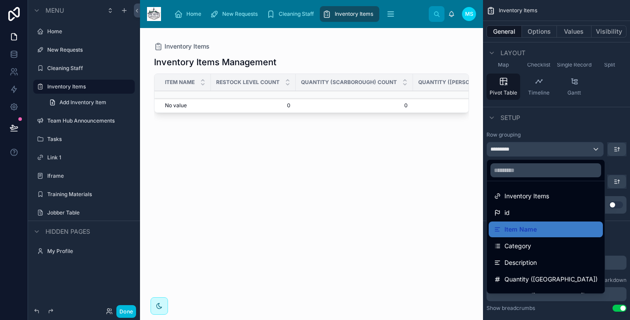
click at [540, 244] on div "Category" at bounding box center [546, 245] width 104 height 10
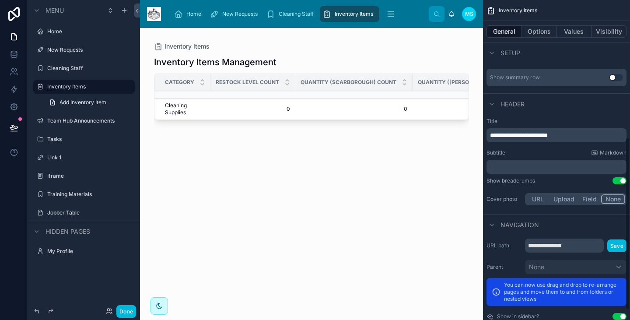
scroll to position [254, 0]
click at [540, 35] on button "Options" at bounding box center [539, 31] width 35 height 12
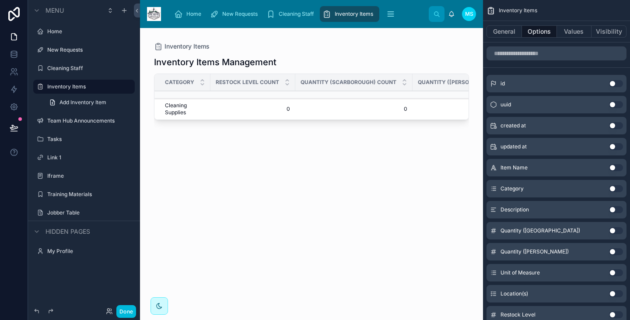
click at [613, 164] on button "Use setting" at bounding box center [616, 167] width 14 height 7
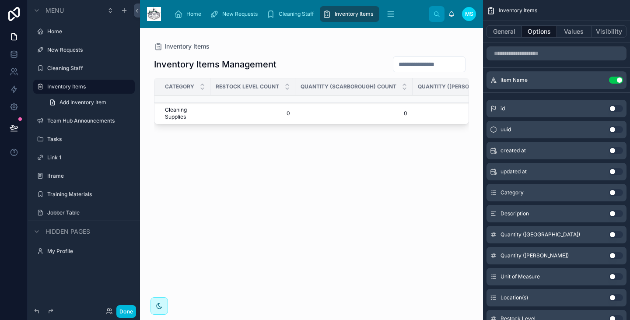
click at [612, 189] on button "Use setting" at bounding box center [616, 192] width 14 height 7
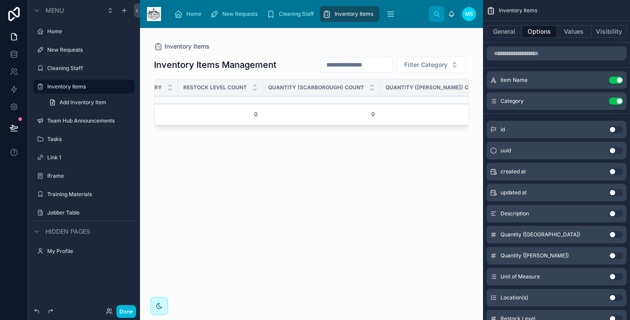
scroll to position [0, 0]
click at [613, 210] on button "Use setting" at bounding box center [616, 213] width 14 height 7
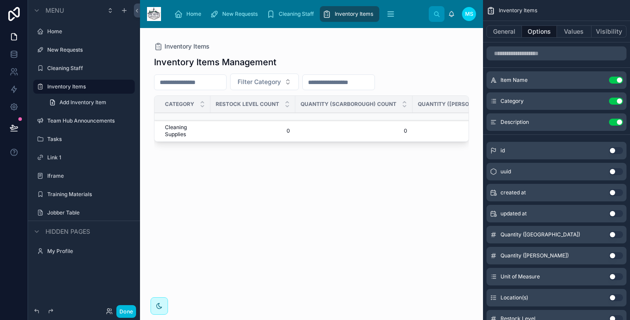
click at [617, 118] on button "Use setting" at bounding box center [616, 121] width 14 height 7
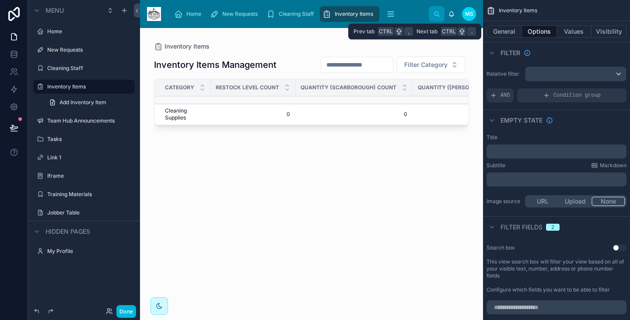
click at [571, 29] on button "Values" at bounding box center [574, 31] width 35 height 12
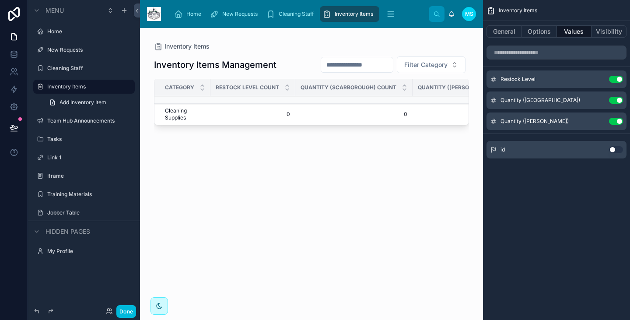
click at [0, 0] on icon "scrollable content" at bounding box center [0, 0] width 0 height 0
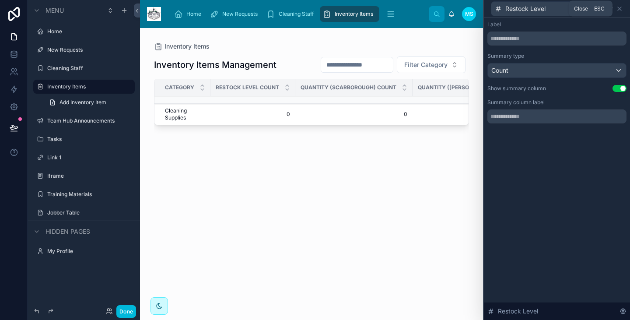
click at [619, 7] on icon at bounding box center [619, 8] width 7 height 7
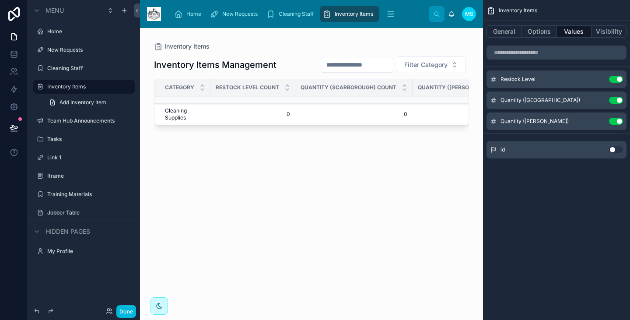
click at [618, 81] on button "Use setting" at bounding box center [616, 79] width 14 height 7
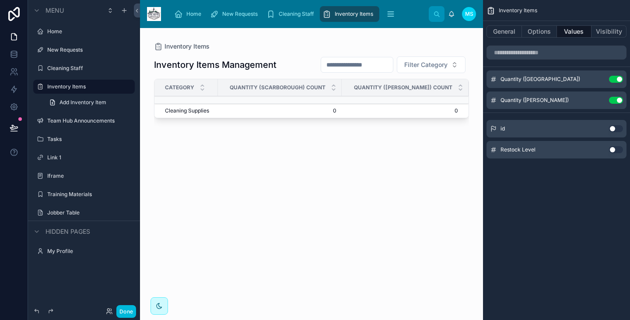
click at [0, 0] on icon "scrollable content" at bounding box center [0, 0] width 0 height 0
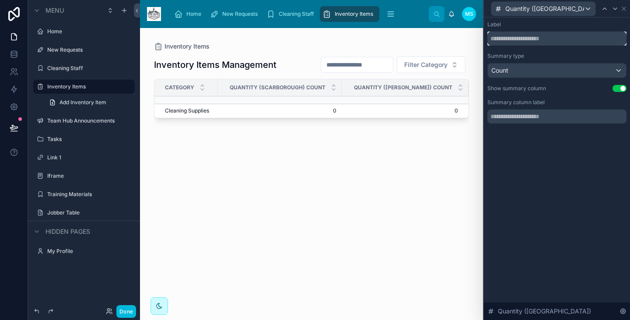
click at [527, 38] on input "text" at bounding box center [556, 38] width 139 height 14
type input "**********"
click at [540, 13] on div "Quantity ([GEOGRAPHIC_DATA])" at bounding box center [543, 9] width 104 height 14
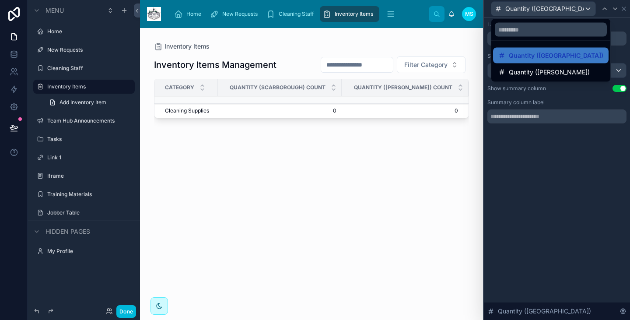
click at [540, 10] on div at bounding box center [557, 160] width 146 height 320
click at [540, 10] on span "Quantity ([GEOGRAPHIC_DATA])" at bounding box center [544, 8] width 79 height 9
click at [540, 10] on div at bounding box center [557, 160] width 146 height 320
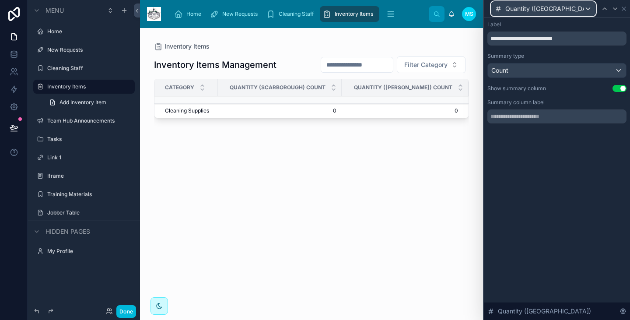
click at [540, 10] on span "Quantity ([GEOGRAPHIC_DATA])" at bounding box center [544, 8] width 79 height 9
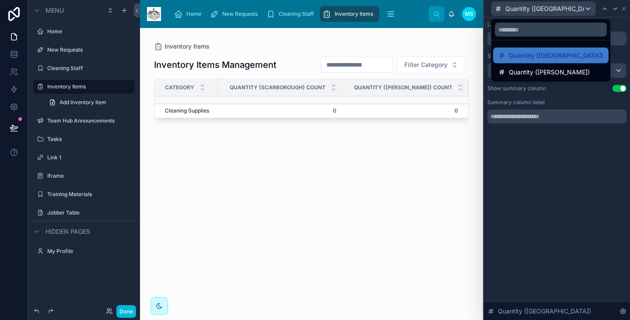
click at [546, 70] on span "Quantity ([PERSON_NAME])" at bounding box center [549, 72] width 81 height 10
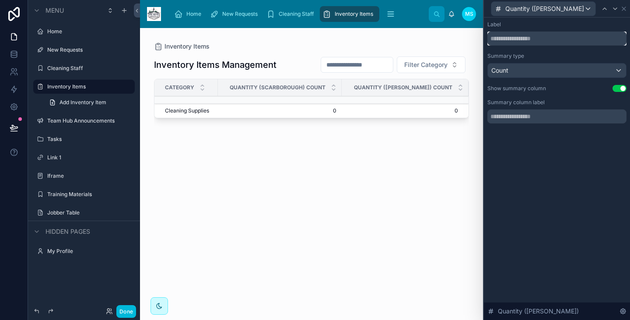
click at [532, 36] on input "text" at bounding box center [556, 38] width 139 height 14
paste input "**********"
click at [575, 135] on div "**********" at bounding box center [557, 80] width 146 height 127
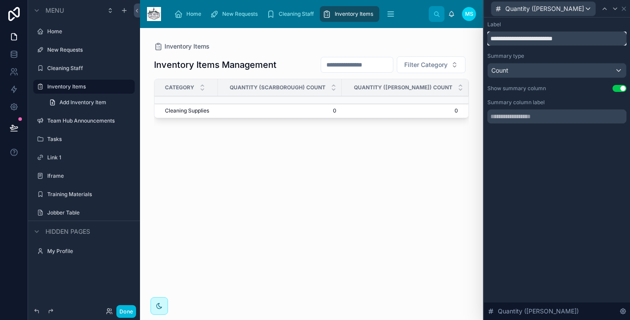
drag, startPoint x: 526, startPoint y: 40, endPoint x: 477, endPoint y: 36, distance: 48.7
click at [477, 36] on div "**********" at bounding box center [315, 160] width 630 height 320
type input "**********"
click at [622, 8] on icon at bounding box center [623, 8] width 3 height 3
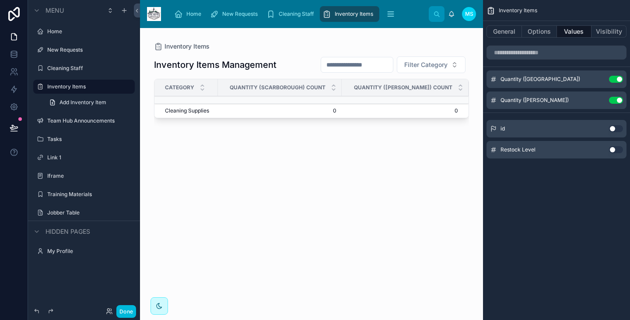
click at [493, 150] on icon "scrollable content" at bounding box center [493, 150] width 4 height 0
click at [613, 150] on button "Use setting" at bounding box center [616, 149] width 14 height 7
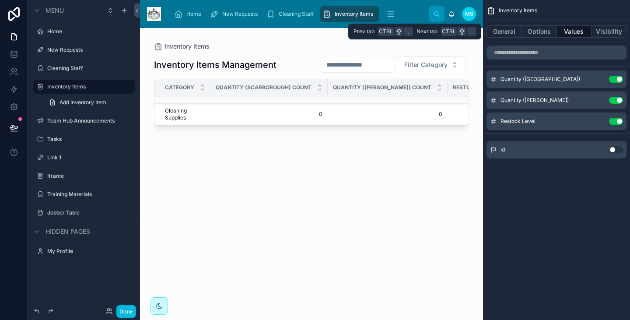
click at [534, 33] on button "Options" at bounding box center [539, 31] width 35 height 12
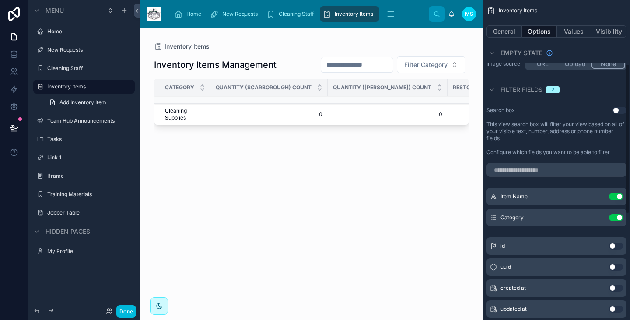
scroll to position [136, 0]
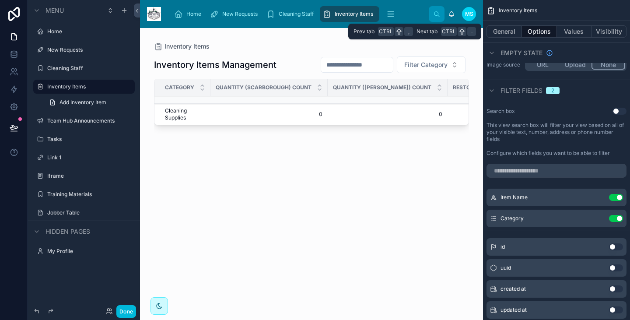
click at [502, 25] on button "General" at bounding box center [503, 31] width 35 height 12
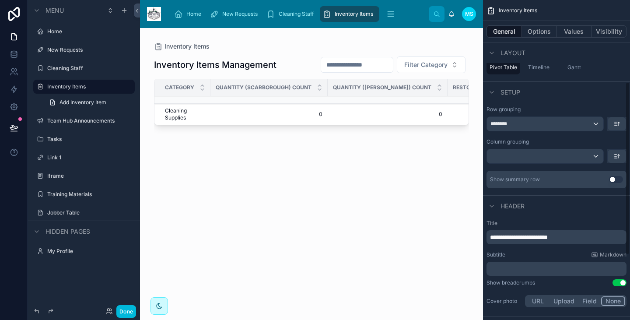
scroll to position [152, 0]
click at [539, 123] on div "********" at bounding box center [545, 123] width 116 height 14
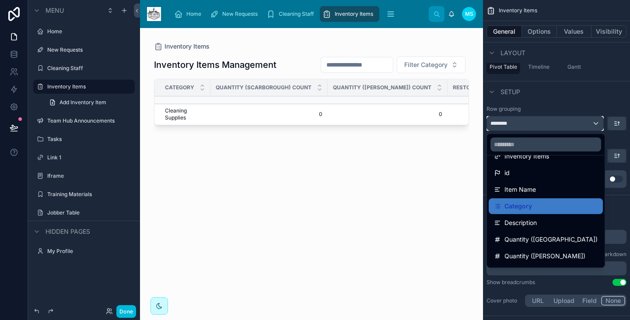
scroll to position [11, 0]
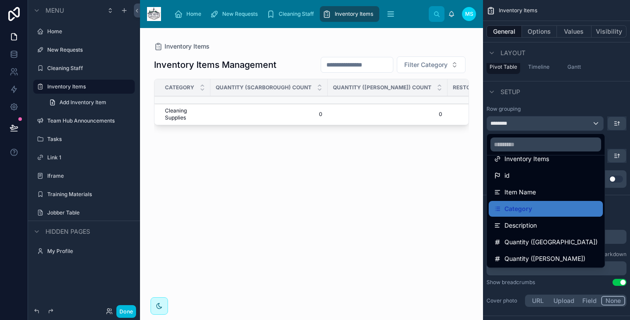
click at [527, 194] on span "Item Name" at bounding box center [519, 192] width 31 height 10
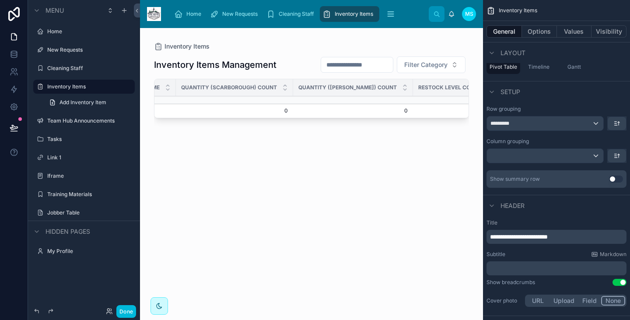
scroll to position [0, 0]
click at [565, 156] on div "scrollable content" at bounding box center [545, 156] width 116 height 14
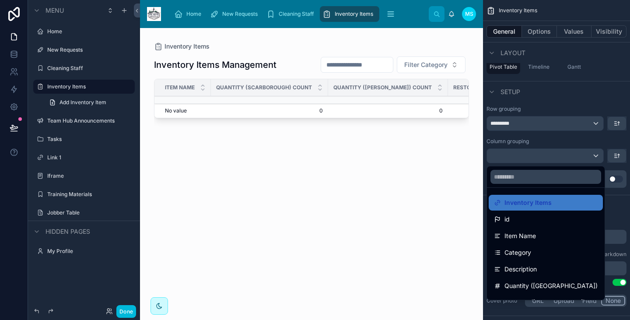
click at [547, 247] on div "Category" at bounding box center [546, 252] width 104 height 10
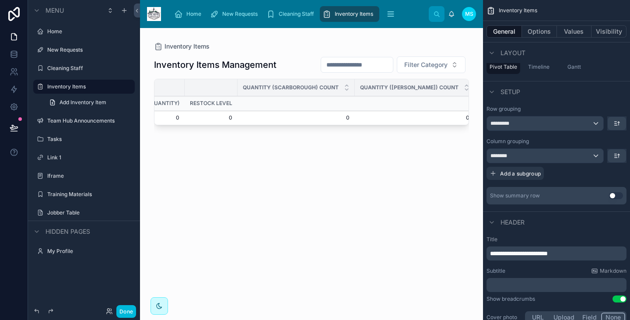
scroll to position [0, 257]
click at [583, 155] on div "********" at bounding box center [545, 156] width 116 height 14
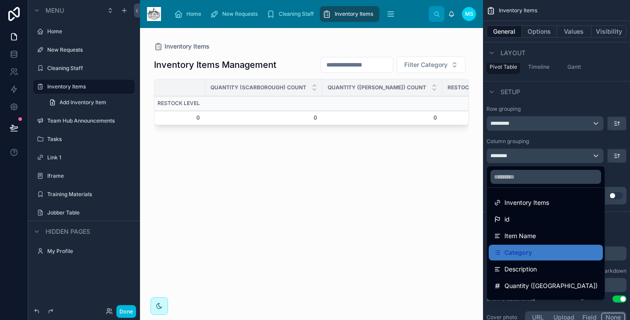
click at [544, 206] on span "Inventory Items" at bounding box center [526, 202] width 45 height 10
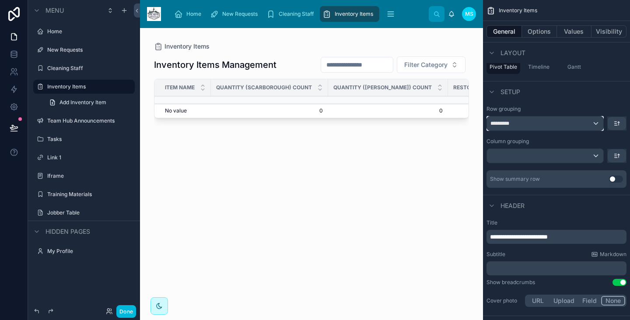
click at [533, 121] on div "*********" at bounding box center [545, 123] width 116 height 14
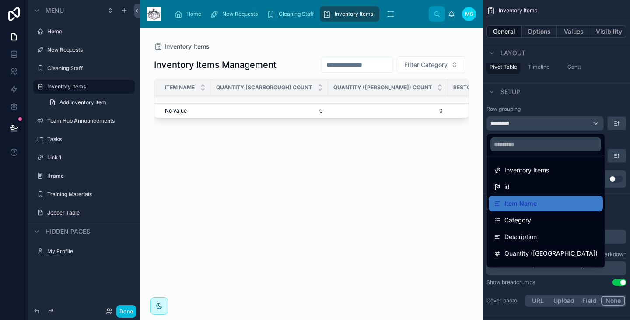
click at [529, 221] on div "Category" at bounding box center [546, 220] width 104 height 10
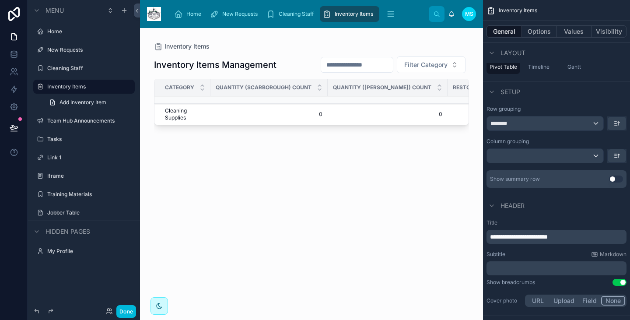
click at [264, 116] on td "0" at bounding box center [268, 114] width 117 height 21
click at [90, 104] on span "Add Inventory Item" at bounding box center [82, 102] width 47 height 7
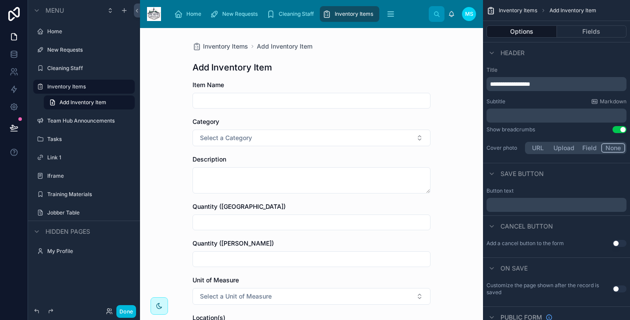
click at [211, 101] on input "text" at bounding box center [311, 100] width 237 height 12
type input "****"
click at [210, 137] on span "Select a Category" at bounding box center [226, 137] width 52 height 9
click at [282, 156] on input "text" at bounding box center [313, 156] width 104 height 16
click at [211, 150] on form "Item Name **** Category Select a Category Description Quantity (Scarborough) Qu…" at bounding box center [311, 308] width 238 height 457
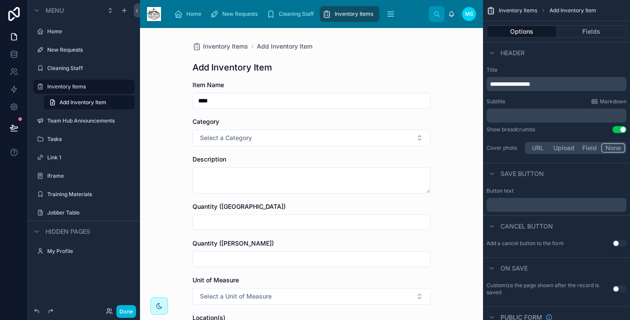
click at [233, 139] on span "Select a Category" at bounding box center [226, 137] width 52 height 9
click at [263, 173] on div "Equipment" at bounding box center [269, 173] width 26 height 8
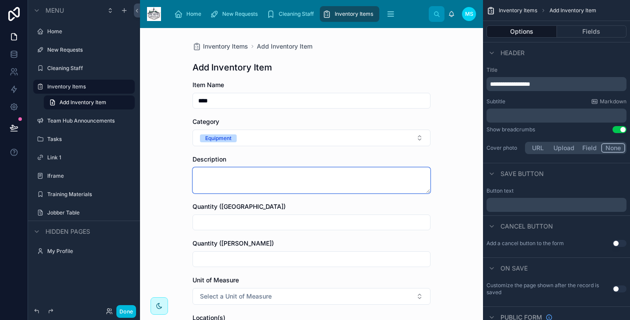
click at [244, 180] on textarea at bounding box center [311, 180] width 238 height 26
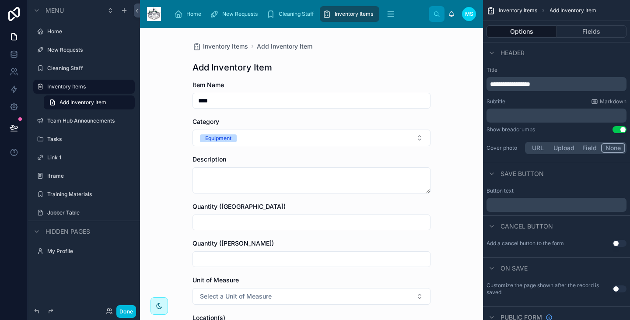
click at [241, 141] on button "Equipment" at bounding box center [311, 137] width 238 height 17
click at [262, 200] on div "Cleaning Supplies" at bounding box center [278, 199] width 44 height 8
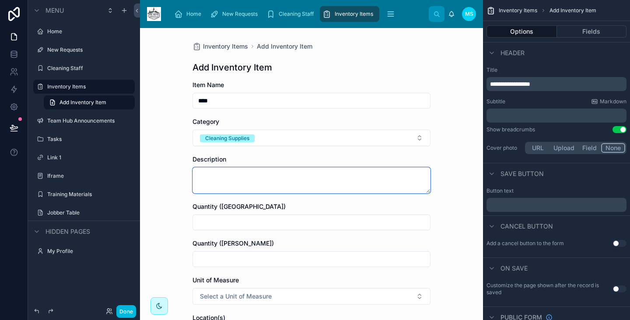
click at [241, 173] on textarea at bounding box center [311, 180] width 238 height 26
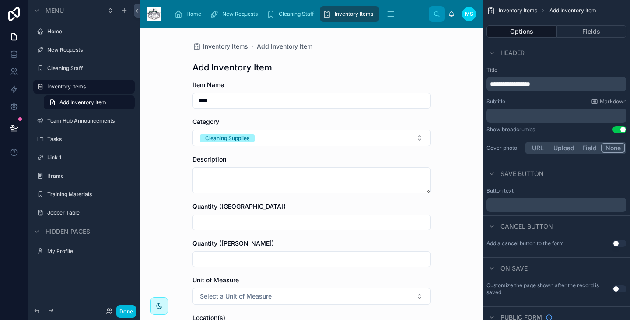
click at [235, 216] on input "text" at bounding box center [311, 222] width 237 height 12
type input "**"
click at [245, 291] on button "Select a Unit of Measure" at bounding box center [311, 296] width 238 height 17
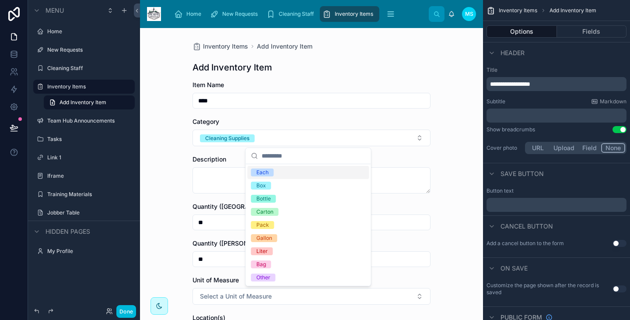
click at [268, 174] on span "Each" at bounding box center [262, 172] width 23 height 8
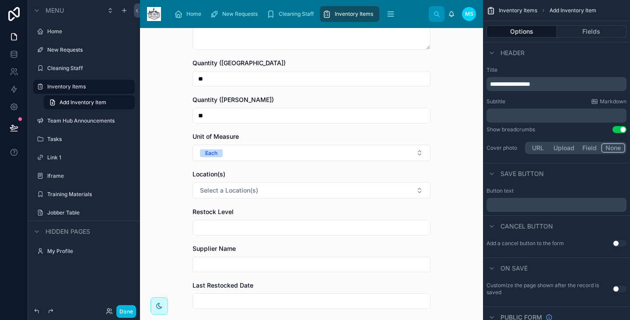
scroll to position [150, 0]
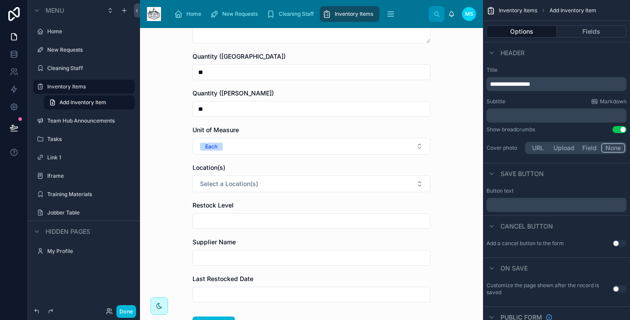
click at [247, 180] on span "Select a Location(s)" at bounding box center [229, 183] width 58 height 9
click at [261, 221] on div "Scarborough" at bounding box center [272, 219] width 32 height 8
click at [262, 235] on div "[PERSON_NAME]" at bounding box center [277, 232] width 42 height 8
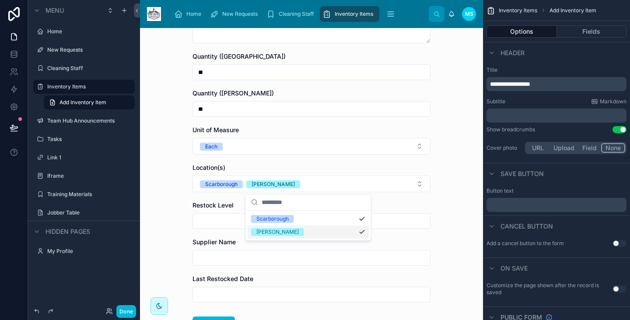
click at [202, 226] on input "text" at bounding box center [311, 221] width 237 height 12
type input "*"
click at [209, 257] on input "text" at bounding box center [311, 257] width 237 height 12
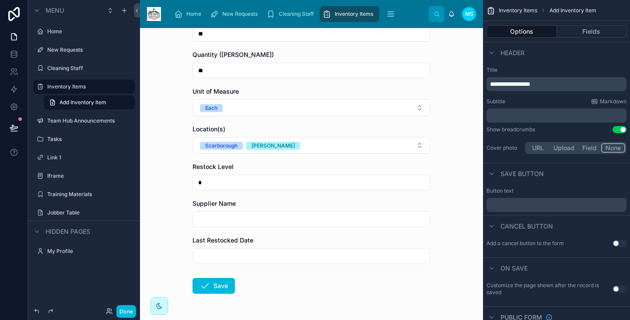
scroll to position [189, 0]
click at [209, 257] on input "text" at bounding box center [311, 255] width 237 height 12
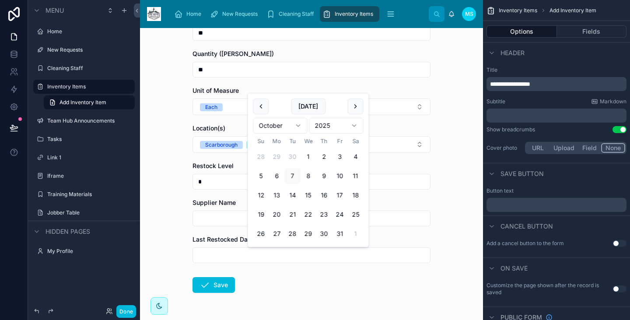
click at [265, 105] on button at bounding box center [261, 106] width 16 height 16
click at [288, 215] on button "26" at bounding box center [293, 214] width 16 height 16
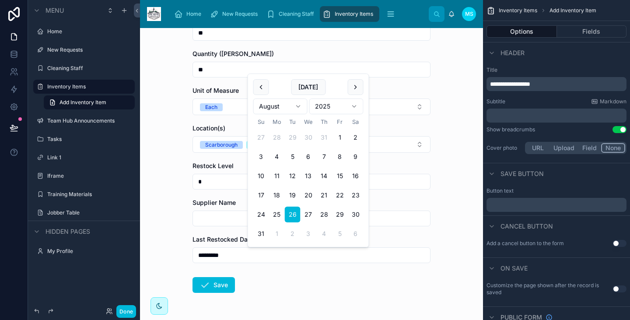
type input "*********"
click at [213, 285] on button "Save" at bounding box center [213, 285] width 42 height 16
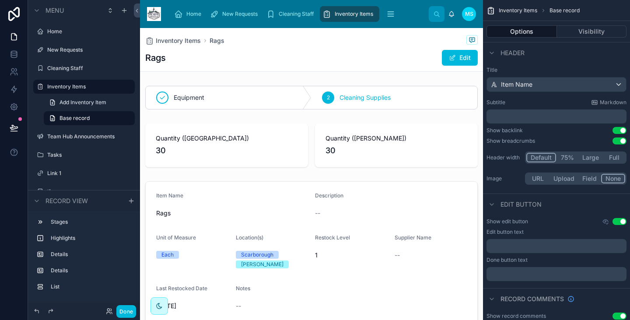
click at [289, 101] on div at bounding box center [311, 97] width 343 height 31
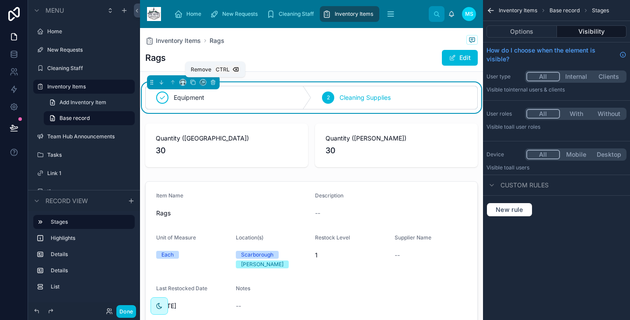
click at [214, 82] on icon at bounding box center [213, 82] width 6 height 6
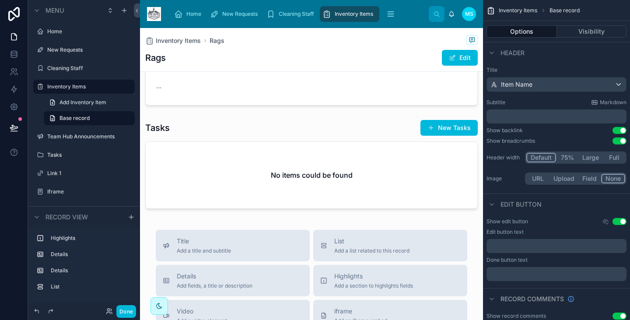
scroll to position [269, 0]
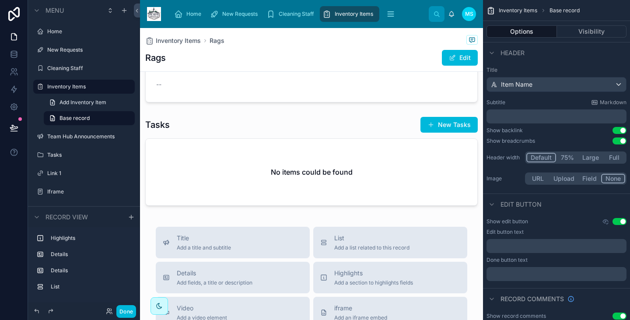
click at [436, 124] on div at bounding box center [311, 163] width 343 height 100
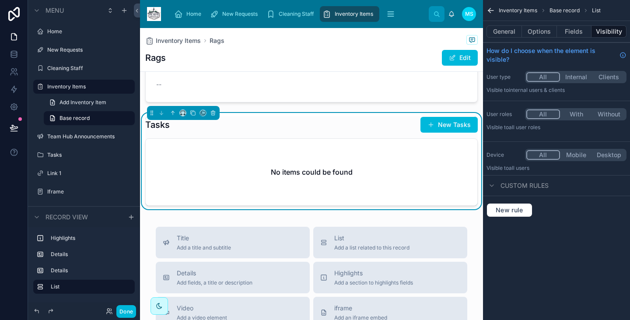
click at [436, 124] on button "New Tasks" at bounding box center [448, 125] width 57 height 16
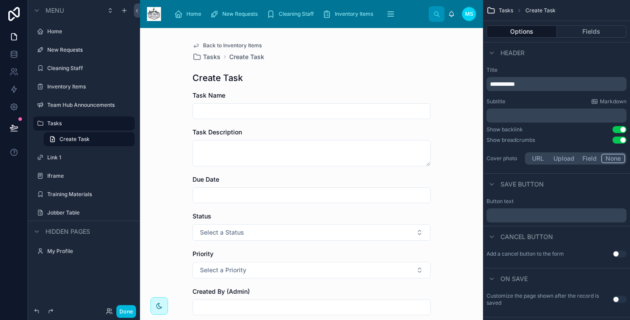
click at [234, 111] on input "text" at bounding box center [311, 111] width 237 height 12
type input "**********"
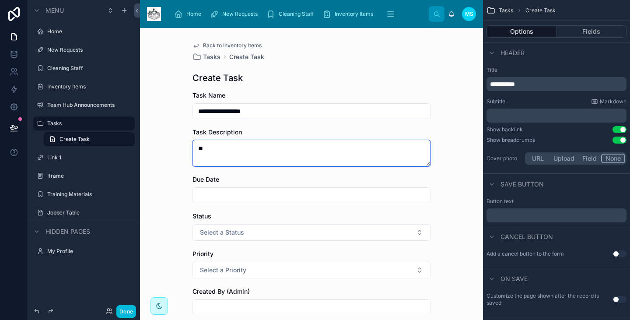
type textarea "*"
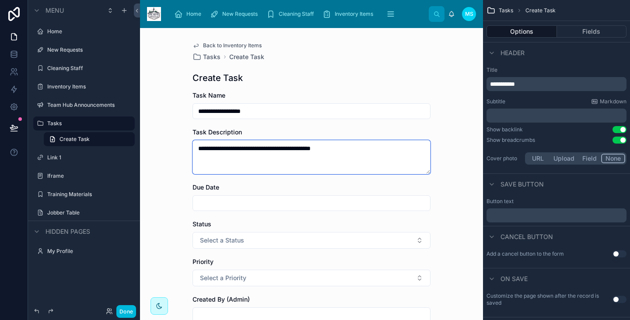
type textarea "**********"
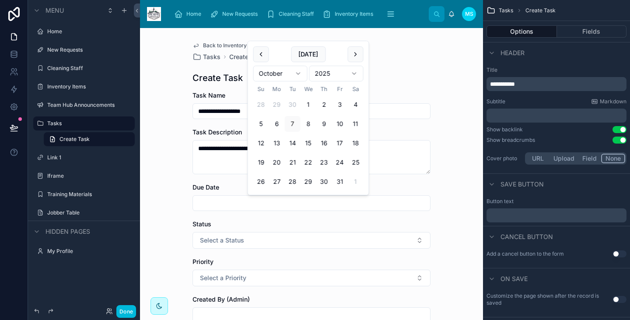
drag, startPoint x: 223, startPoint y: 200, endPoint x: 205, endPoint y: 199, distance: 17.5
click at [205, 199] on input "text" at bounding box center [311, 203] width 237 height 12
click at [219, 235] on button "Select a Status" at bounding box center [311, 240] width 238 height 17
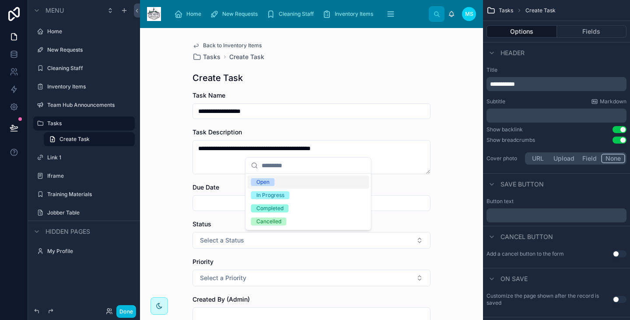
click at [268, 184] on div "Open" at bounding box center [262, 182] width 13 height 8
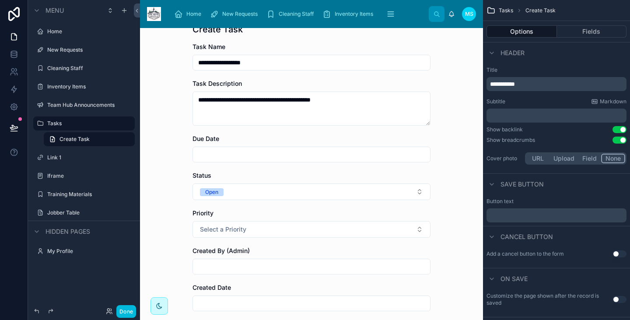
scroll to position [56, 0]
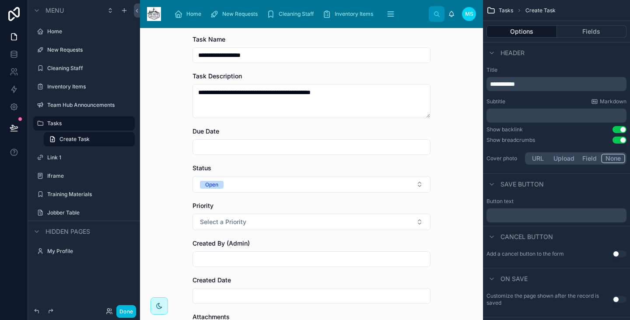
click at [242, 221] on button "Select a Priority" at bounding box center [311, 221] width 238 height 17
click at [264, 258] on div "Low" at bounding box center [261, 257] width 10 height 8
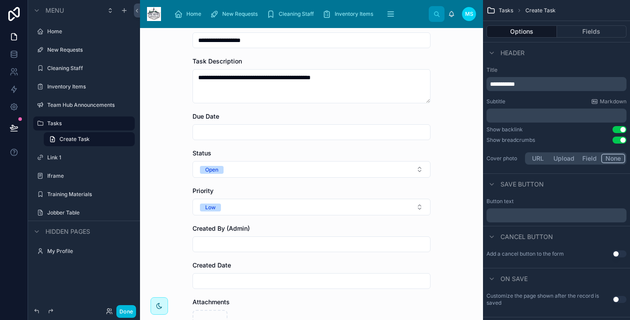
scroll to position [81, 0]
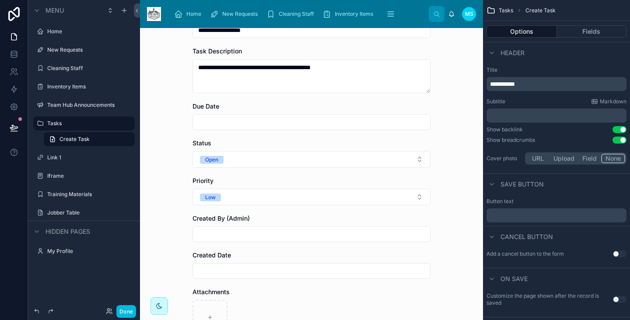
click at [260, 227] on div at bounding box center [311, 234] width 238 height 16
click at [254, 233] on input "text" at bounding box center [311, 234] width 237 height 12
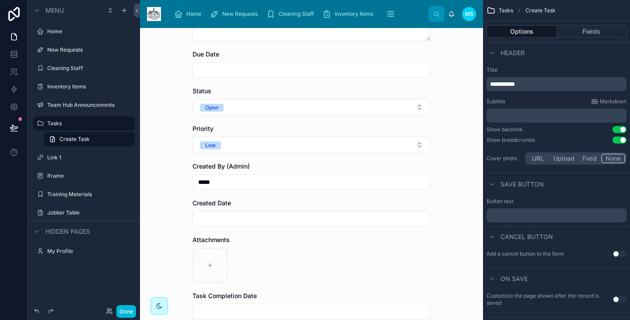
scroll to position [136, 0]
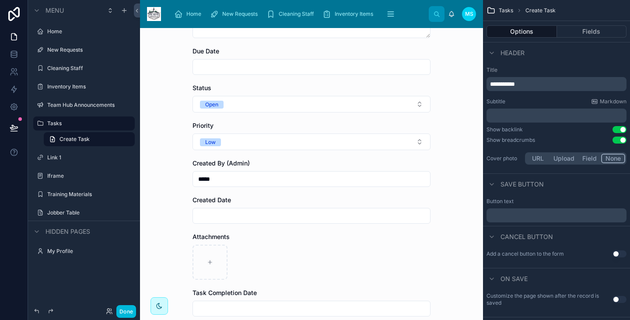
type input "*****"
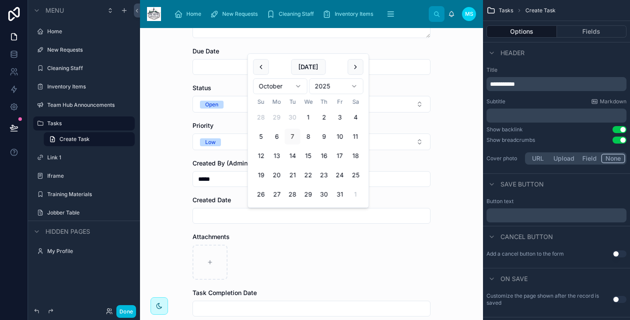
click at [238, 213] on input "text" at bounding box center [311, 215] width 237 height 12
click at [296, 138] on button "7" at bounding box center [293, 137] width 16 height 16
type input "*********"
click at [244, 258] on div at bounding box center [311, 261] width 238 height 35
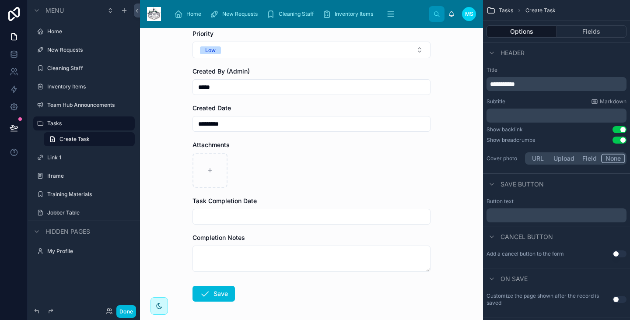
scroll to position [228, 0]
click at [216, 294] on button "Save" at bounding box center [213, 293] width 42 height 16
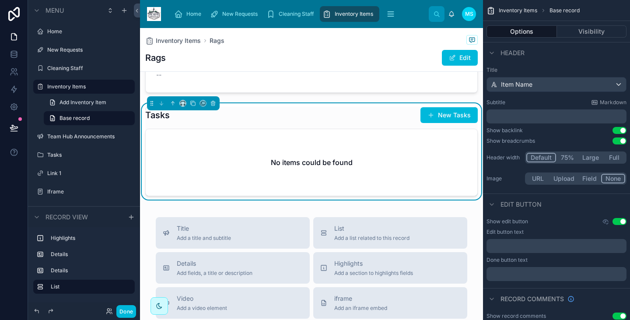
scroll to position [279, 0]
click at [316, 152] on div "No items could be found" at bounding box center [311, 162] width 331 height 66
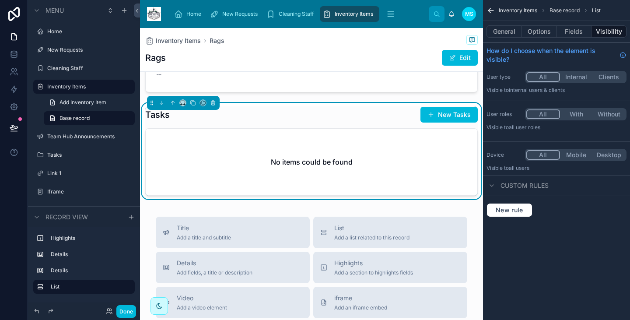
click at [576, 109] on button "With" at bounding box center [576, 114] width 33 height 10
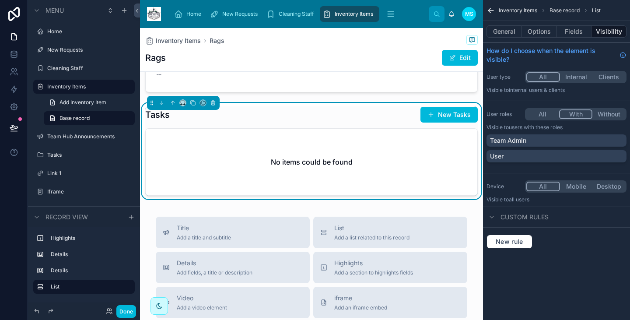
drag, startPoint x: 555, startPoint y: 132, endPoint x: 550, endPoint y: 145, distance: 13.2
click at [550, 145] on div "Team Admin User" at bounding box center [556, 149] width 140 height 31
click at [550, 152] on div "User" at bounding box center [556, 156] width 133 height 9
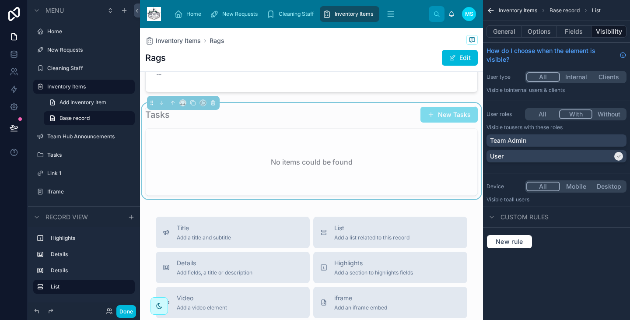
click at [547, 136] on div "Team Admin" at bounding box center [556, 140] width 133 height 9
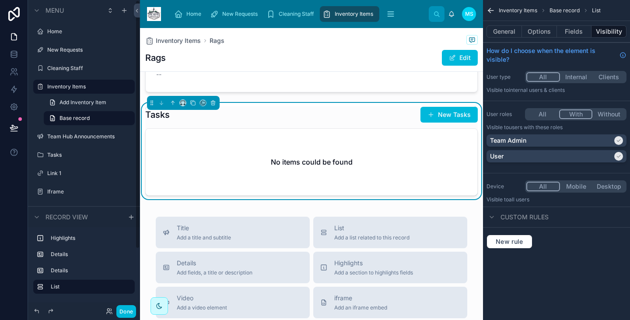
click at [82, 151] on div "Tasks" at bounding box center [90, 154] width 86 height 7
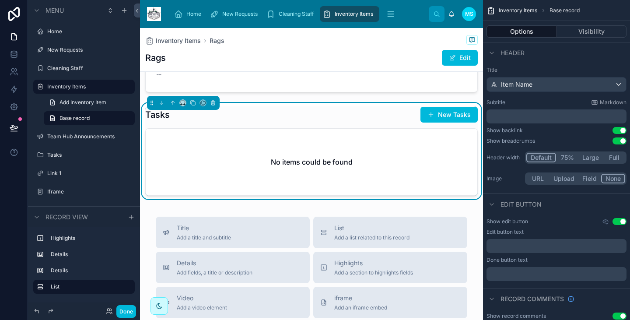
click at [82, 151] on div "Tasks" at bounding box center [90, 154] width 86 height 7
click at [62, 153] on label "Tasks" at bounding box center [88, 154] width 82 height 7
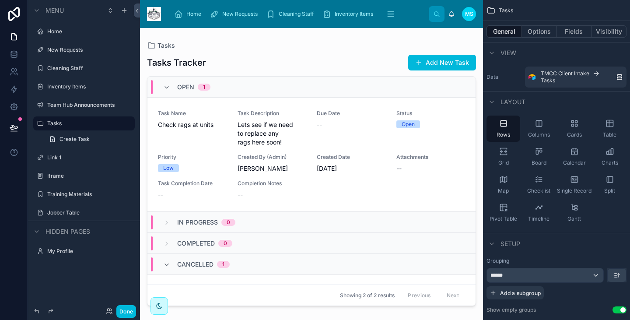
click at [505, 147] on icon "scrollable content" at bounding box center [503, 151] width 9 height 9
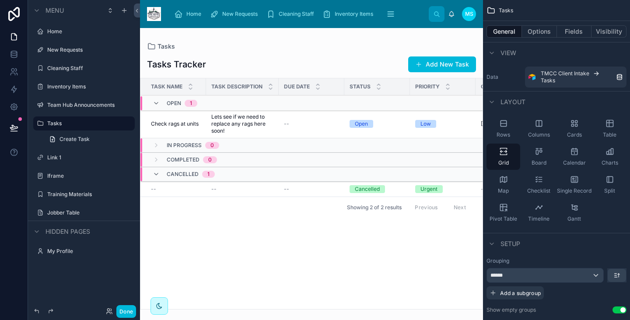
click at [539, 119] on icon "scrollable content" at bounding box center [538, 123] width 9 height 9
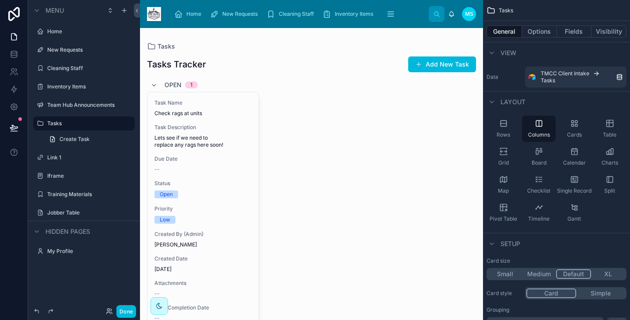
click at [578, 119] on icon "scrollable content" at bounding box center [574, 123] width 9 height 9
click at [504, 120] on icon "scrollable content" at bounding box center [503, 123] width 9 height 9
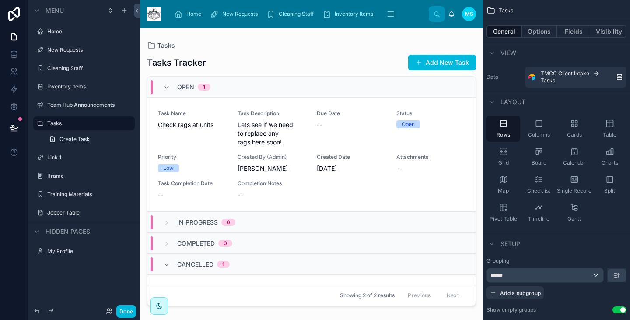
click at [568, 116] on div "Cards" at bounding box center [574, 128] width 34 height 26
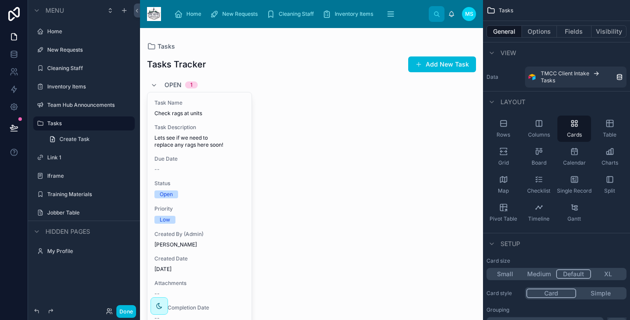
click at [610, 147] on icon "scrollable content" at bounding box center [609, 151] width 9 height 9
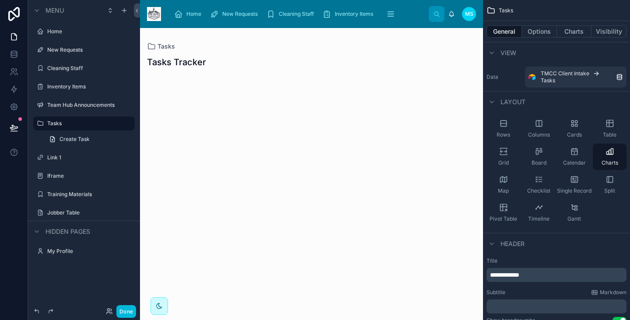
click at [530, 171] on div "Checklist" at bounding box center [539, 184] width 34 height 26
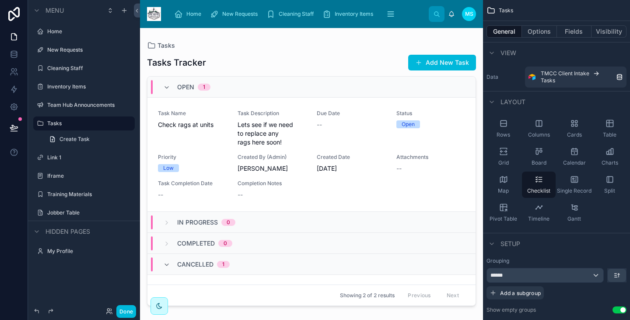
click at [530, 171] on div "Checklist" at bounding box center [539, 184] width 34 height 26
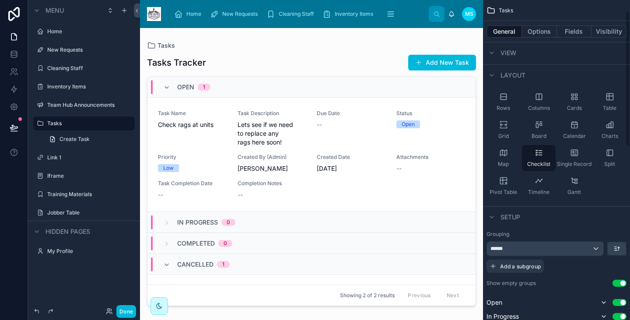
scroll to position [28, 0]
click at [526, 242] on div "******" at bounding box center [545, 247] width 116 height 14
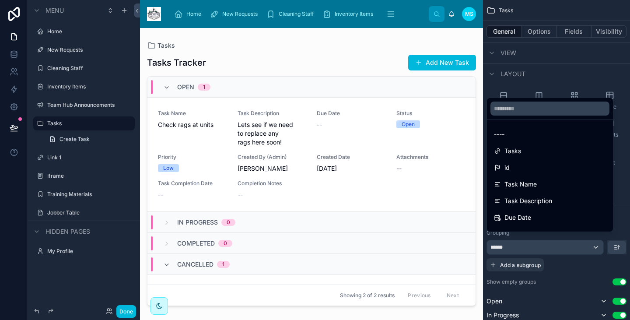
click at [524, 131] on div "----" at bounding box center [550, 134] width 112 height 10
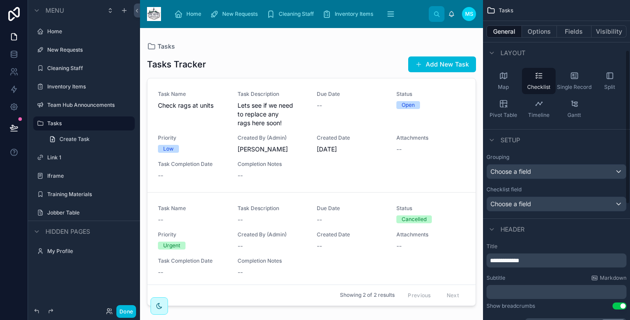
scroll to position [110, 0]
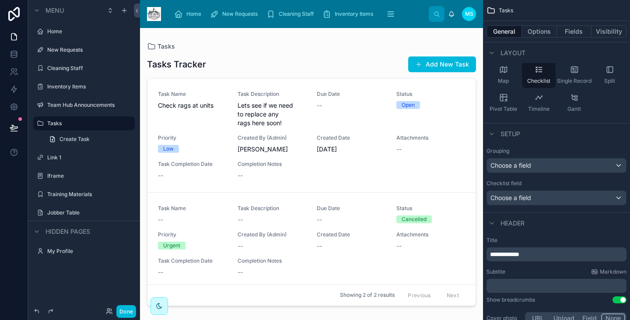
click at [540, 250] on p "**********" at bounding box center [557, 254] width 135 height 9
click at [494, 62] on div "Layout" at bounding box center [556, 52] width 147 height 21
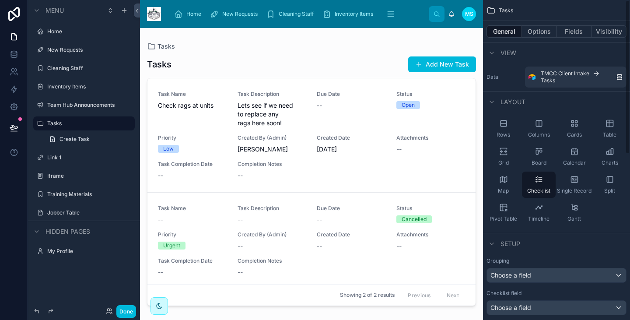
click at [541, 120] on icon "scrollable content" at bounding box center [539, 123] width 6 height 6
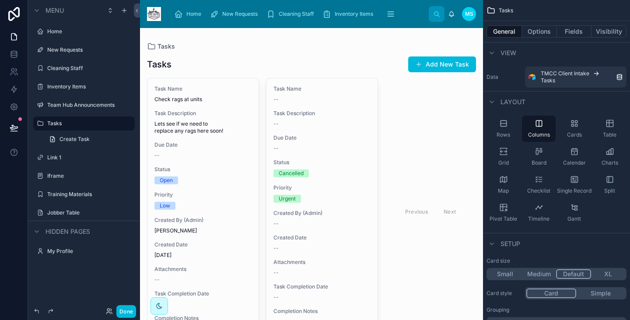
click at [507, 119] on icon "scrollable content" at bounding box center [503, 123] width 9 height 9
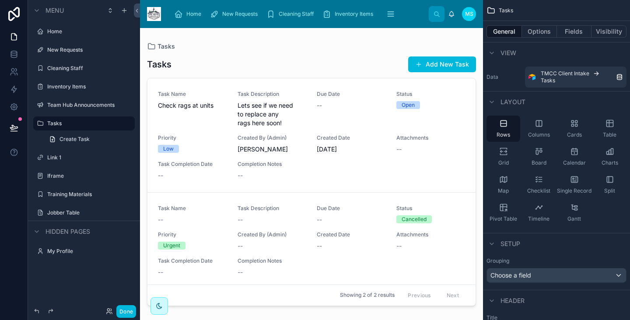
click at [567, 118] on div "Cards" at bounding box center [574, 128] width 34 height 26
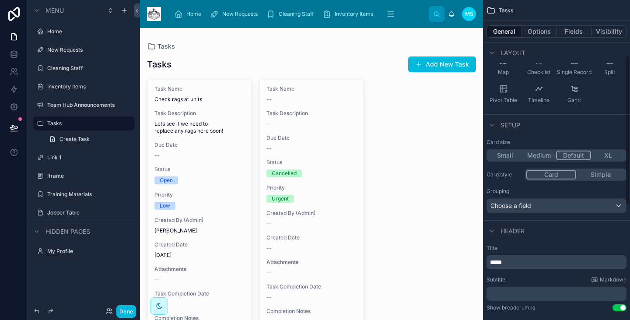
scroll to position [123, 0]
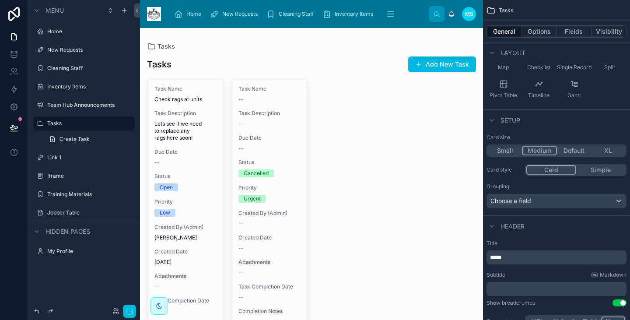
click at [532, 146] on button "Medium" at bounding box center [539, 151] width 35 height 10
click at [529, 194] on div "Choose a field" at bounding box center [556, 201] width 139 height 14
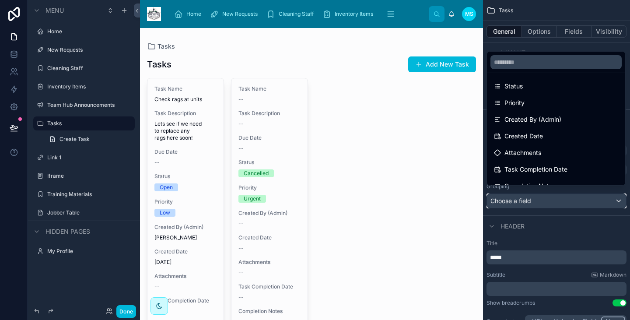
scroll to position [103, 0]
click at [532, 136] on span "Created Date" at bounding box center [523, 134] width 38 height 10
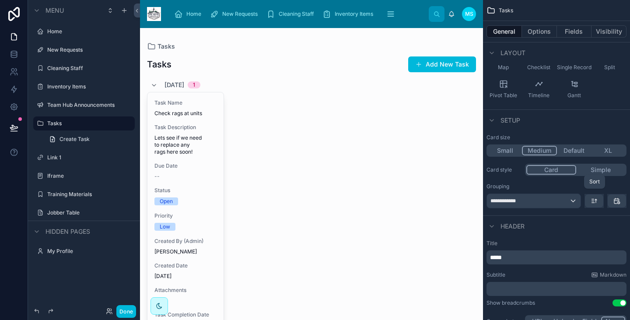
click at [594, 197] on icon "scrollable content" at bounding box center [593, 200] width 7 height 7
click at [586, 231] on span "Newest -> Oldest" at bounding box center [569, 230] width 50 height 10
click at [618, 200] on icon "scrollable content" at bounding box center [616, 200] width 5 height 0
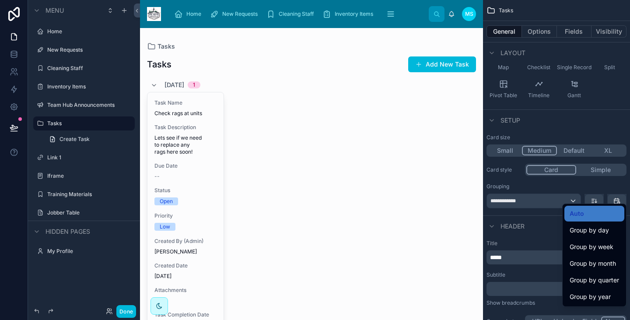
click at [601, 243] on span "Group by week" at bounding box center [591, 246] width 44 height 10
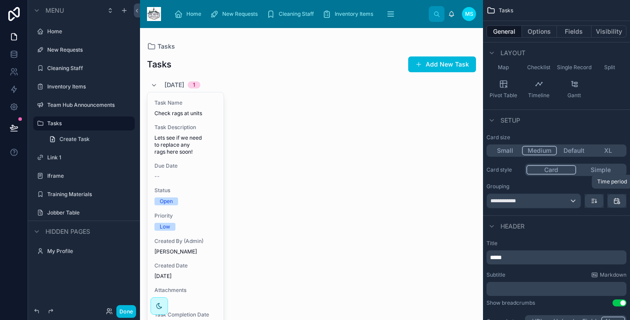
click at [617, 197] on icon "scrollable content" at bounding box center [616, 200] width 7 height 7
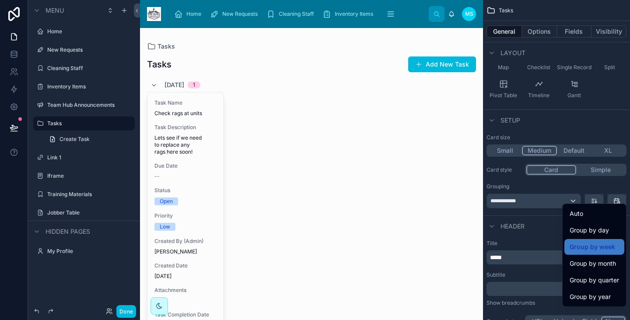
click at [607, 264] on span "Group by month" at bounding box center [592, 263] width 46 height 10
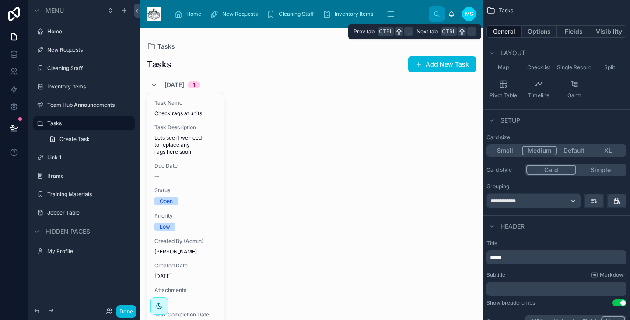
click at [566, 30] on button "Fields" at bounding box center [574, 31] width 35 height 12
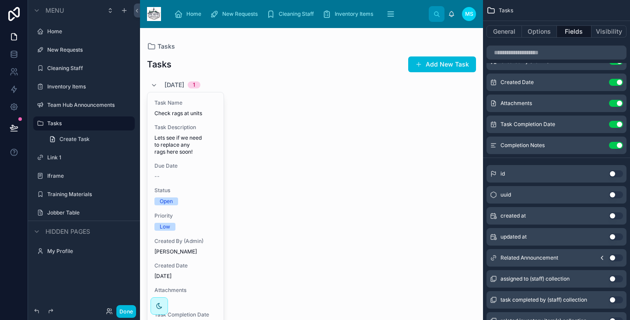
click at [617, 123] on button "Use setting" at bounding box center [616, 124] width 14 height 7
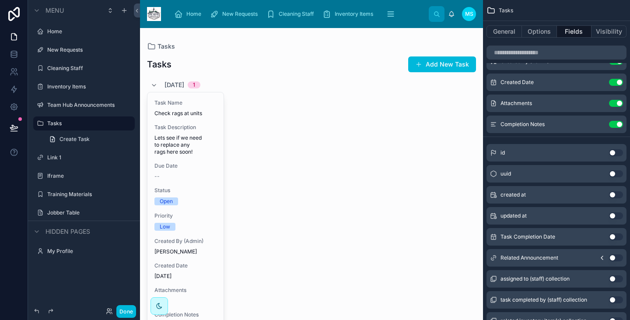
click at [617, 122] on button "Use setting" at bounding box center [616, 124] width 14 height 7
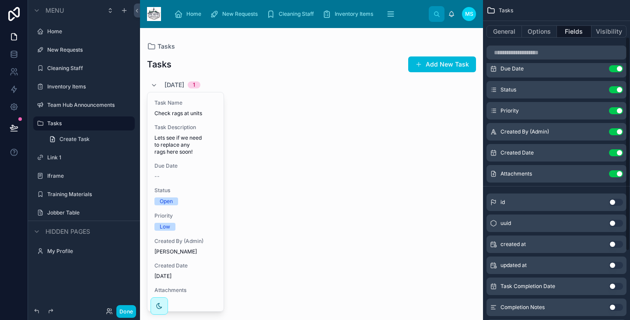
scroll to position [51, 0]
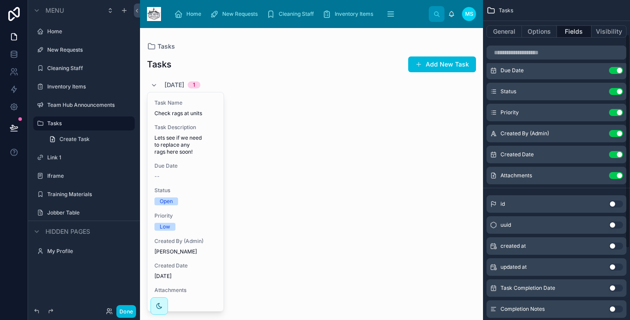
click at [617, 134] on button "Use setting" at bounding box center [616, 133] width 14 height 7
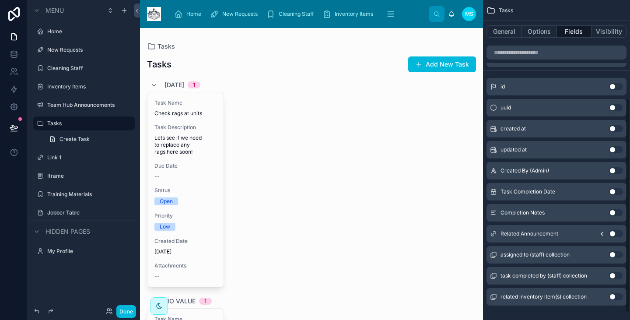
scroll to position [157, 0]
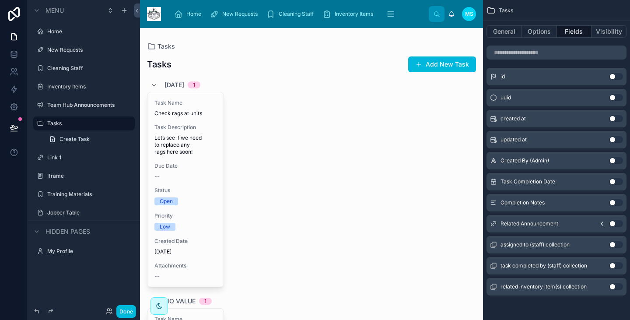
click at [415, 105] on div at bounding box center [311, 286] width 343 height 516
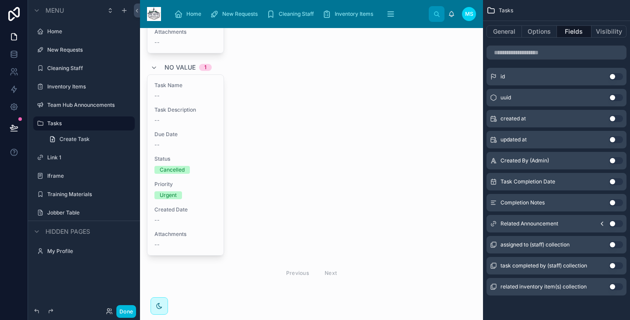
scroll to position [235, 0]
click at [51, 160] on label "Link 1" at bounding box center [88, 157] width 82 height 7
click at [0, 0] on icon "scrollable content" at bounding box center [0, 0] width 0 height 0
click at [101, 158] on input "******" at bounding box center [83, 157] width 72 height 10
click at [0, 0] on icon "scrollable content" at bounding box center [0, 0] width 0 height 0
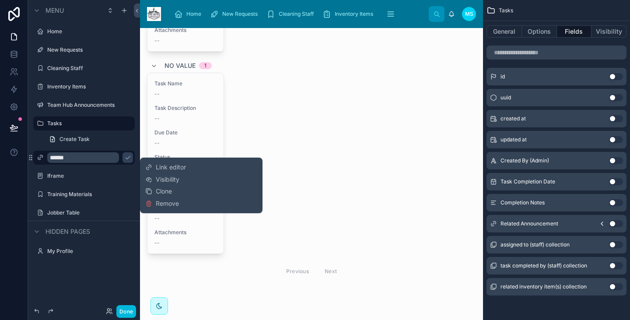
click at [171, 167] on span "Link editor" at bounding box center [171, 167] width 30 height 9
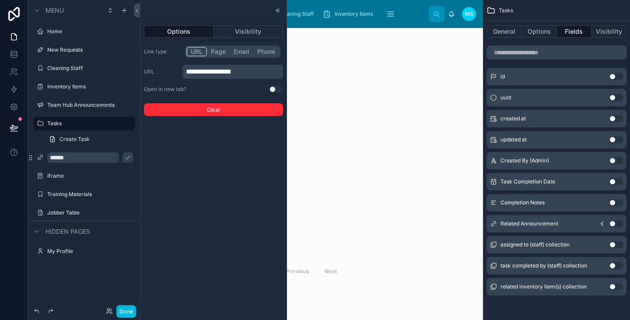
click at [31, 154] on icon "scrollable content" at bounding box center [30, 157] width 7 height 7
click at [270, 52] on button "Phone" at bounding box center [266, 52] width 26 height 10
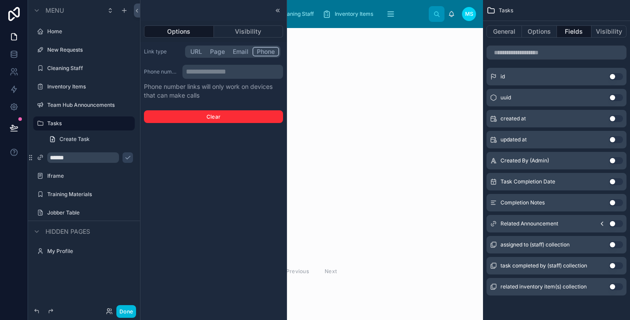
click at [55, 174] on label "Iframe" at bounding box center [88, 175] width 82 height 7
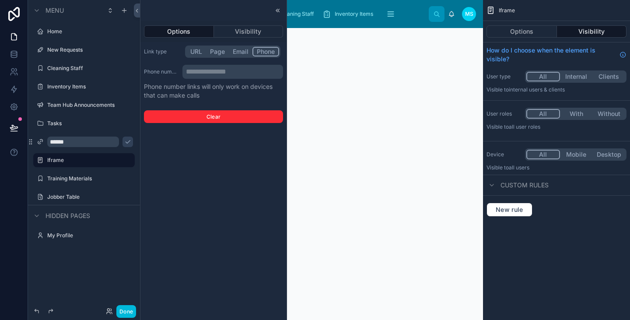
click at [62, 160] on label "Iframe" at bounding box center [88, 160] width 82 height 7
click at [54, 160] on label "Iframe" at bounding box center [88, 160] width 82 height 7
click at [127, 140] on icon "scrollable content" at bounding box center [127, 141] width 7 height 7
click at [53, 160] on label "Iframe" at bounding box center [88, 160] width 82 height 7
click at [277, 9] on icon at bounding box center [276, 10] width 1 height 3
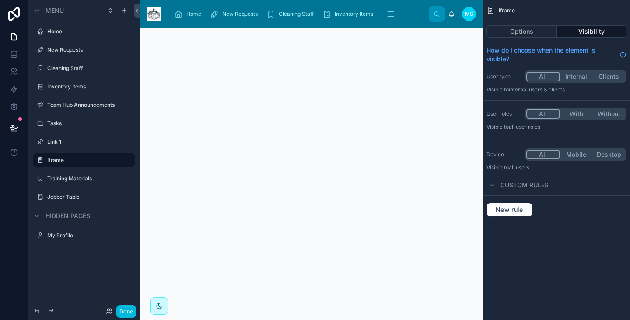
click at [68, 178] on label "Training Materials" at bounding box center [88, 178] width 82 height 7
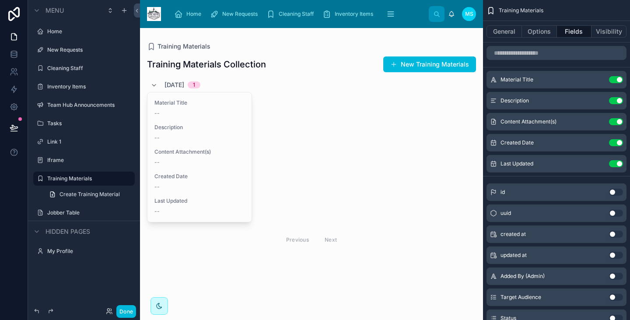
click at [65, 105] on label "Team Hub Announcements" at bounding box center [88, 104] width 82 height 7
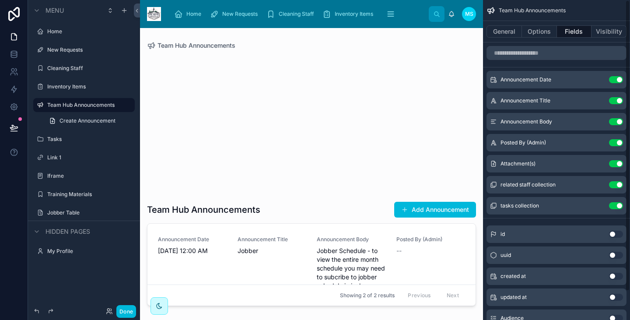
click at [404, 237] on div at bounding box center [311, 168] width 343 height 281
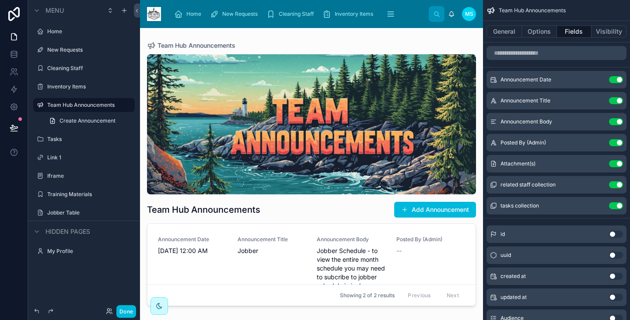
click at [341, 220] on div "Team Hub Announcements Add Announcement Announcement Date [DATE] 12:00 AM Annou…" at bounding box center [311, 179] width 329 height 260
click at [428, 209] on button "Add Announcement" at bounding box center [435, 210] width 82 height 16
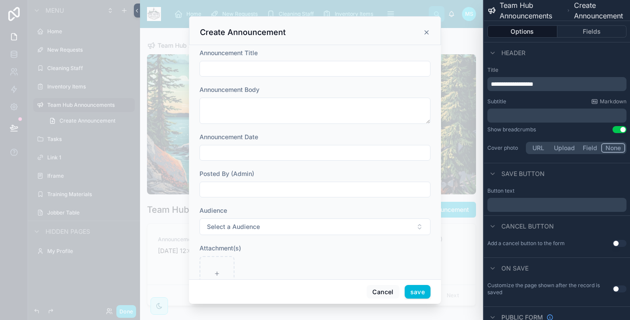
click at [426, 29] on icon at bounding box center [426, 32] width 7 height 7
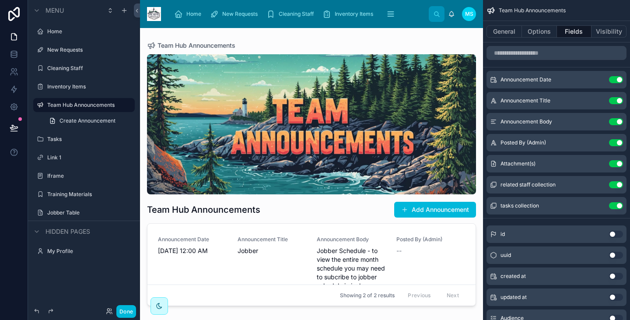
click at [0, 0] on icon "scrollable content" at bounding box center [0, 0] width 0 height 0
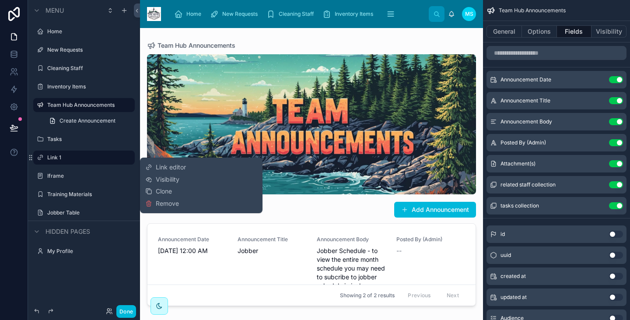
click at [159, 201] on span "Remove" at bounding box center [167, 203] width 23 height 9
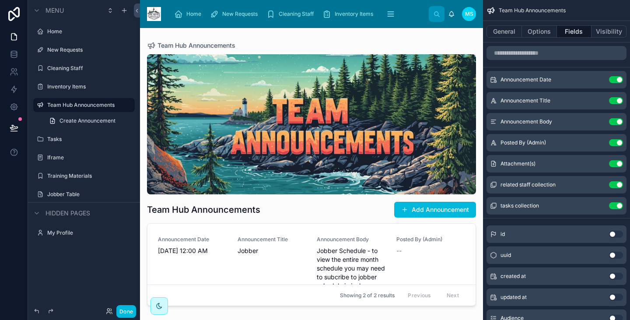
click at [79, 107] on label "Team Hub Announcements" at bounding box center [88, 104] width 82 height 7
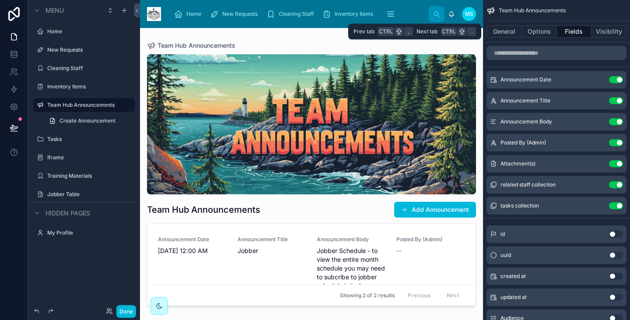
click at [538, 34] on button "Options" at bounding box center [539, 31] width 35 height 12
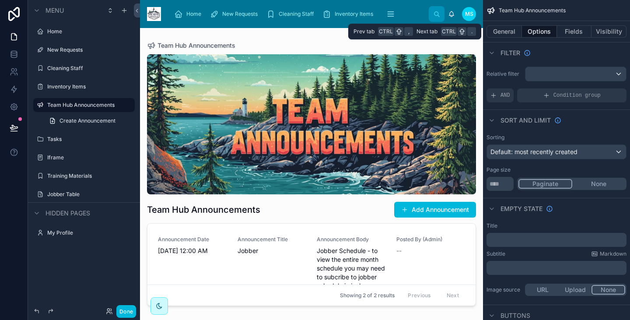
click at [510, 30] on button "General" at bounding box center [503, 31] width 35 height 12
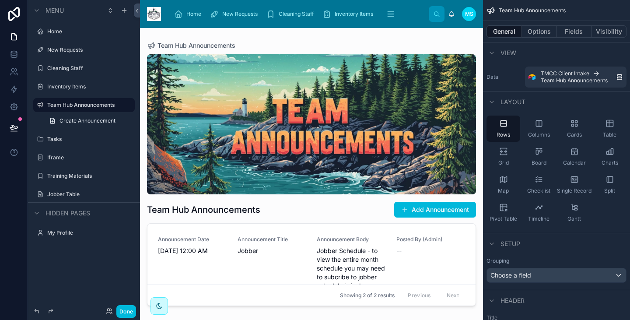
click at [425, 242] on div at bounding box center [311, 168] width 343 height 281
click at [353, 207] on div "Team Hub Announcements Add Announcement" at bounding box center [311, 206] width 329 height 24
click at [85, 105] on label "Team Hub Announcements" at bounding box center [88, 104] width 82 height 7
click at [66, 139] on label "Tasks" at bounding box center [88, 139] width 82 height 7
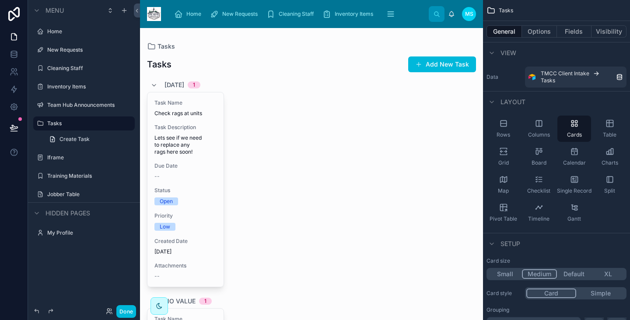
click at [47, 174] on div "Training Materials" at bounding box center [84, 176] width 98 height 14
click at [74, 173] on label "Training Materials" at bounding box center [88, 175] width 82 height 7
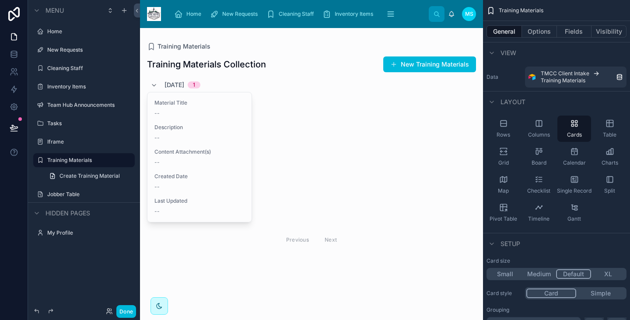
click at [86, 172] on span "Create Training Material" at bounding box center [89, 175] width 60 height 7
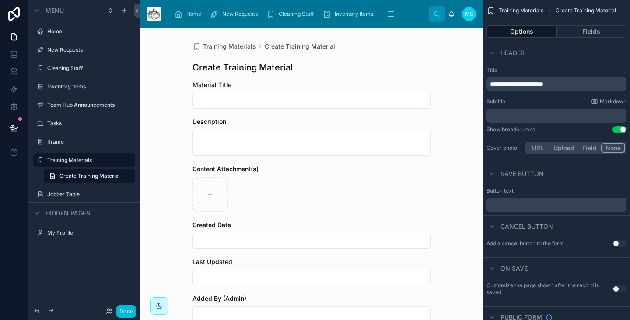
click at [80, 159] on label "Training Materials" at bounding box center [88, 160] width 82 height 7
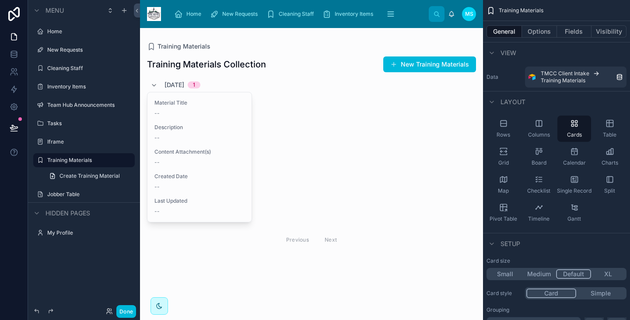
click at [59, 143] on label "Iframe" at bounding box center [88, 141] width 82 height 7
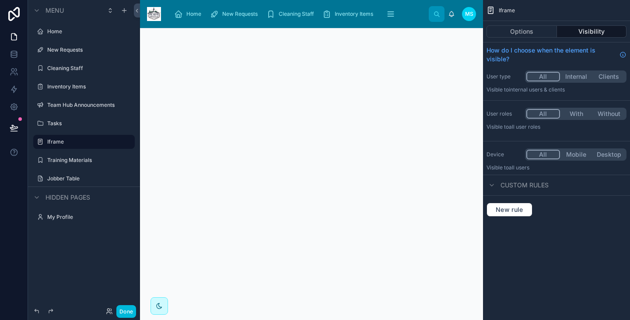
click at [0, 0] on icon "scrollable content" at bounding box center [0, 0] width 0 height 0
click at [165, 165] on span "Remove" at bounding box center [167, 163] width 23 height 9
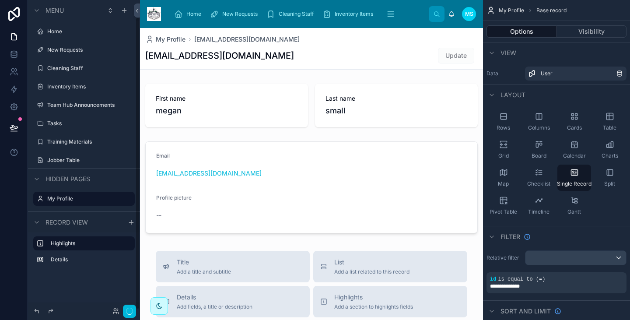
scroll to position [18, 0]
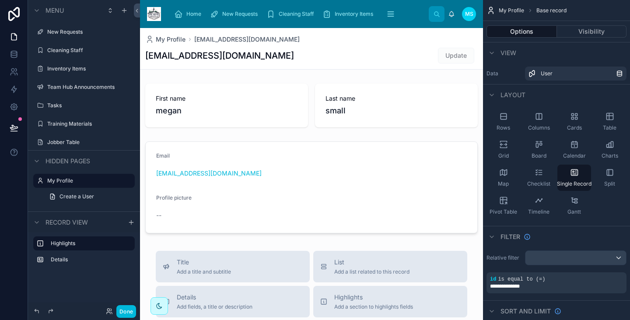
click at [84, 261] on label "Details" at bounding box center [89, 259] width 77 height 7
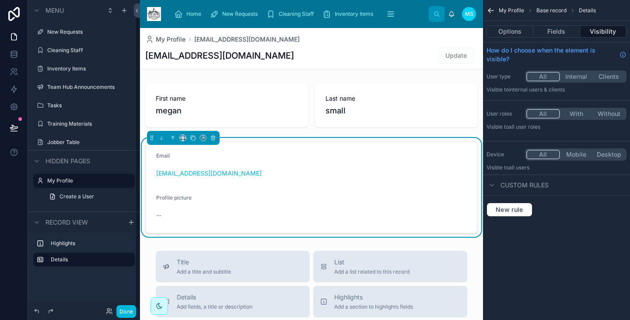
click at [84, 242] on label "Highlights" at bounding box center [89, 243] width 77 height 7
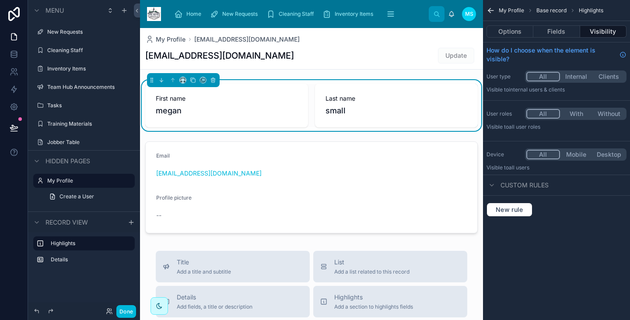
click at [69, 182] on label "My Profile" at bounding box center [88, 180] width 82 height 7
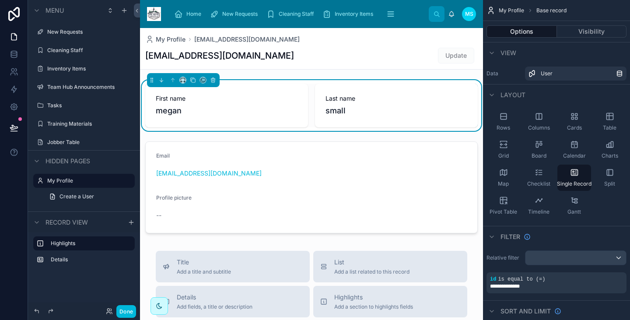
click at [67, 182] on label "My Profile" at bounding box center [88, 180] width 82 height 7
click at [74, 139] on div "Jobber Table" at bounding box center [90, 142] width 86 height 7
click at [73, 141] on label "Jobber Table" at bounding box center [88, 142] width 82 height 7
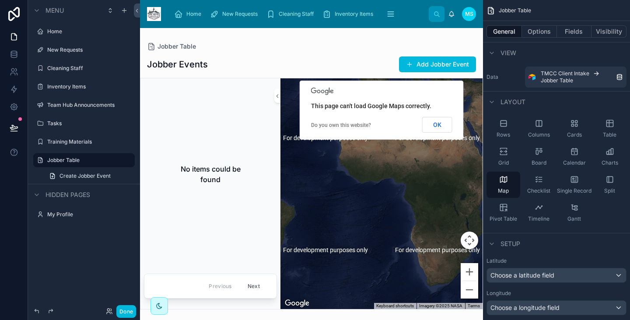
click at [13, 12] on icon at bounding box center [13, 14] width 11 height 14
